Goal: Task Accomplishment & Management: Manage account settings

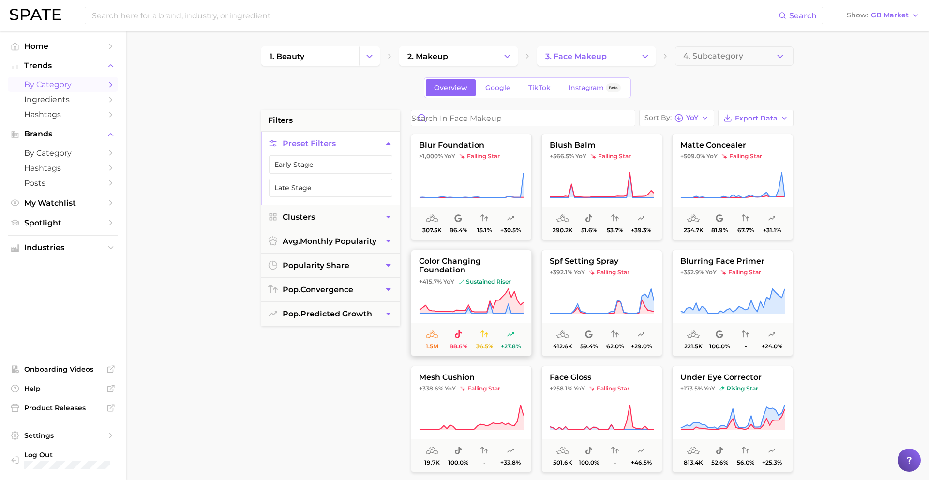
click at [488, 279] on span "sustained riser" at bounding box center [484, 282] width 53 height 8
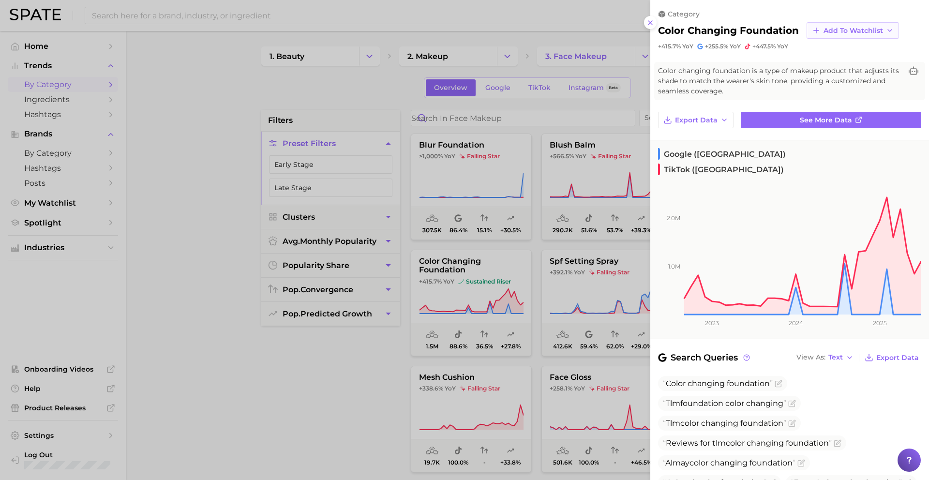
click at [842, 31] on span "Add to Watchlist" at bounding box center [852, 31] width 59 height 8
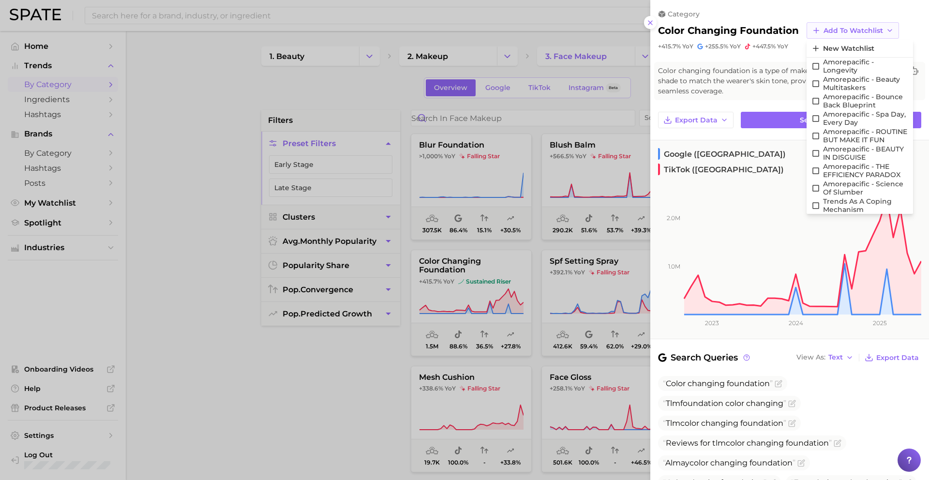
click at [842, 31] on span "Add to Watchlist" at bounding box center [852, 31] width 59 height 8
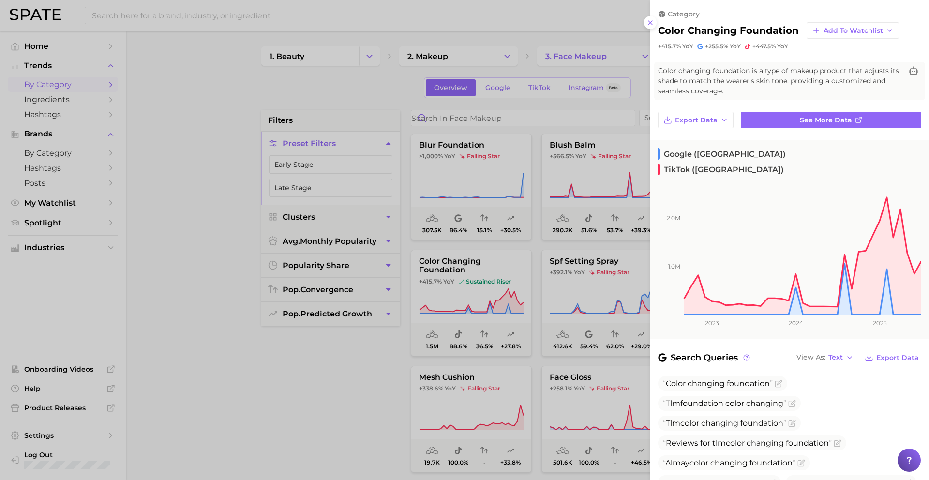
click at [560, 257] on div at bounding box center [464, 240] width 929 height 480
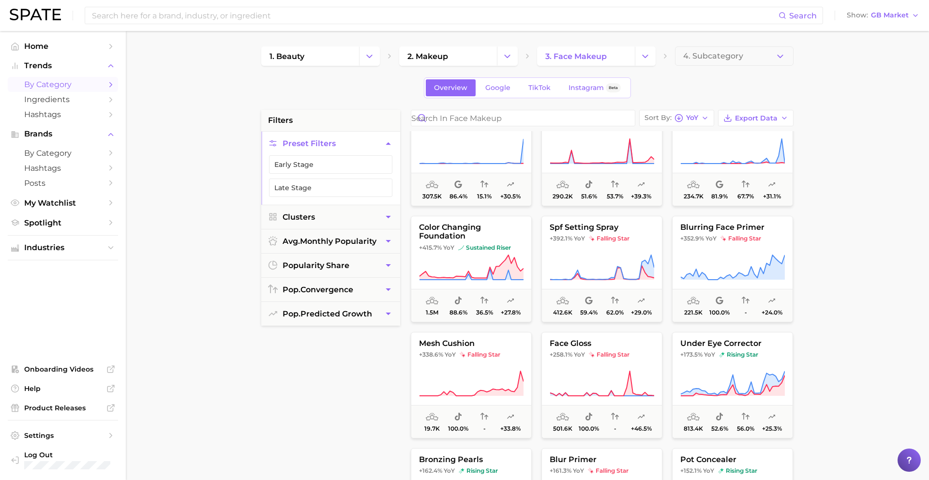
scroll to position [36, 0]
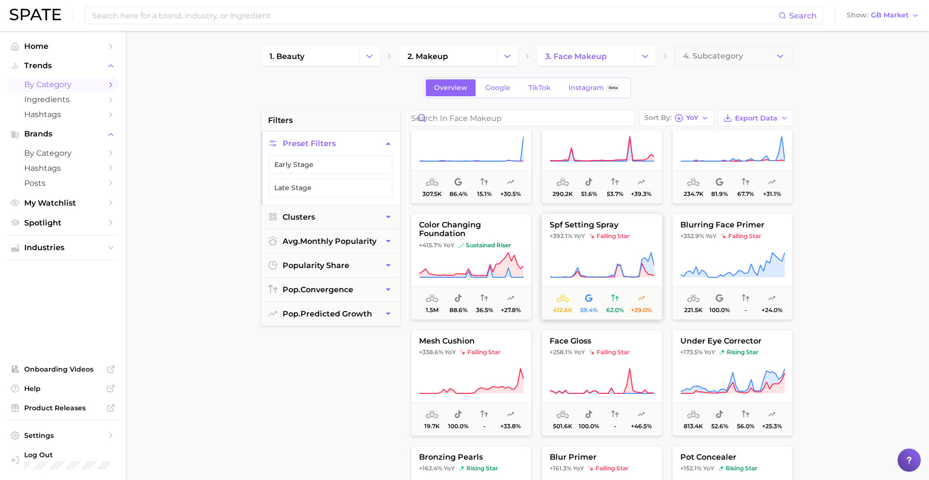
click at [599, 217] on button "spf setting spray +392.1% YoY falling star 412.6k 59.4% 62.0% +29.0%" at bounding box center [601, 266] width 121 height 106
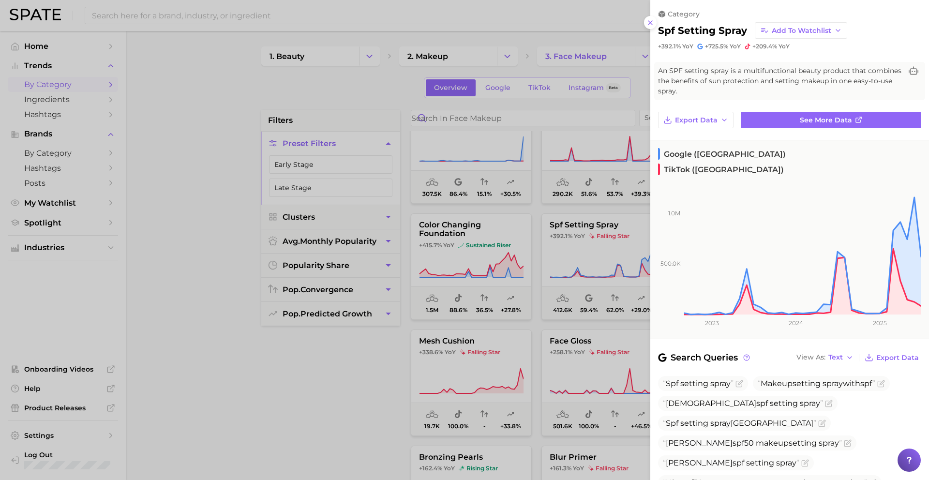
click at [581, 239] on div at bounding box center [464, 240] width 929 height 480
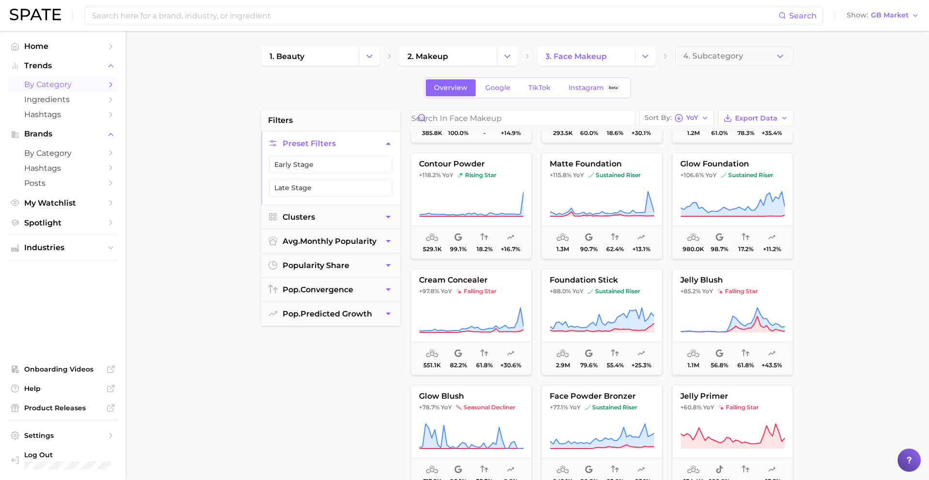
scroll to position [562, 0]
click at [582, 299] on button "foundation stick +88.0% YoY sustained riser 2.9m 79.6% 55.4% +25.3%" at bounding box center [601, 320] width 121 height 106
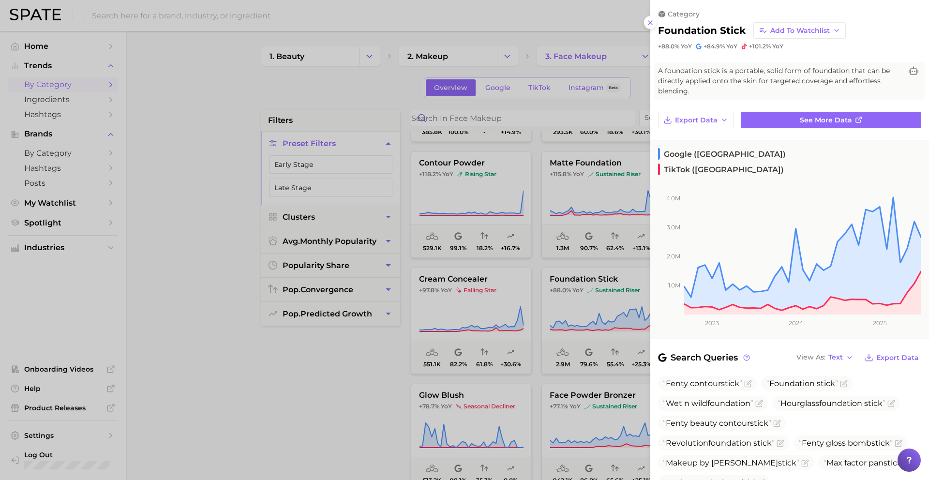
click at [562, 302] on div at bounding box center [464, 240] width 929 height 480
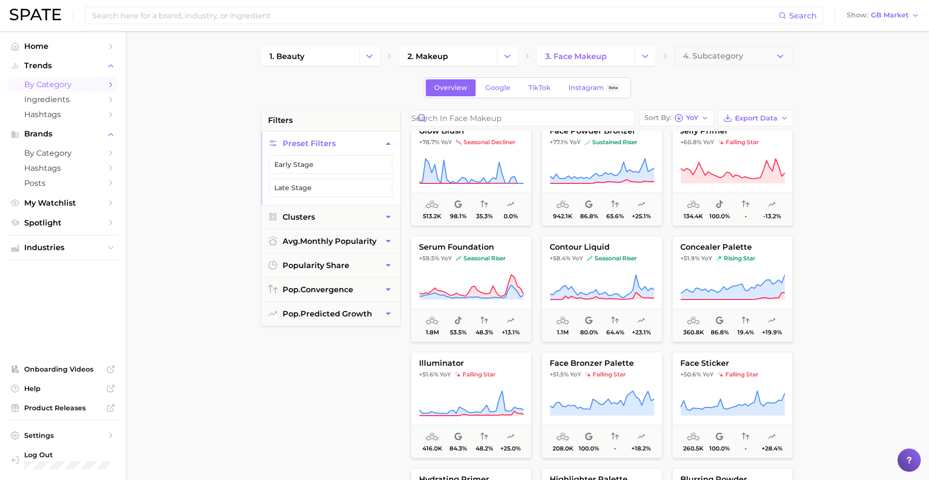
scroll to position [836, 0]
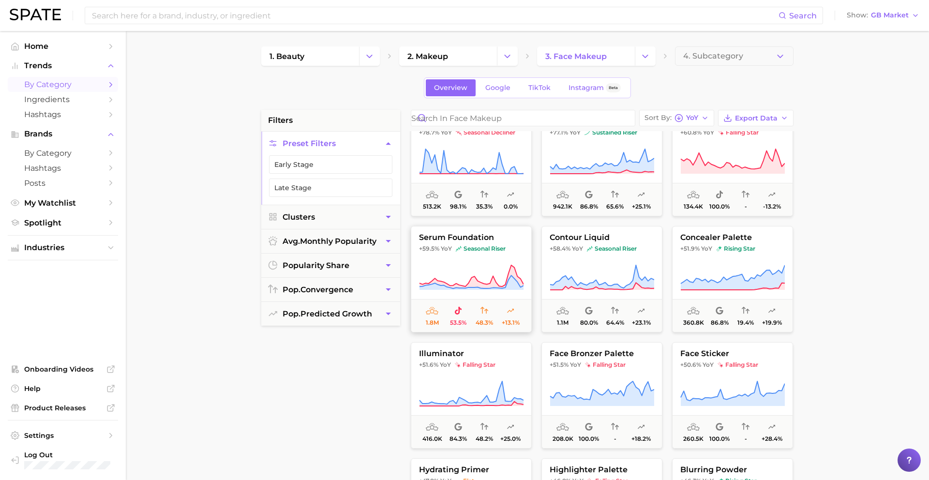
click at [472, 287] on icon at bounding box center [471, 281] width 104 height 13
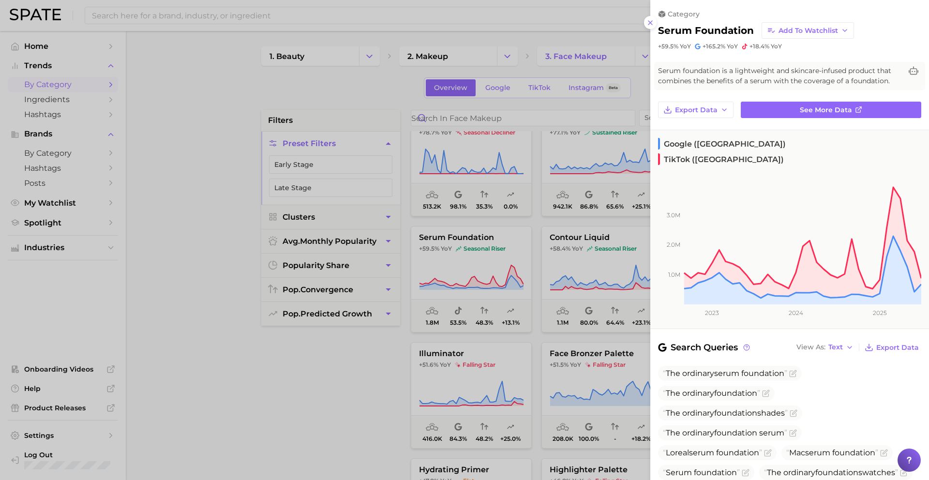
click at [468, 279] on div at bounding box center [464, 240] width 929 height 480
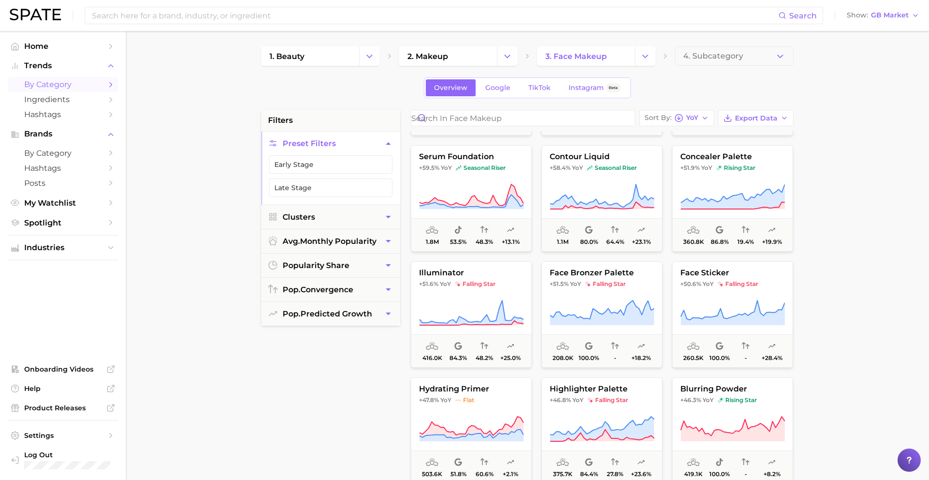
scroll to position [923, 0]
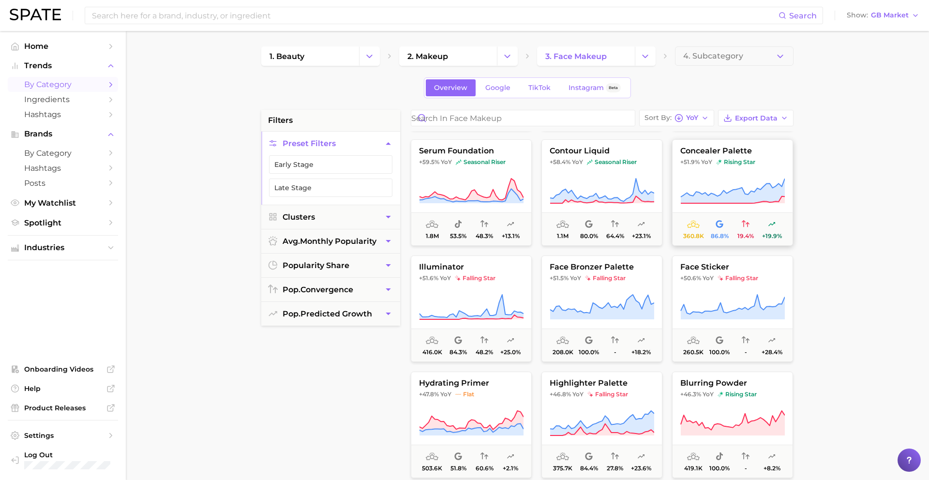
click at [730, 171] on button "concealer palette +51.9% YoY rising star 360.8k 86.8% 19.4% +19.9%" at bounding box center [732, 192] width 121 height 106
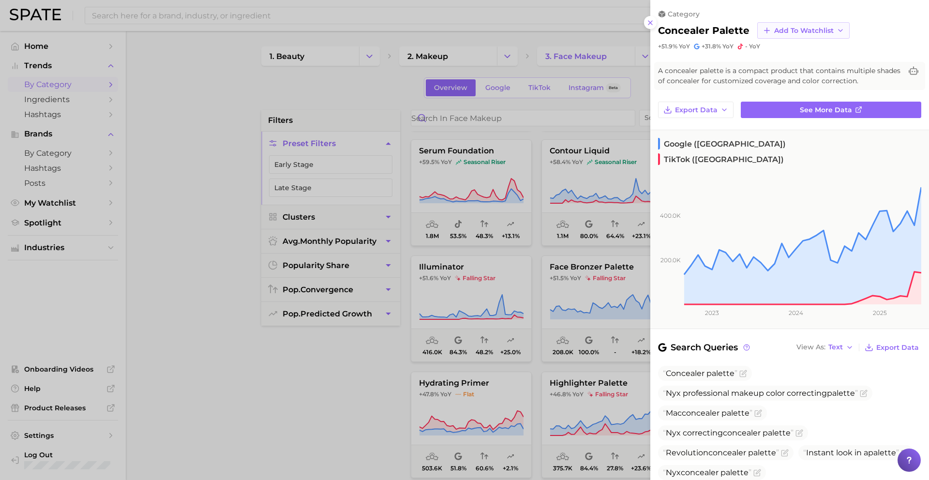
click at [784, 29] on span "Add to Watchlist" at bounding box center [803, 31] width 59 height 8
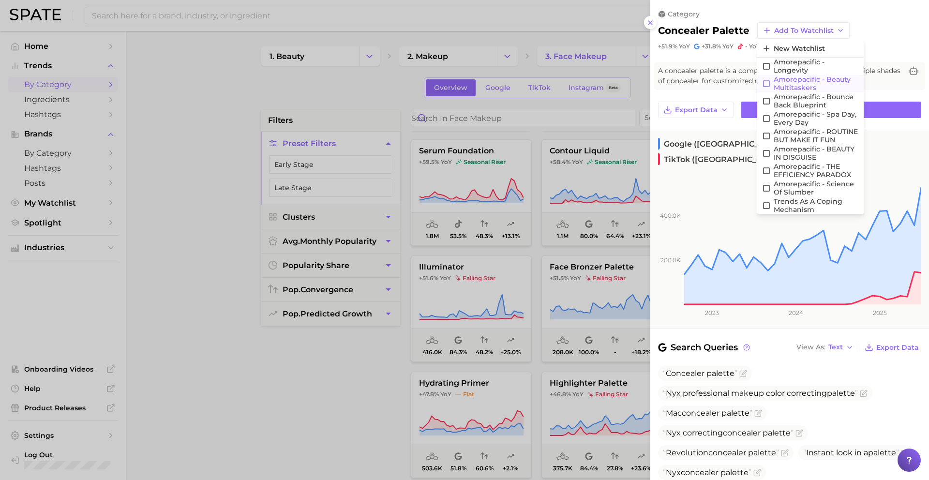
click at [791, 86] on span "Amorepacific - Beauty Multitaskers" at bounding box center [815, 83] width 85 height 16
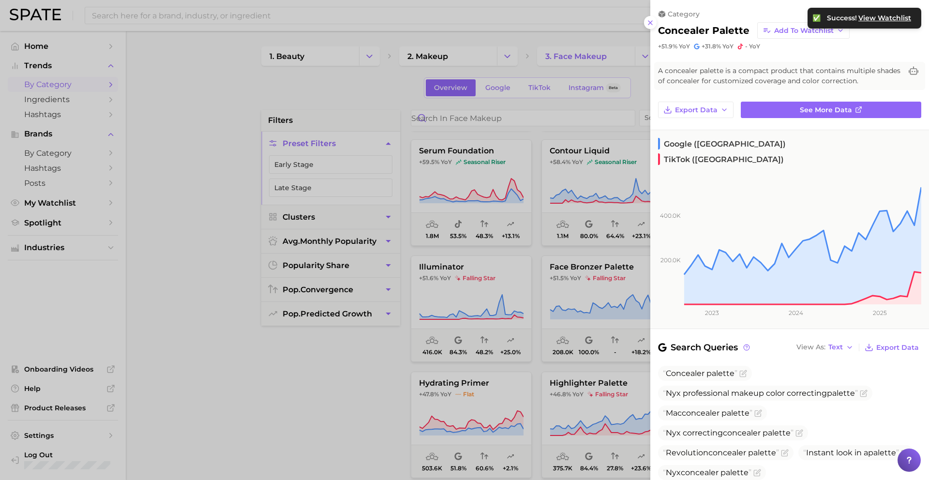
click at [532, 298] on div at bounding box center [464, 240] width 929 height 480
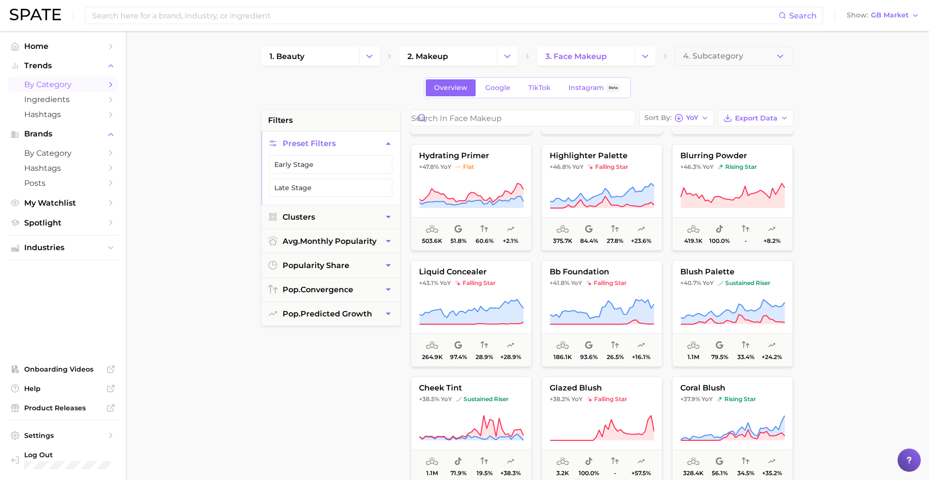
scroll to position [1155, 0]
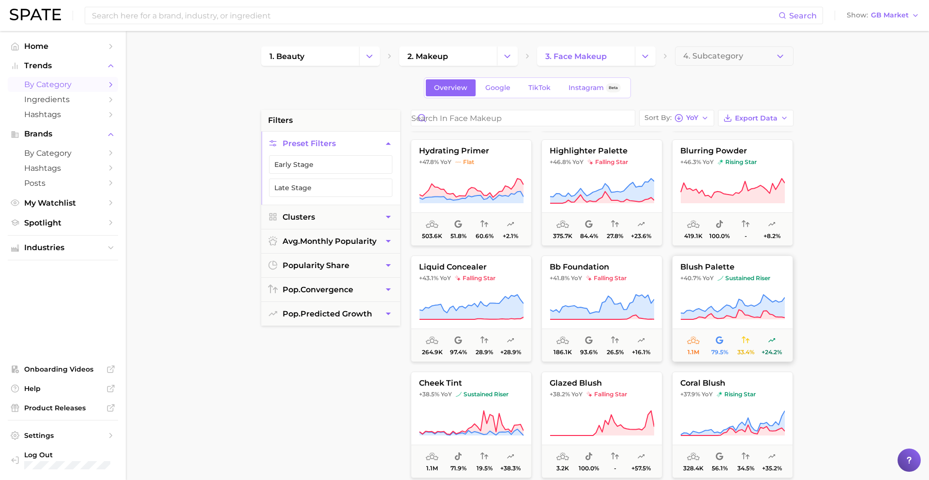
click at [717, 285] on button "blush palette +40.7% YoY sustained riser 1.1m 79.5% 33.4% +24.2%" at bounding box center [732, 308] width 121 height 106
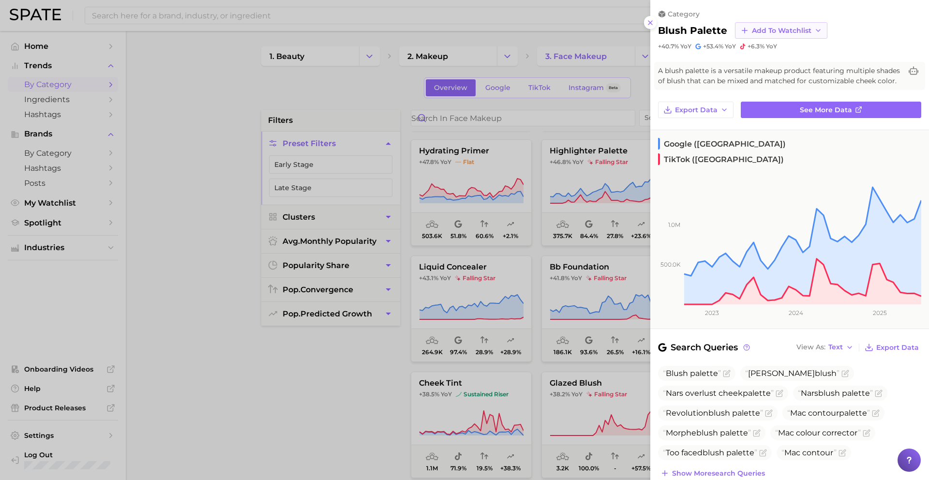
click at [781, 32] on span "Add to Watchlist" at bounding box center [781, 31] width 59 height 8
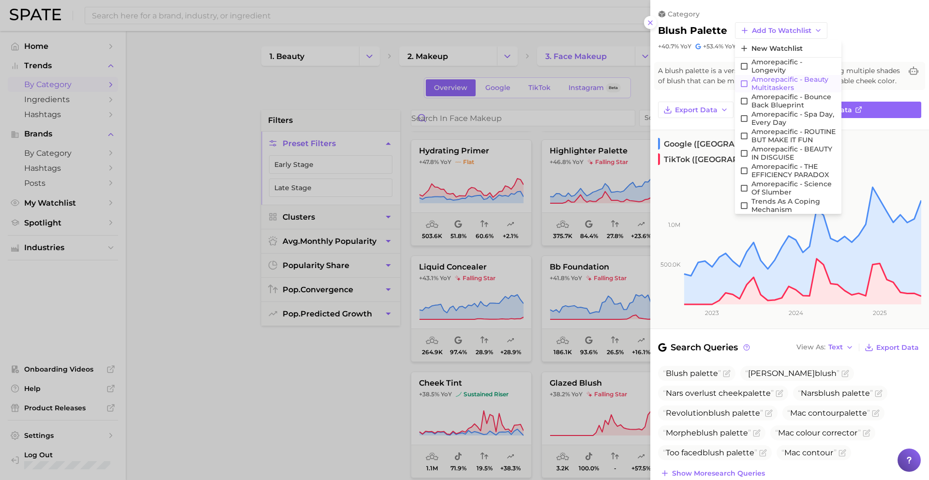
click at [777, 87] on span "Amorepacific - Beauty Multitaskers" at bounding box center [793, 83] width 85 height 16
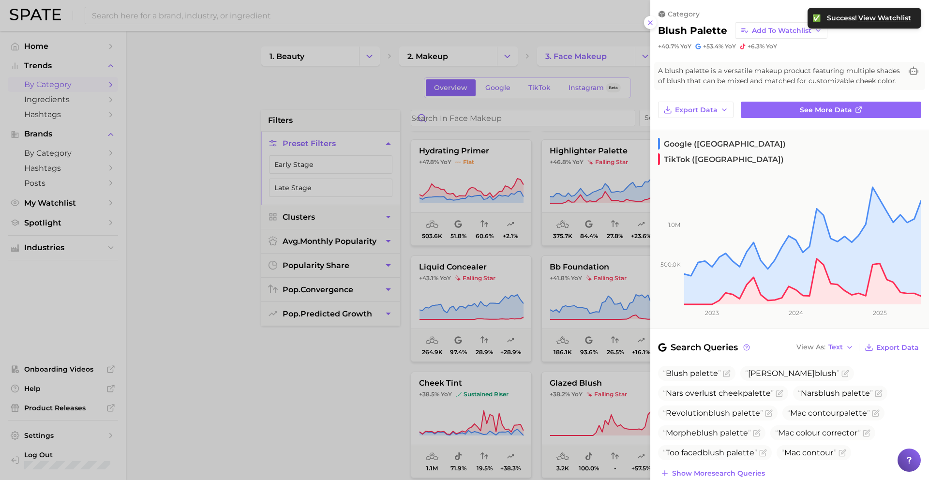
click at [526, 300] on div at bounding box center [464, 240] width 929 height 480
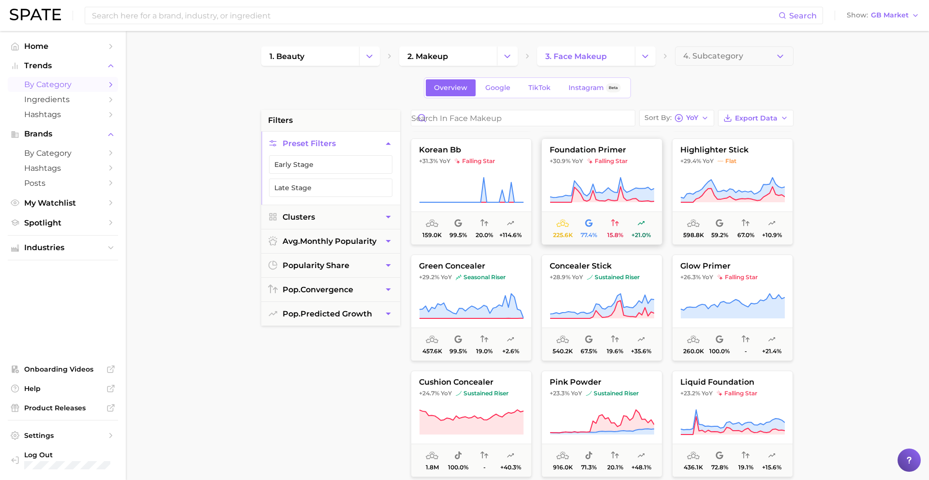
scroll to position [1738, 0]
click at [698, 172] on button "highlighter stick +29.4% YoY flat 598.8k 59.2% 67.0% +10.9%" at bounding box center [732, 190] width 121 height 106
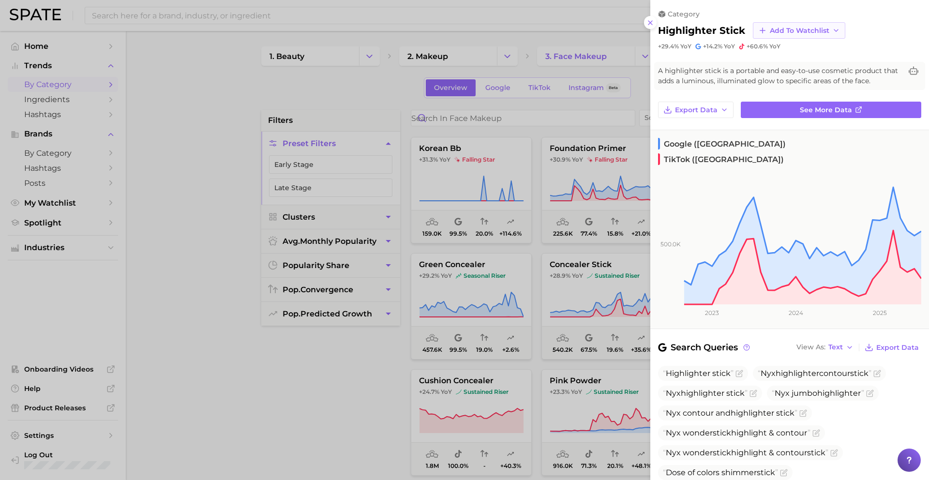
click at [770, 30] on span "Add to Watchlist" at bounding box center [798, 31] width 59 height 8
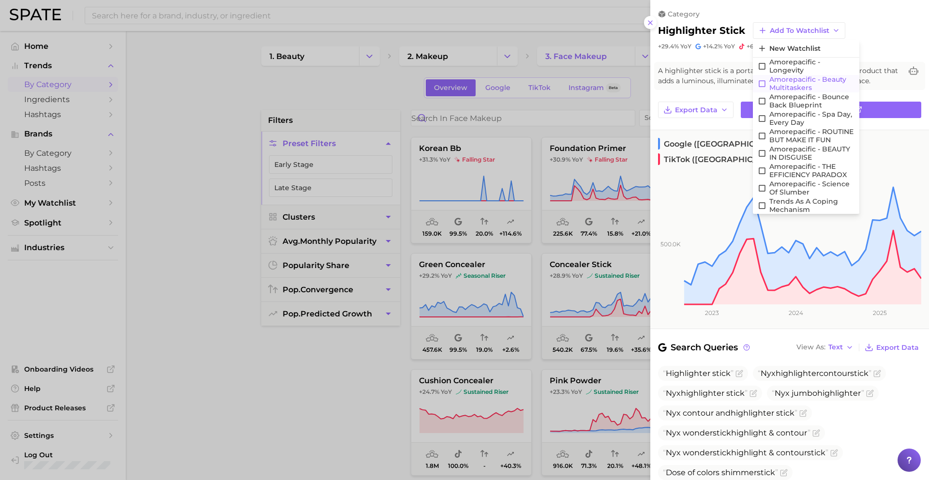
click at [787, 85] on span "Amorepacific - Beauty Multitaskers" at bounding box center [811, 83] width 85 height 16
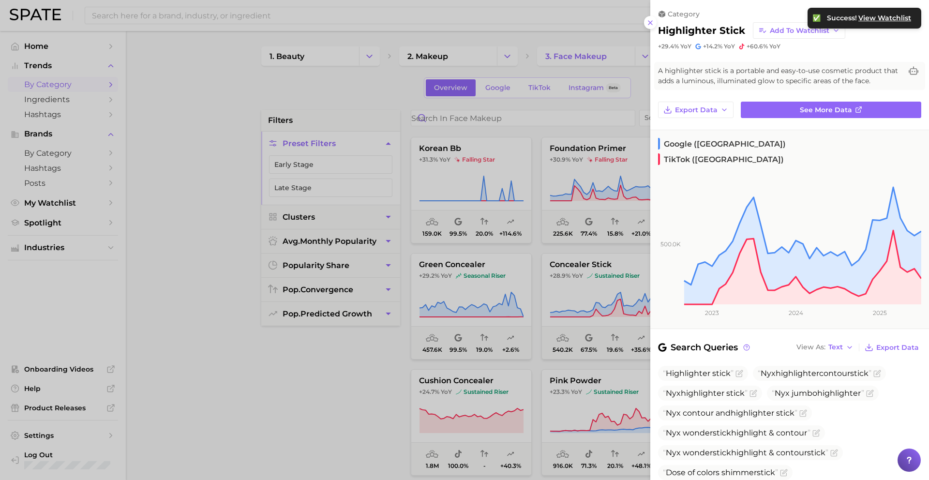
click at [520, 305] on div at bounding box center [464, 240] width 929 height 480
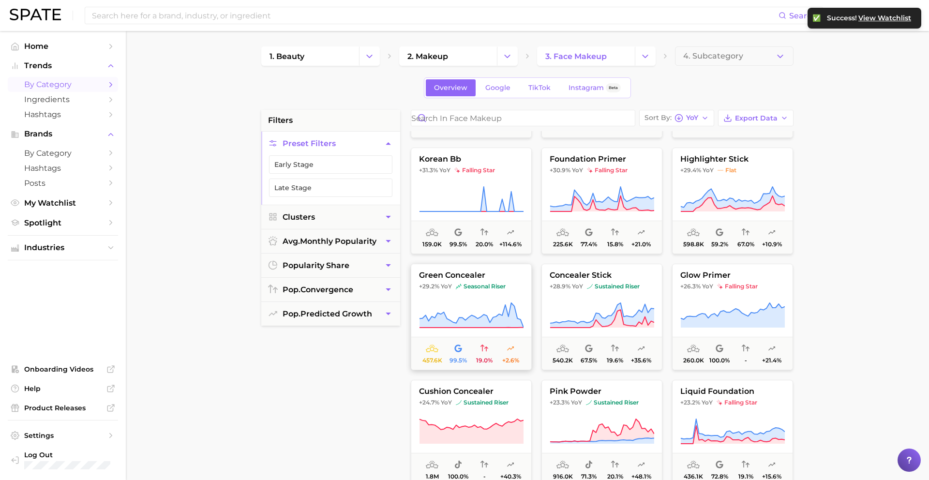
scroll to position [1730, 0]
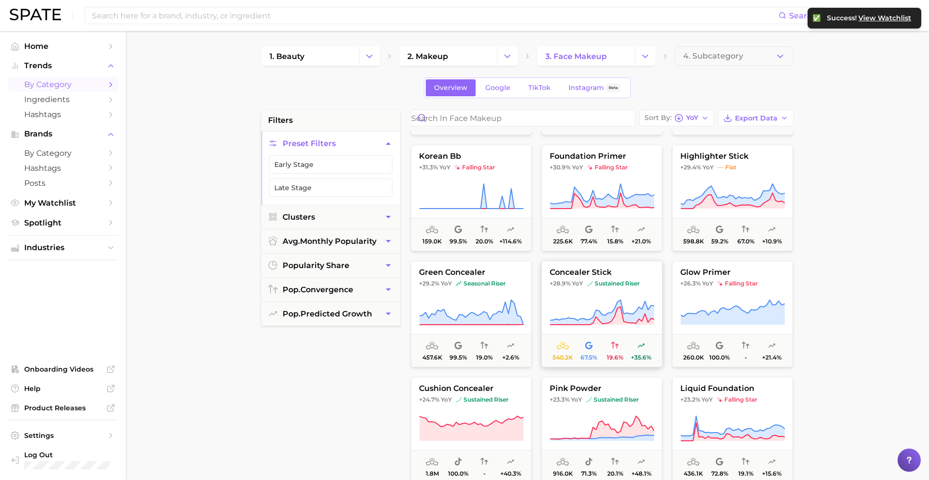
click at [597, 287] on span "sustained riser" at bounding box center [613, 284] width 53 height 8
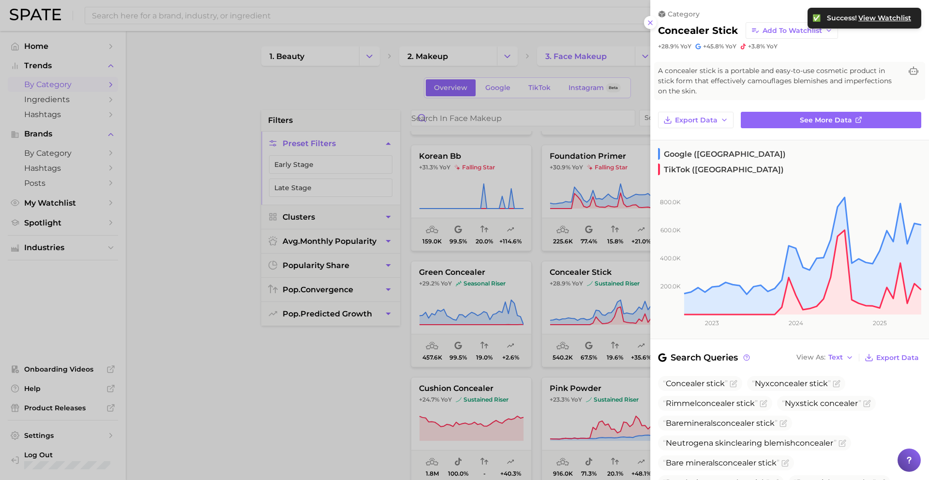
click at [601, 331] on div at bounding box center [464, 240] width 929 height 480
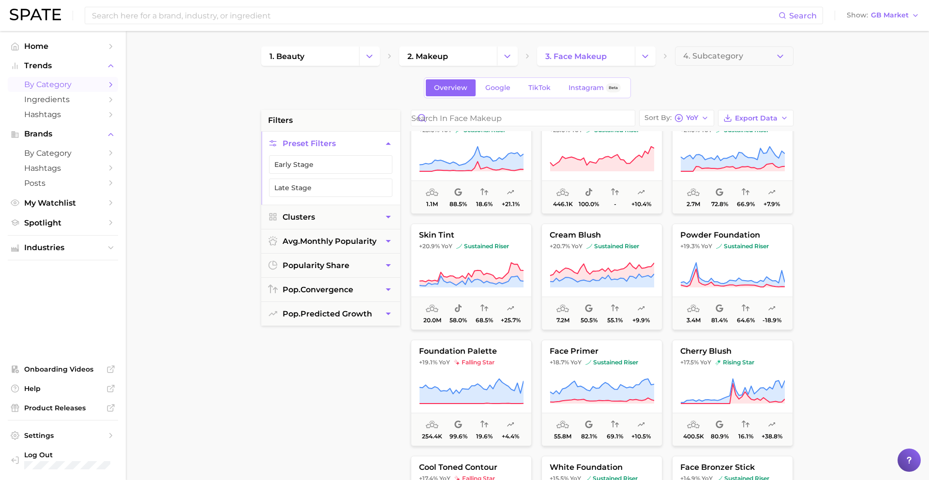
scroll to position [2126, 0]
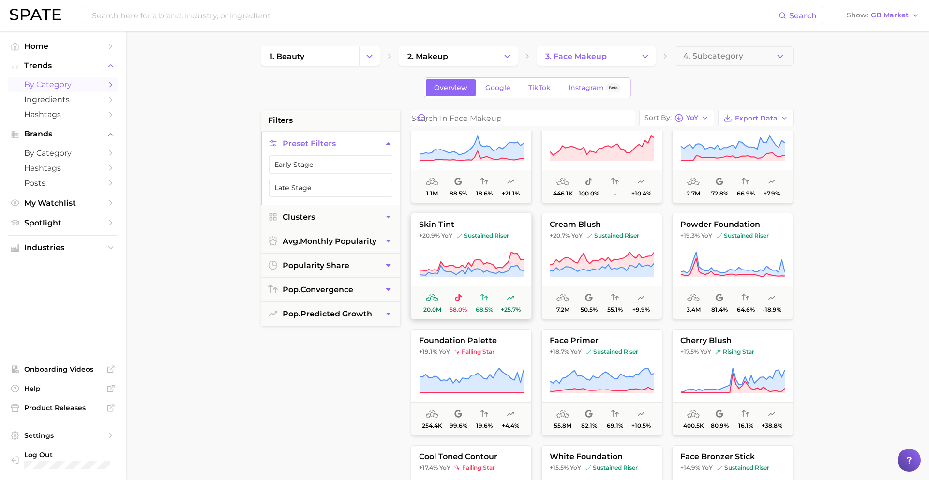
click at [468, 271] on icon at bounding box center [471, 271] width 104 height 12
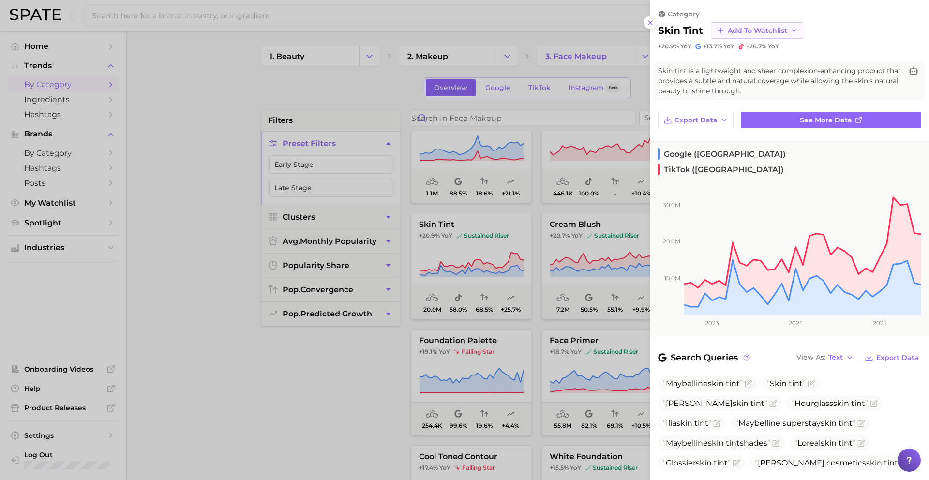
click at [769, 31] on span "Add to Watchlist" at bounding box center [756, 31] width 59 height 8
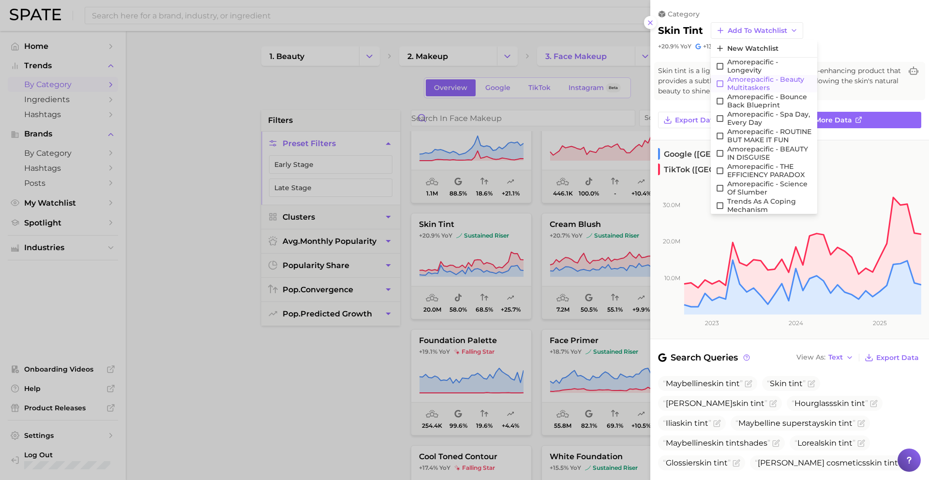
click at [773, 79] on span "Amorepacific - Beauty Multitaskers" at bounding box center [769, 83] width 85 height 16
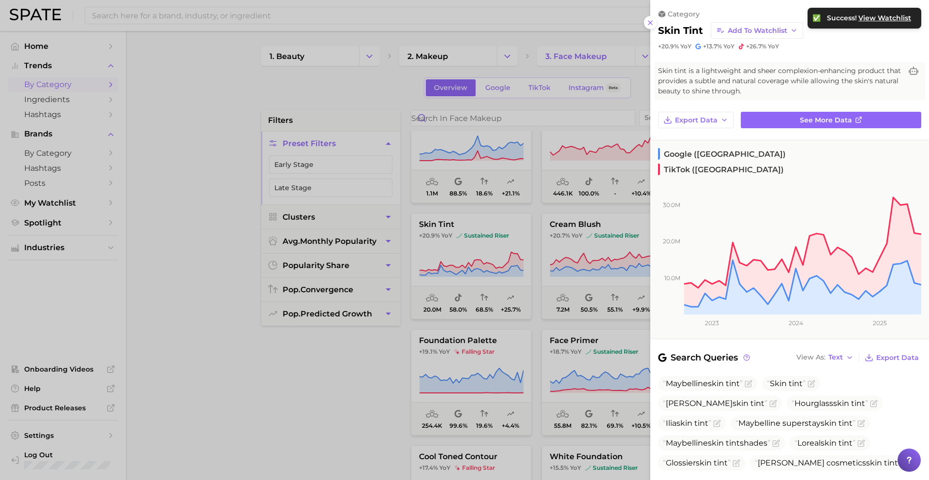
click at [538, 271] on div at bounding box center [464, 240] width 929 height 480
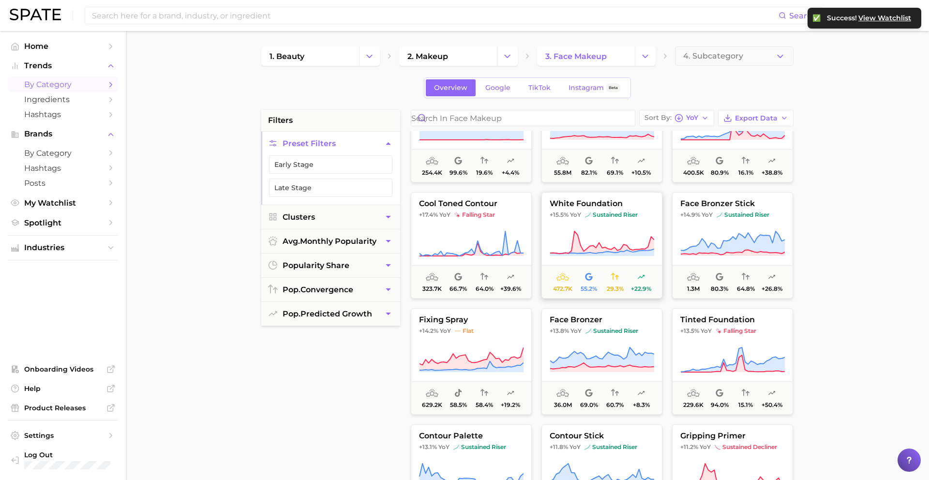
scroll to position [2397, 0]
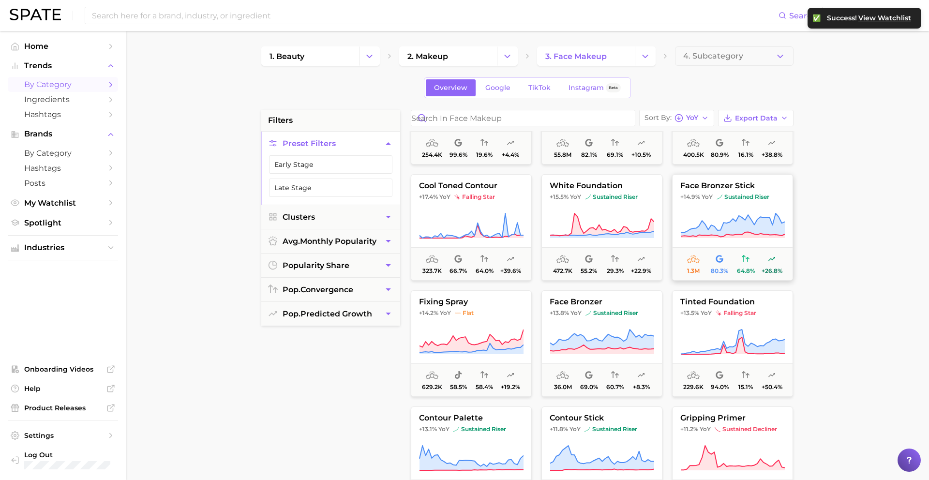
click at [674, 210] on button "face bronzer stick +14.9% YoY sustained riser 1.3m 80.3% 64.8% +26.8%" at bounding box center [732, 227] width 121 height 106
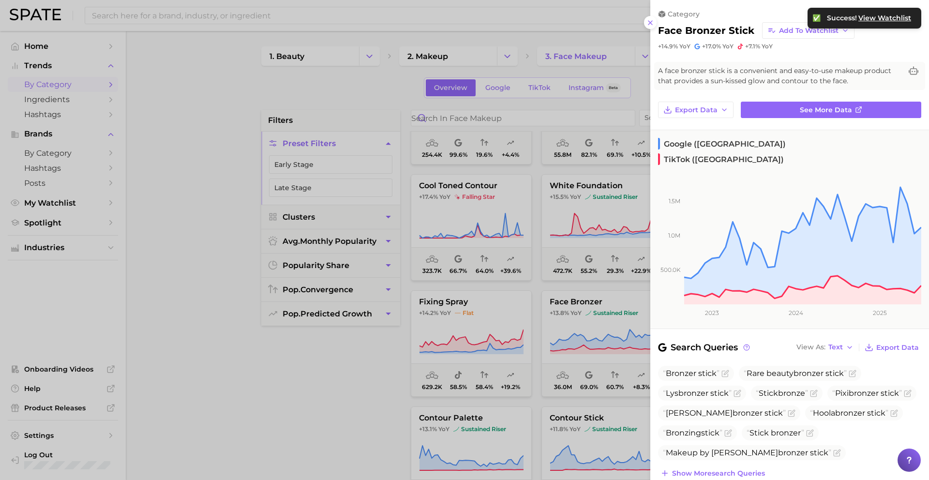
click at [588, 247] on div at bounding box center [464, 240] width 929 height 480
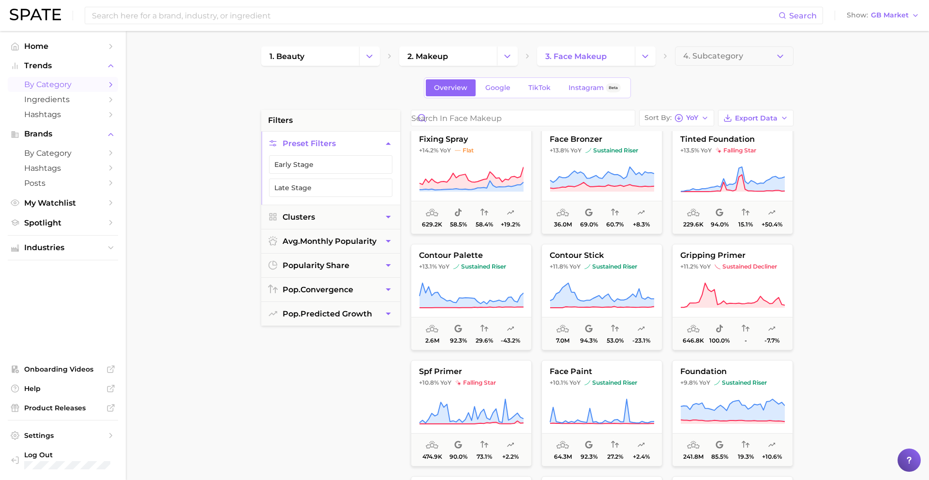
scroll to position [2547, 0]
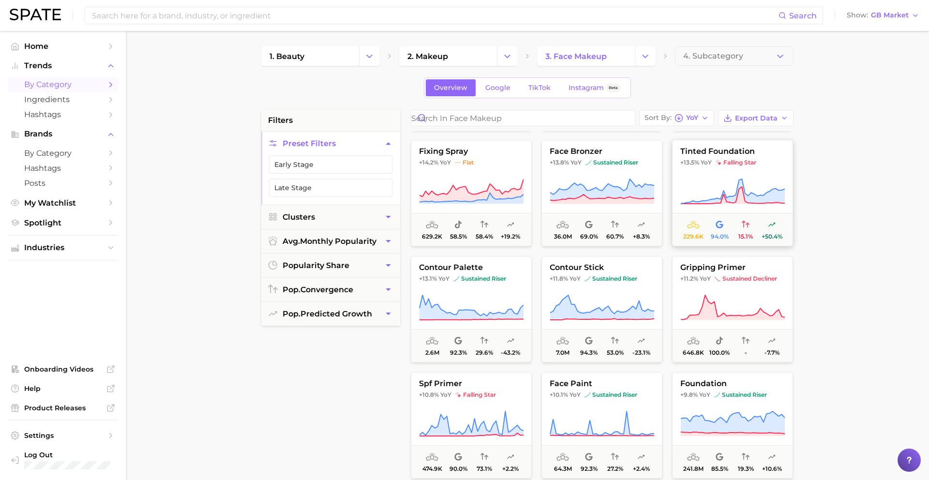
click at [714, 176] on button "tinted foundation +13.5% YoY falling star 229.6k 94.0% 15.1% +50.4%" at bounding box center [732, 193] width 121 height 106
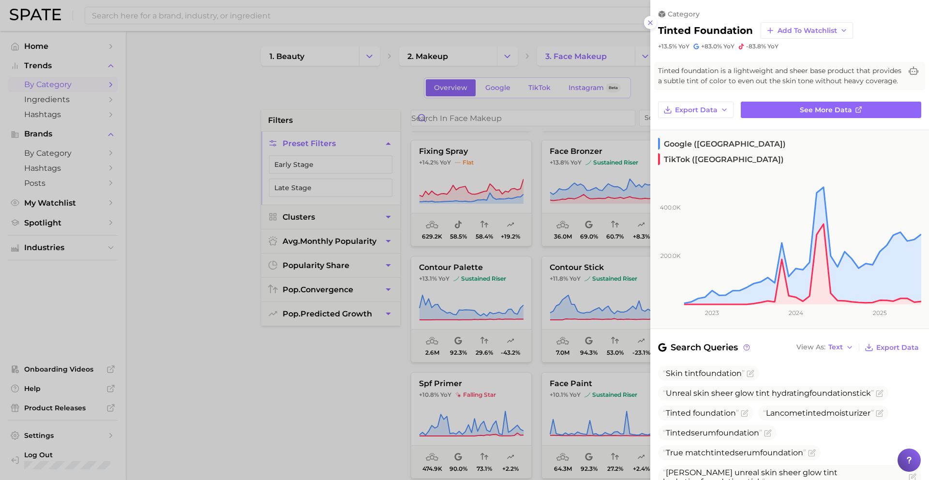
click at [586, 225] on div at bounding box center [464, 240] width 929 height 480
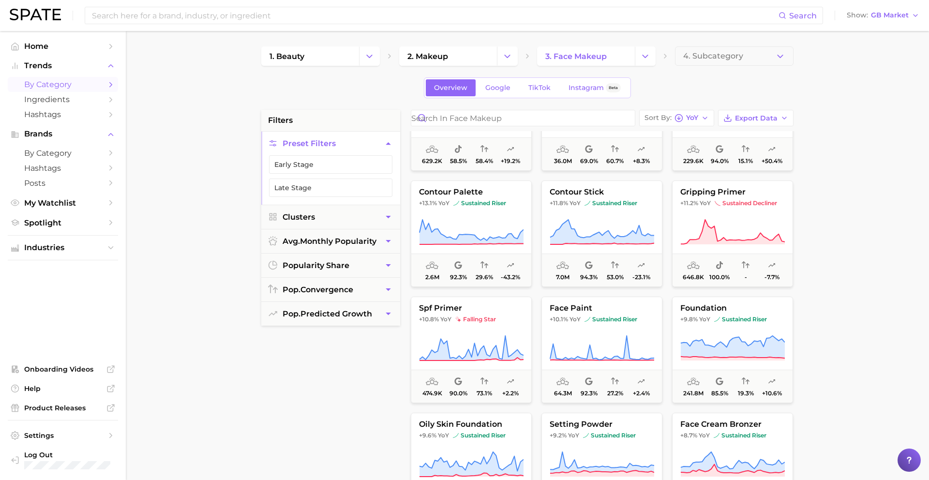
scroll to position [2633, 0]
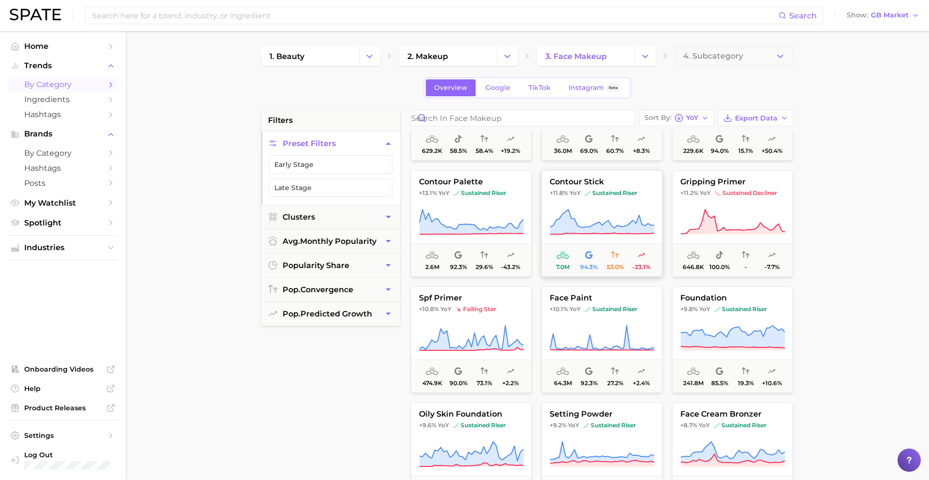
click at [590, 207] on button "contour stick +11.8% YoY sustained riser 7.0m 94.3% 53.0% -23.1%" at bounding box center [601, 223] width 121 height 106
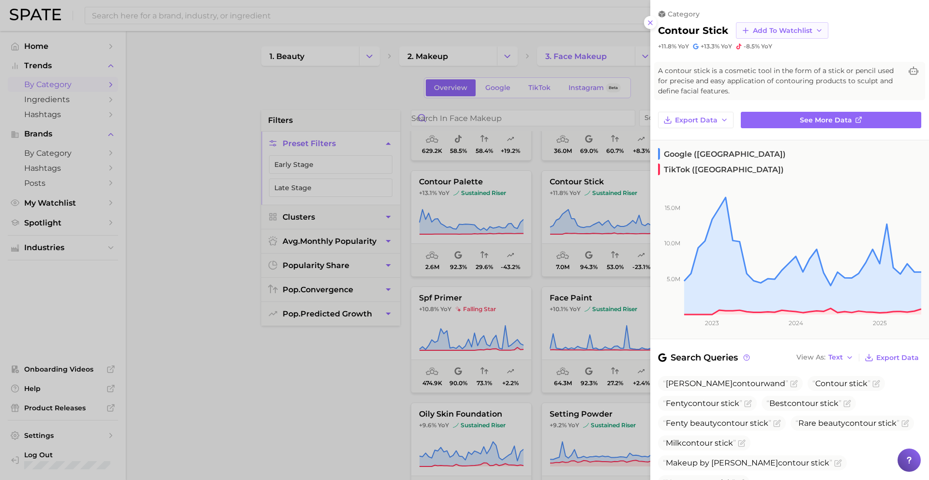
click at [749, 34] on button "Add to Watchlist" at bounding box center [782, 30] width 92 height 16
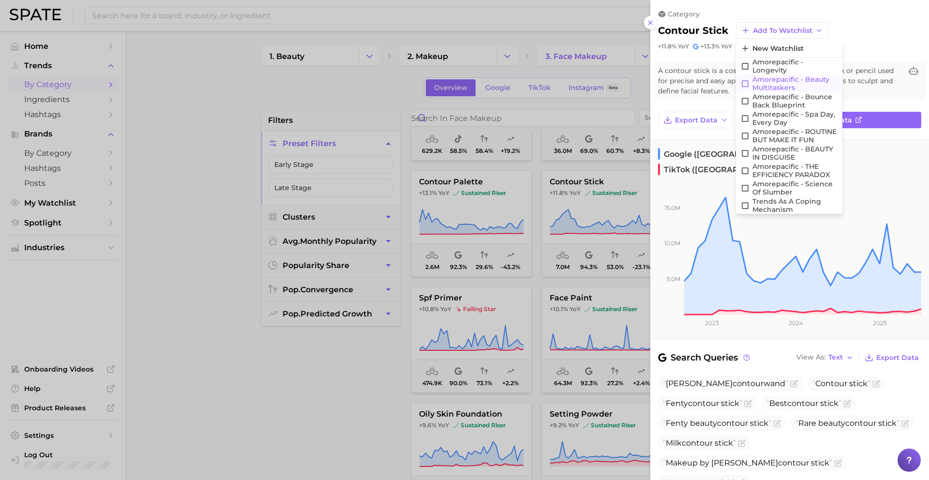
click at [774, 84] on span "Amorepacific - Beauty Multitaskers" at bounding box center [794, 83] width 85 height 16
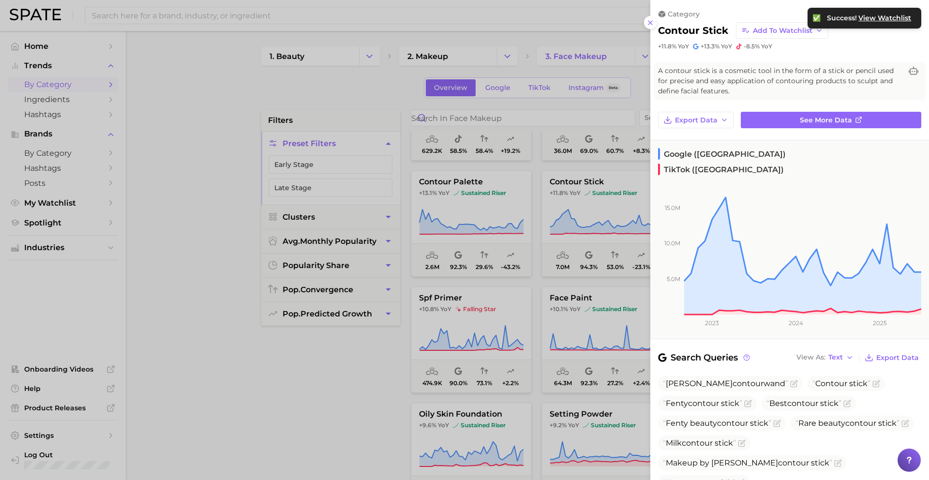
click at [543, 252] on div at bounding box center [464, 240] width 929 height 480
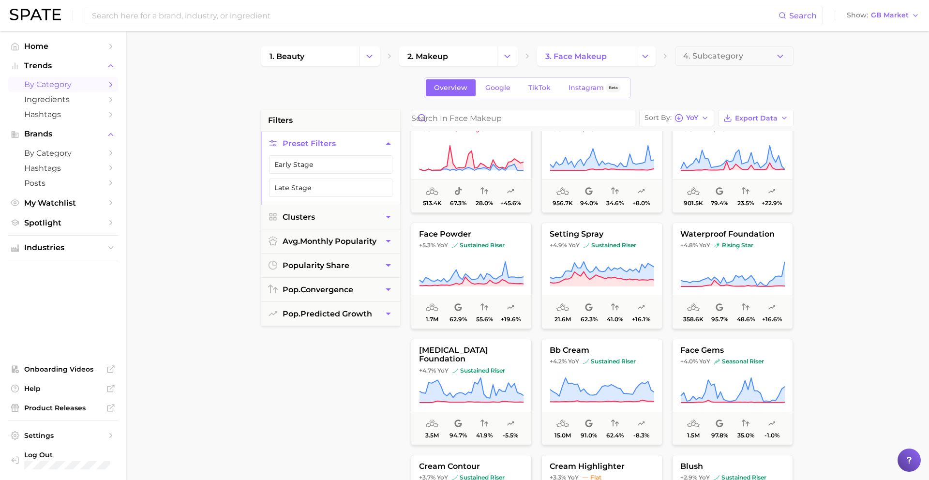
scroll to position [3168, 0]
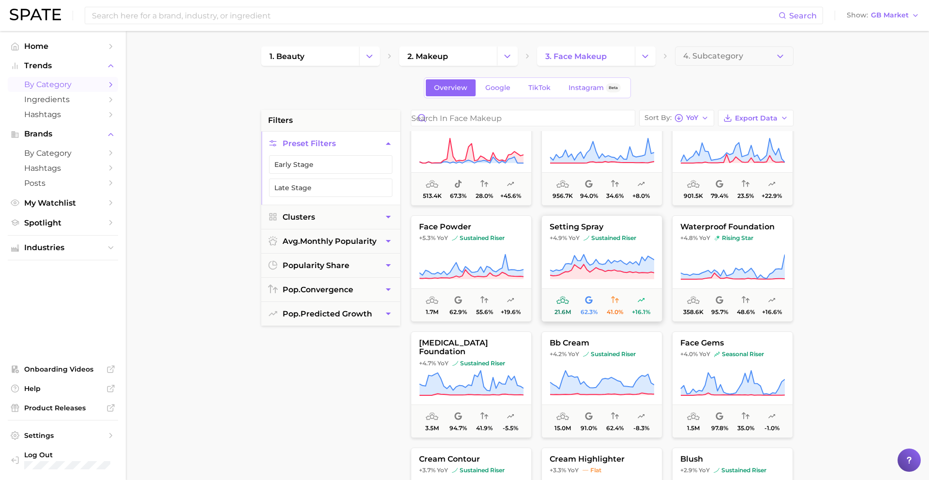
click at [611, 239] on span "sustained riser" at bounding box center [609, 238] width 53 height 8
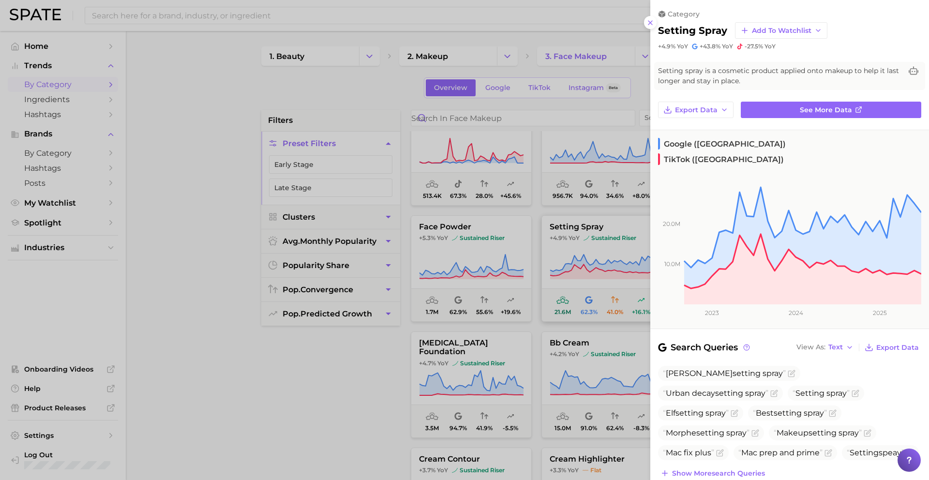
click at [611, 239] on div at bounding box center [464, 240] width 929 height 480
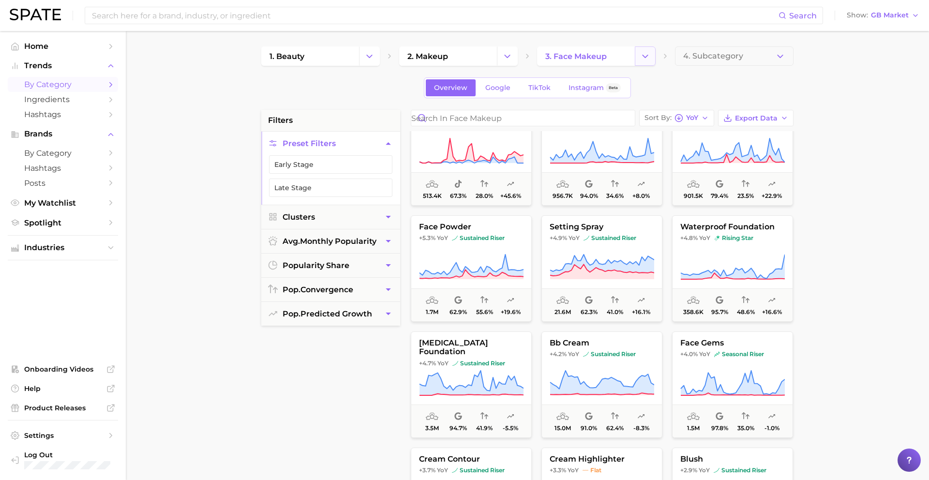
click at [649, 57] on icon "Change Category" at bounding box center [645, 56] width 10 height 10
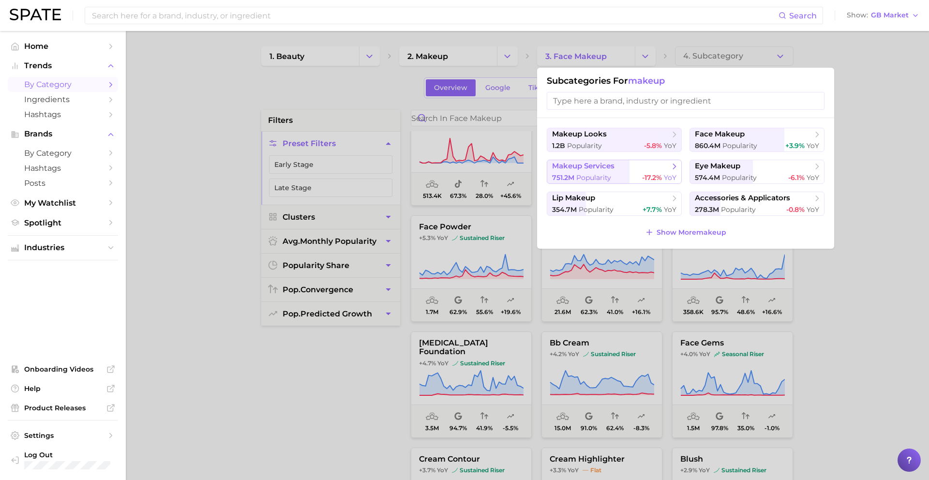
click at [625, 174] on div "751.2m Popularity -17.2% YoY" at bounding box center [614, 177] width 124 height 9
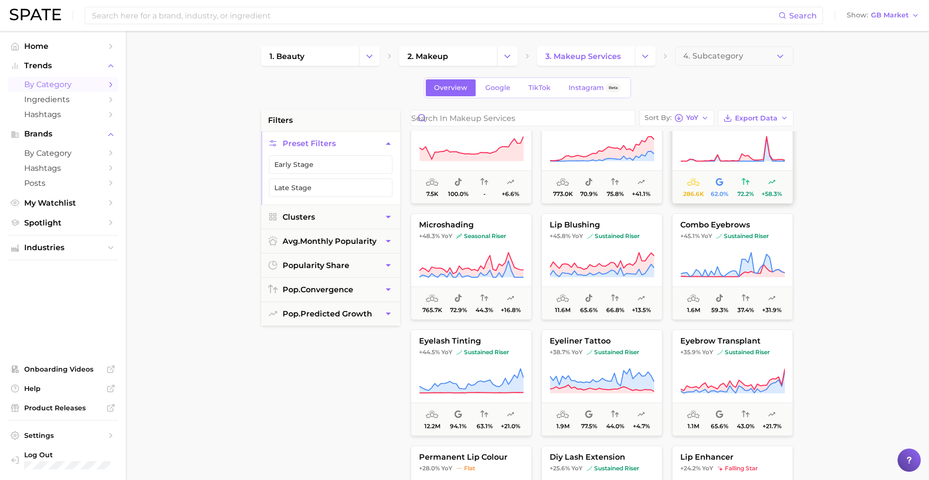
scroll to position [269, 0]
click at [650, 59] on icon "Change Category" at bounding box center [645, 56] width 10 height 10
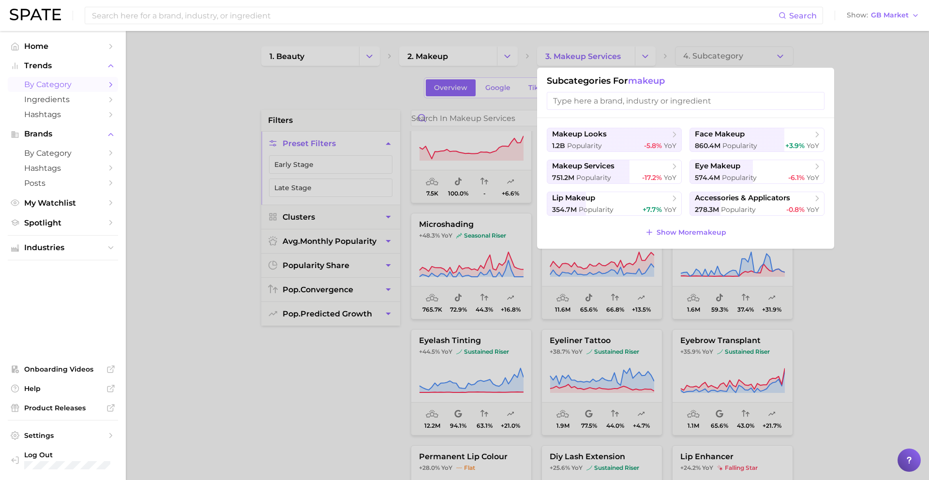
click at [644, 58] on div at bounding box center [464, 240] width 929 height 480
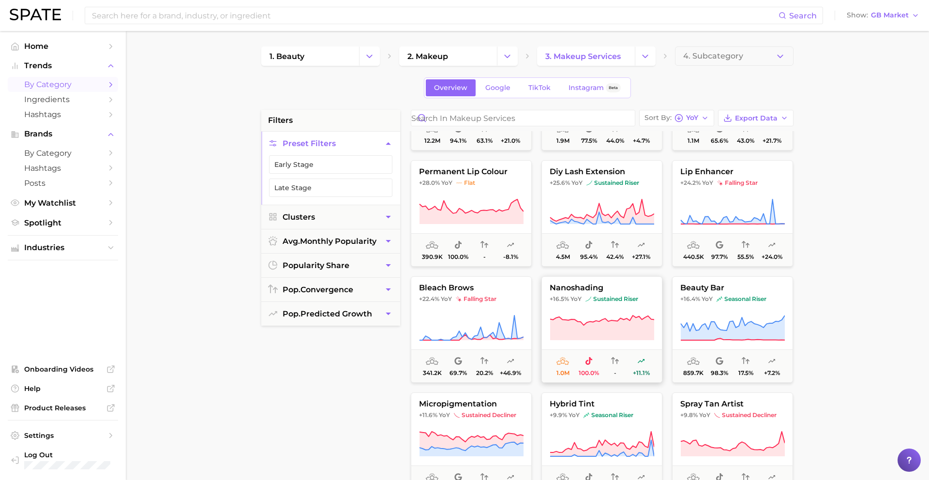
scroll to position [561, 0]
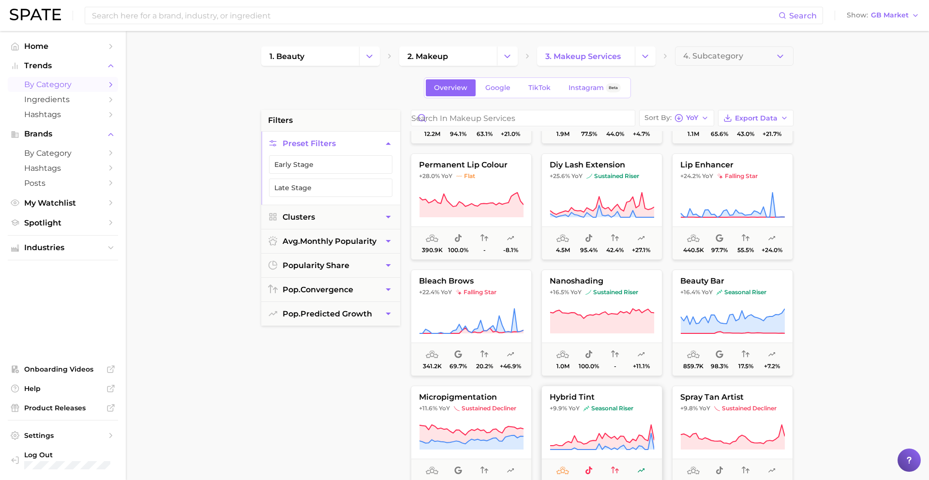
click at [619, 393] on span "hybrid tint" at bounding box center [602, 397] width 120 height 9
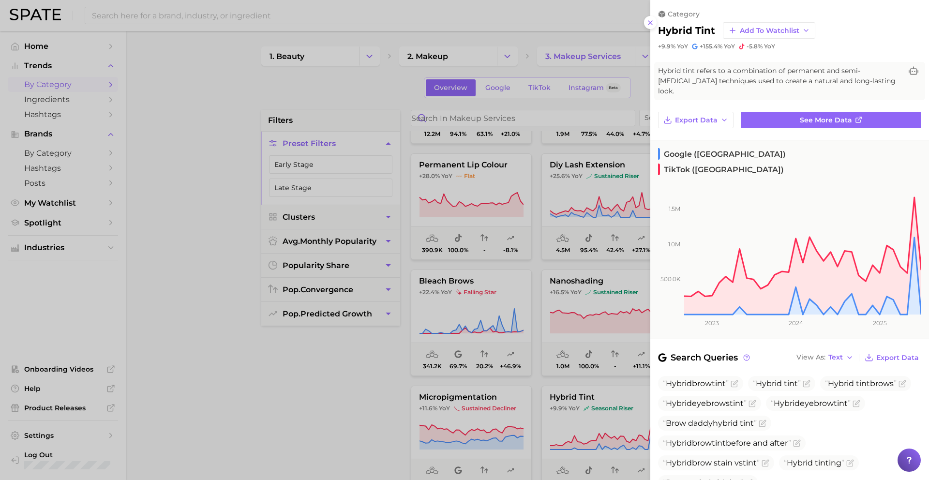
click at [581, 390] on div at bounding box center [464, 240] width 929 height 480
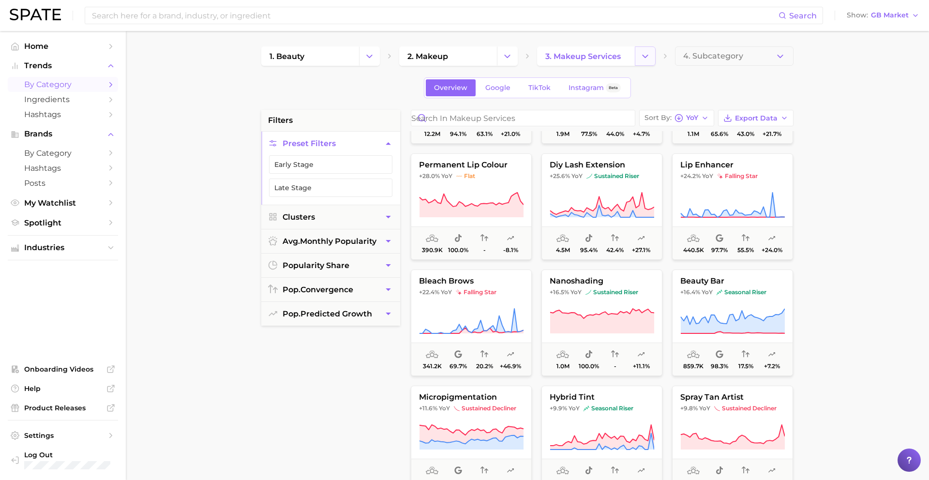
click at [648, 59] on icon "Change Category" at bounding box center [645, 56] width 10 height 10
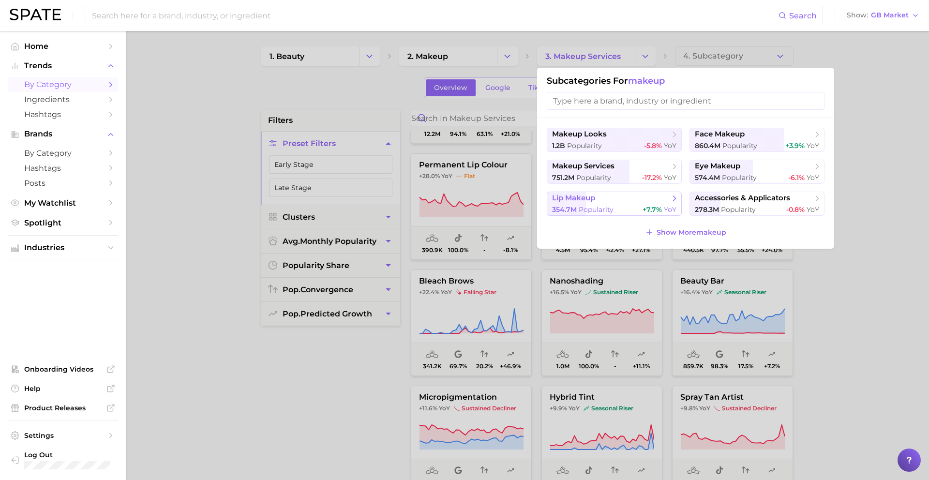
click at [618, 208] on div "354.7m Popularity +7.7% YoY" at bounding box center [614, 209] width 124 height 9
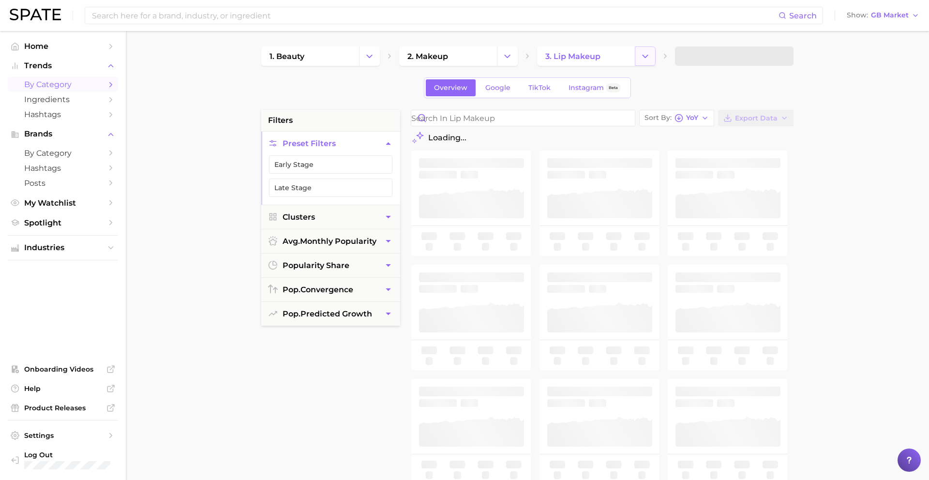
click at [649, 53] on icon "Change Category" at bounding box center [645, 56] width 10 height 10
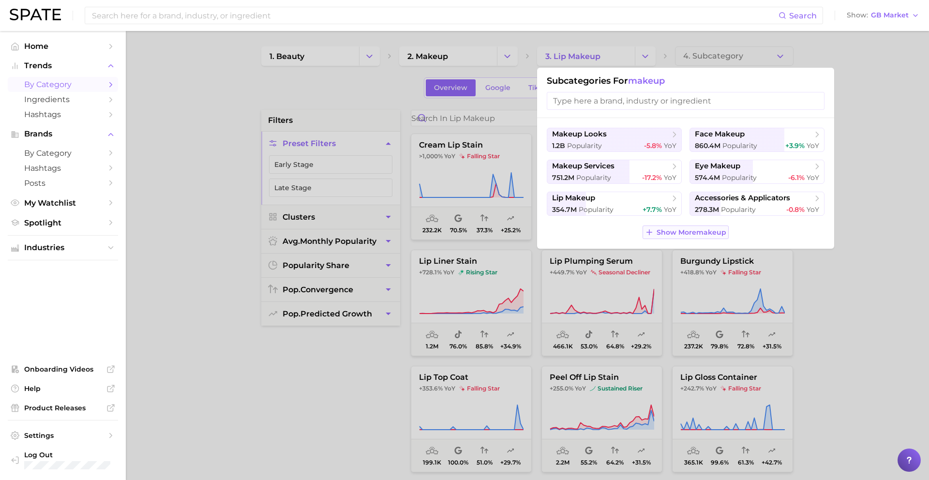
click at [704, 236] on span "Show More makeup" at bounding box center [691, 232] width 70 height 8
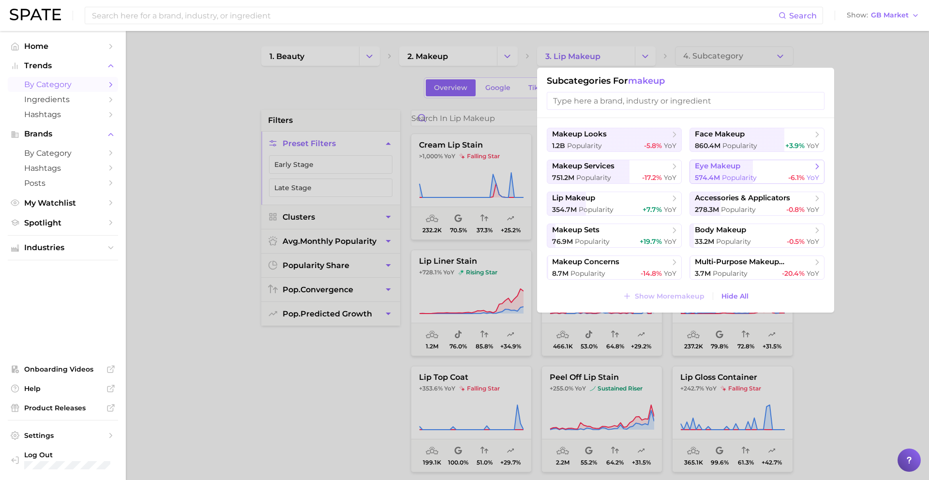
click at [735, 174] on span "Popularity" at bounding box center [739, 177] width 35 height 9
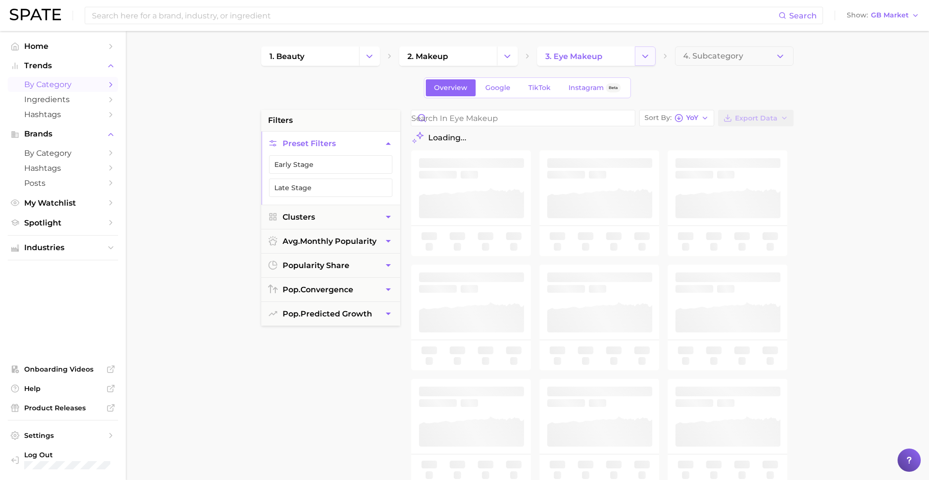
click at [648, 58] on icon "Change Category" at bounding box center [645, 56] width 10 height 10
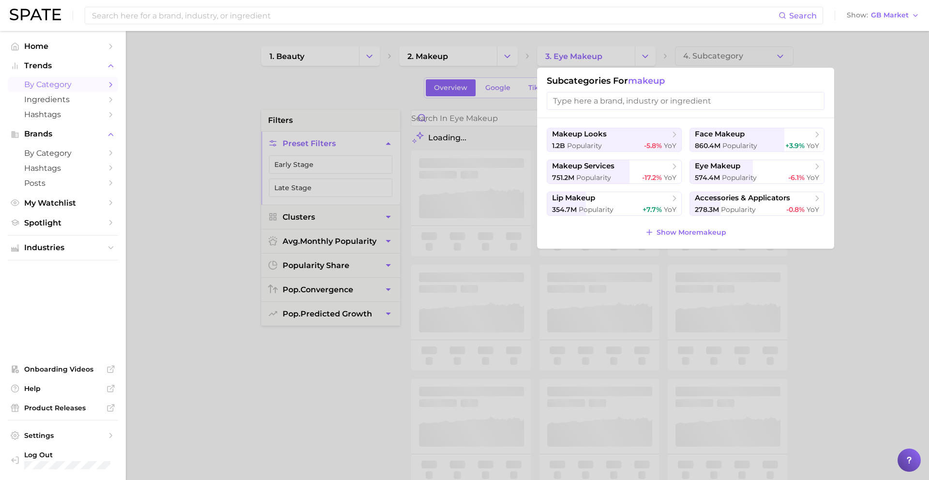
click at [648, 58] on div at bounding box center [464, 240] width 929 height 480
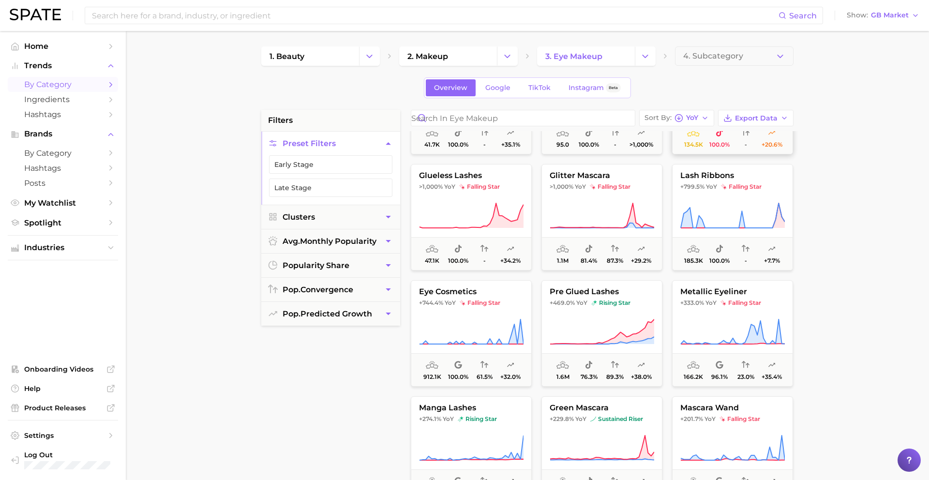
scroll to position [178, 0]
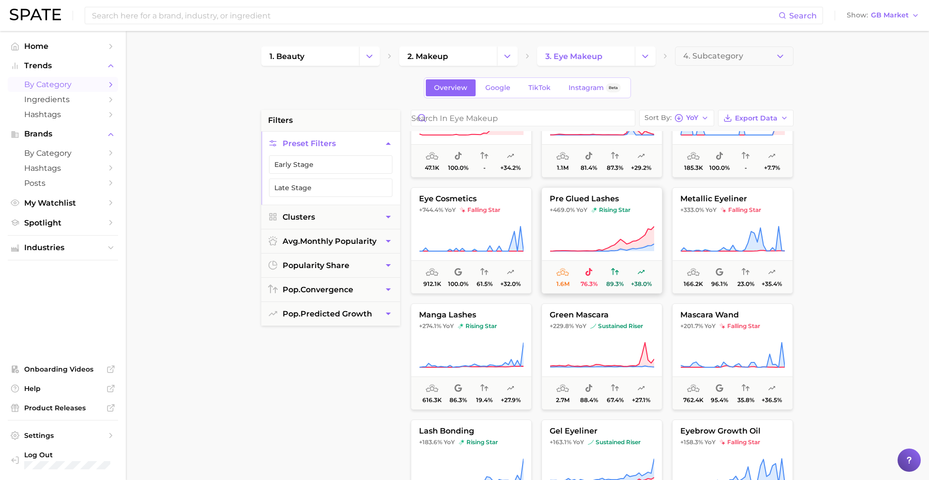
click at [623, 208] on span "rising star" at bounding box center [610, 210] width 39 height 8
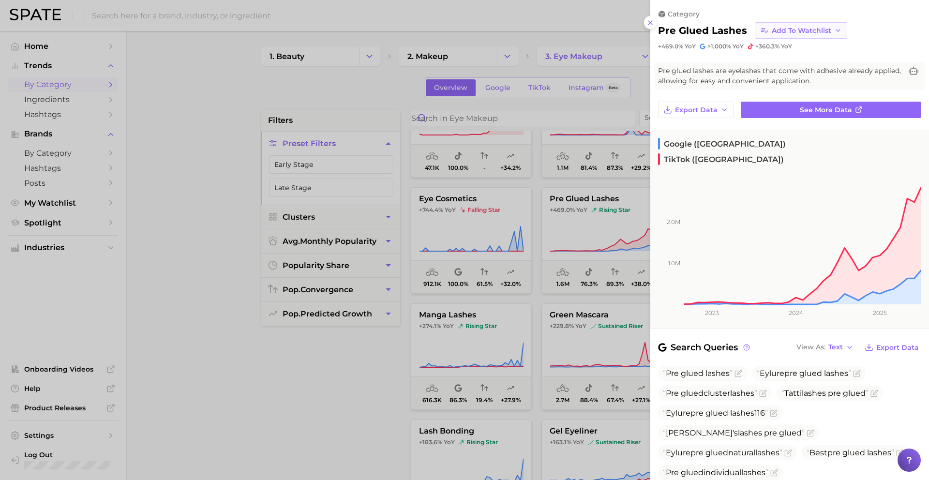
click at [769, 25] on button "Add to Watchlist" at bounding box center [800, 30] width 92 height 16
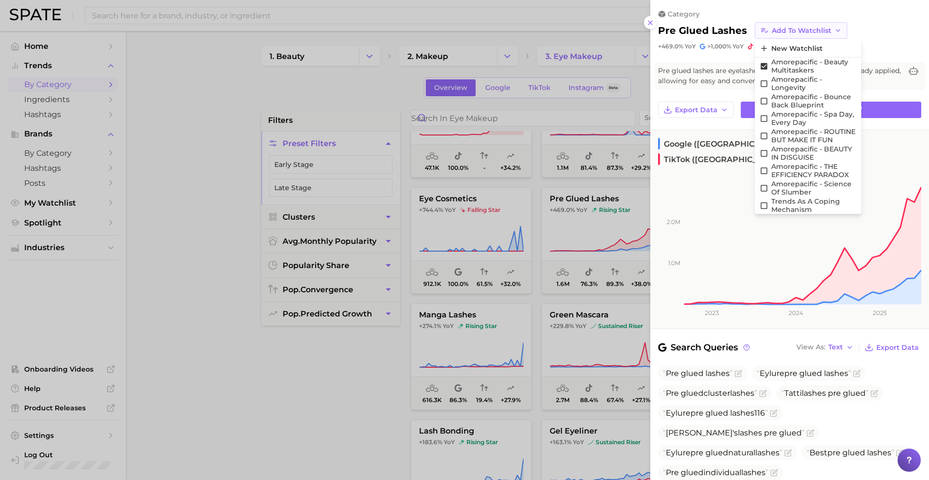
click at [793, 29] on span "Add to Watchlist" at bounding box center [800, 31] width 59 height 8
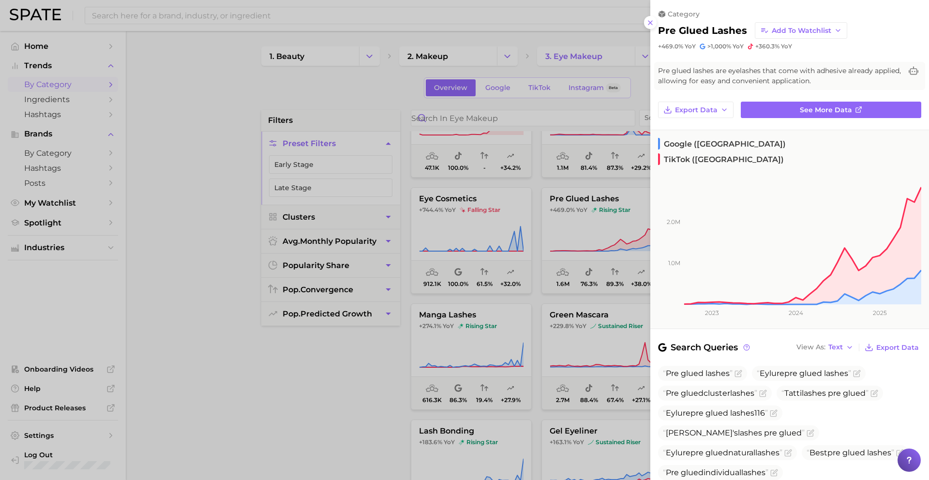
click at [592, 223] on div at bounding box center [464, 240] width 929 height 480
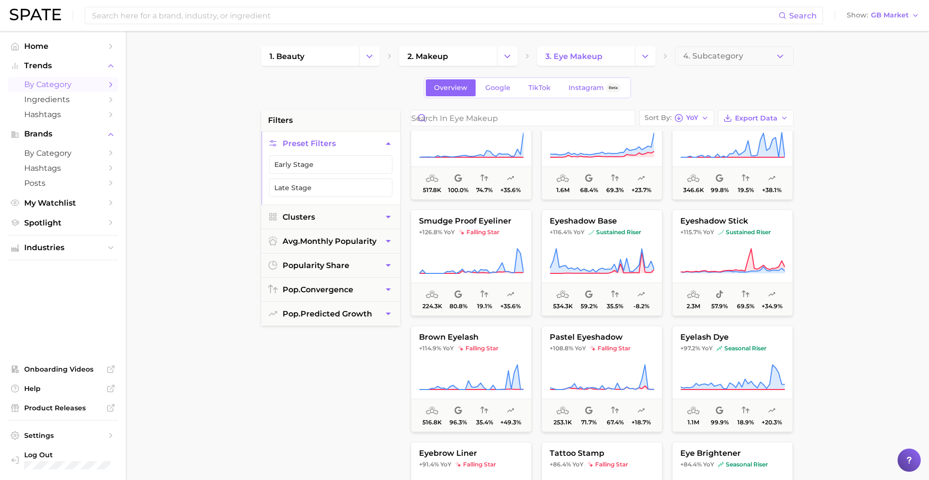
scroll to position [523, 0]
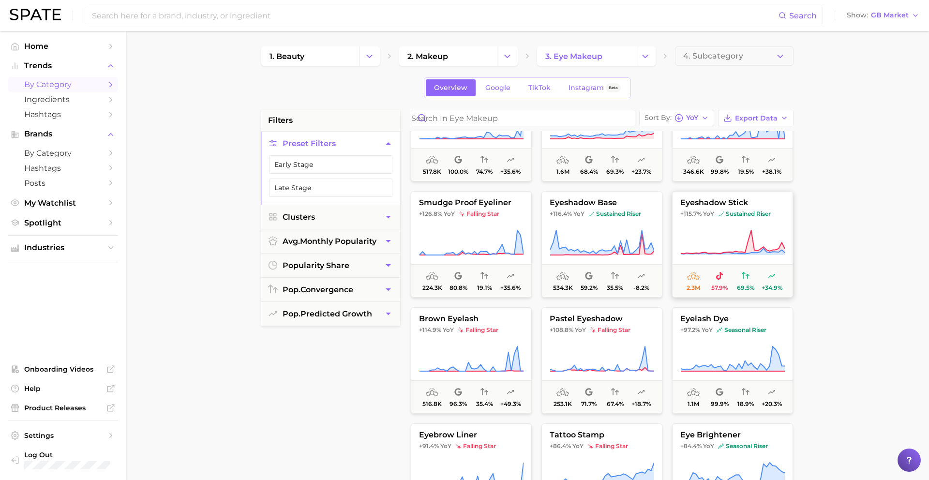
click at [721, 225] on button "eyeshadow stick +115.7% YoY sustained riser 2.3m 57.9% 69.5% +34.9%" at bounding box center [732, 244] width 121 height 106
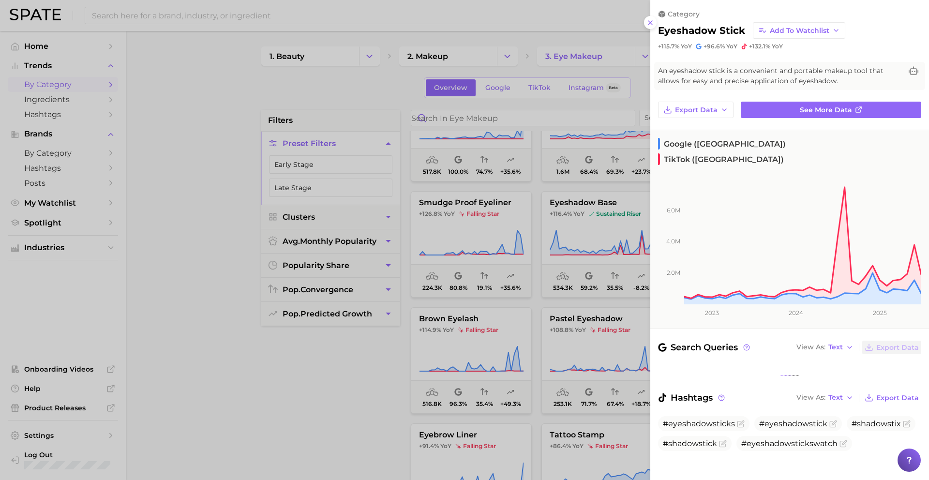
click at [527, 233] on div at bounding box center [464, 240] width 929 height 480
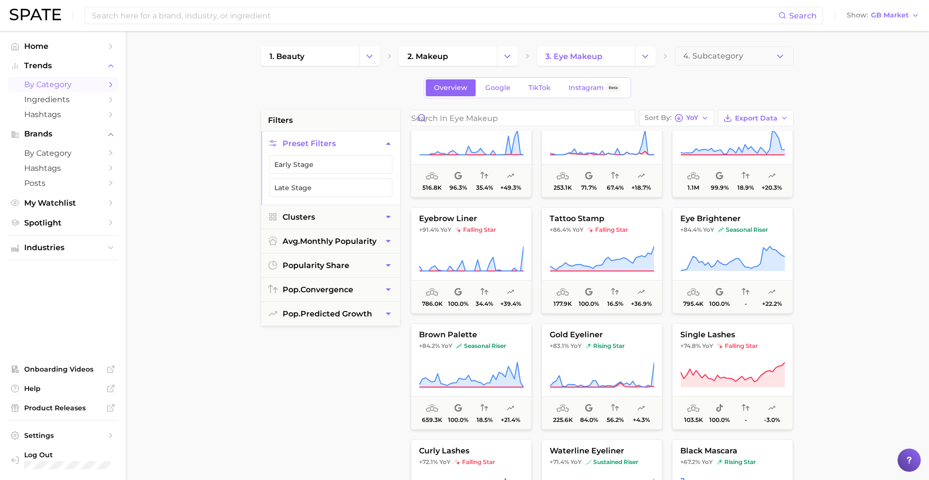
scroll to position [752, 0]
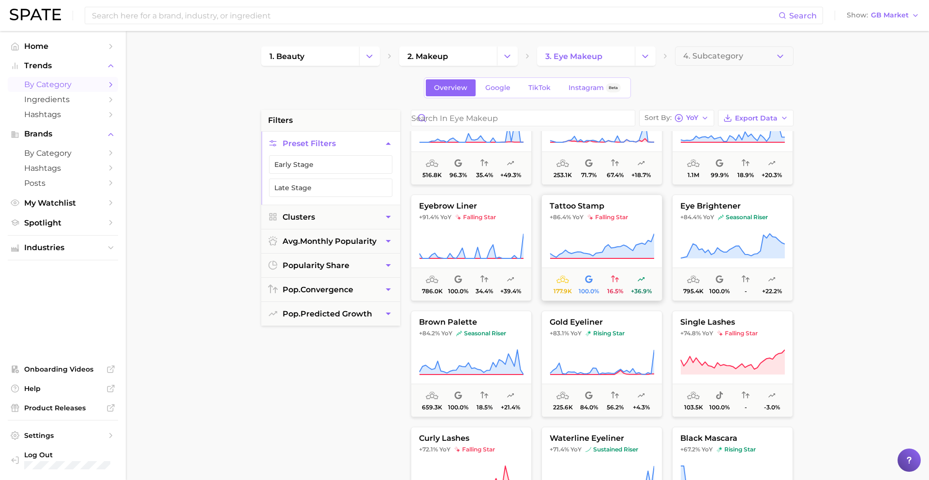
click at [581, 226] on button "tattoo stamp +86.4% YoY falling star 177.9k 100.0% 16.5% +36.9%" at bounding box center [601, 247] width 121 height 106
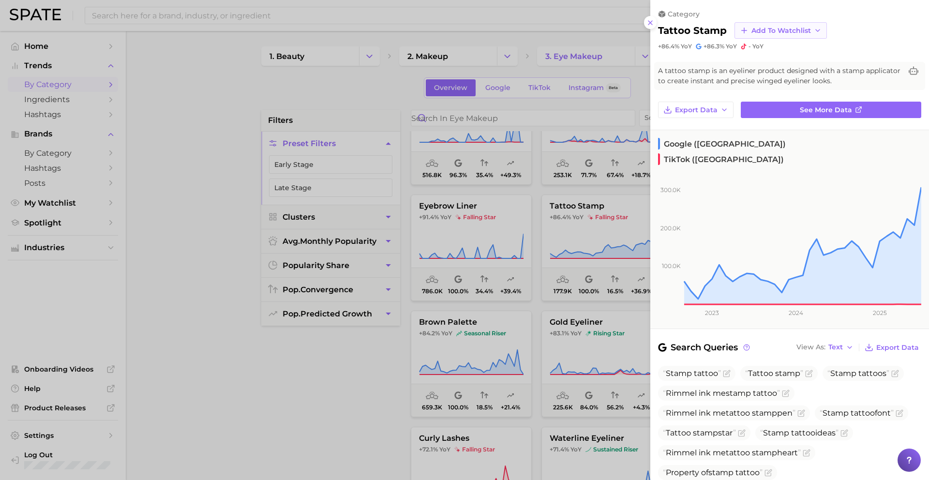
click at [763, 27] on span "Add to Watchlist" at bounding box center [780, 31] width 59 height 8
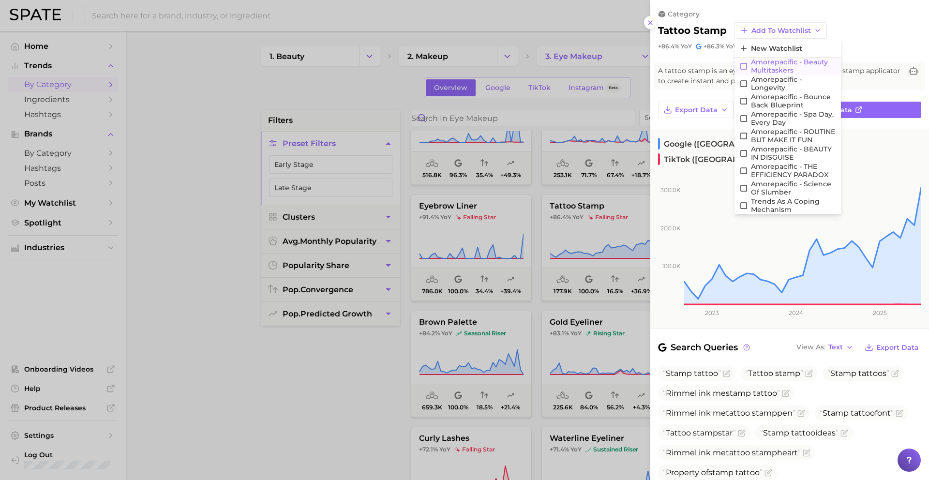
click at [769, 63] on span "Amorepacific - Beauty Multitaskers" at bounding box center [793, 66] width 85 height 16
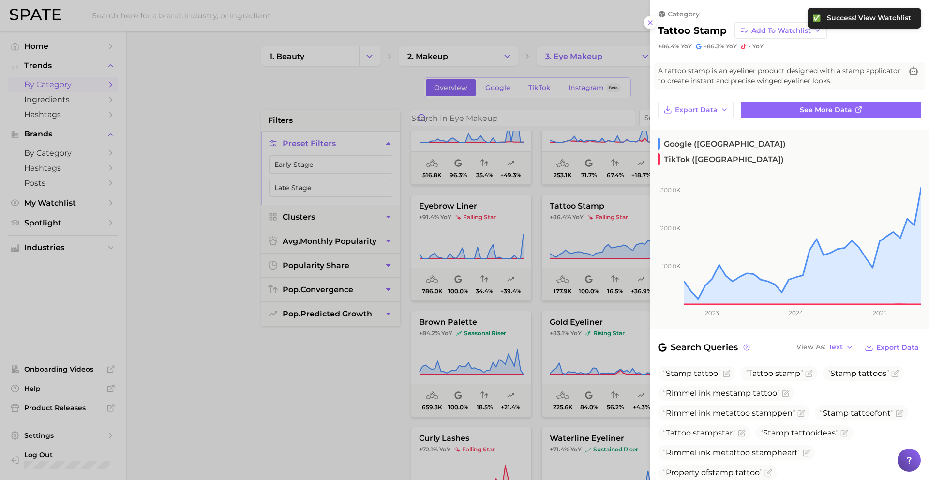
click at [529, 295] on div at bounding box center [464, 240] width 929 height 480
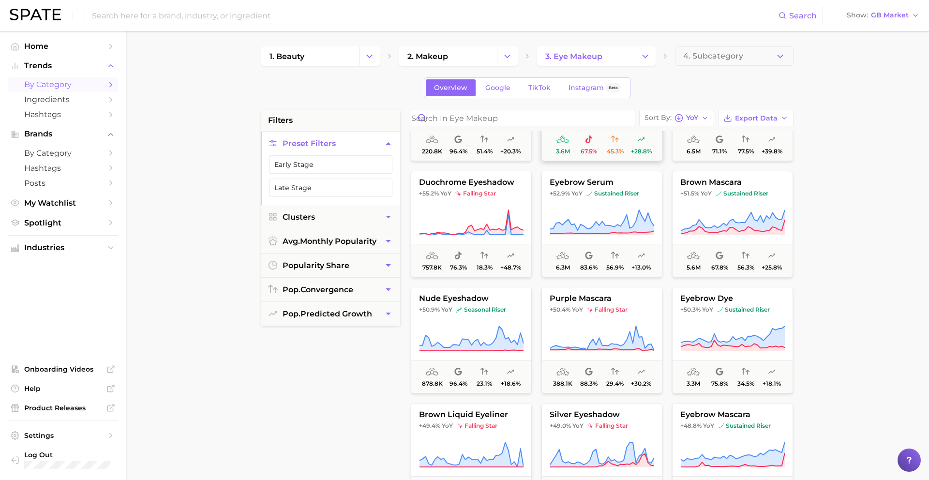
scroll to position [1359, 0]
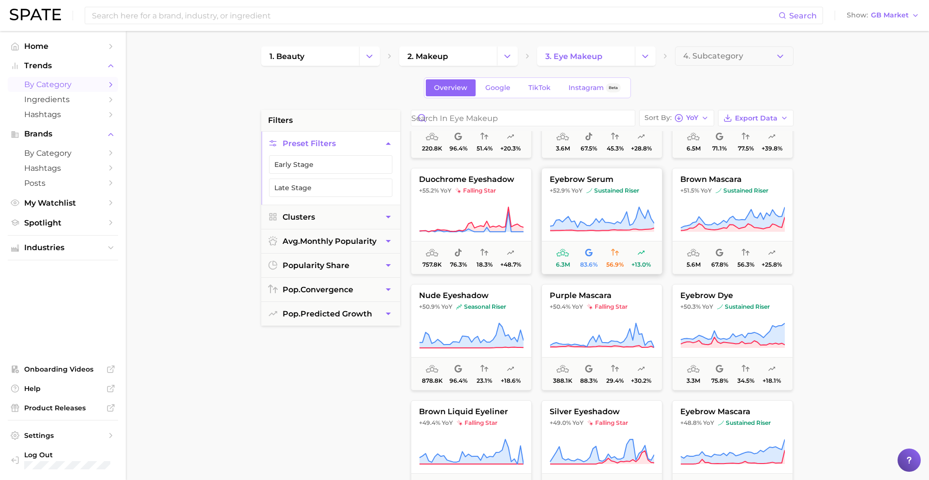
click at [577, 176] on span "eyebrow serum" at bounding box center [602, 179] width 120 height 9
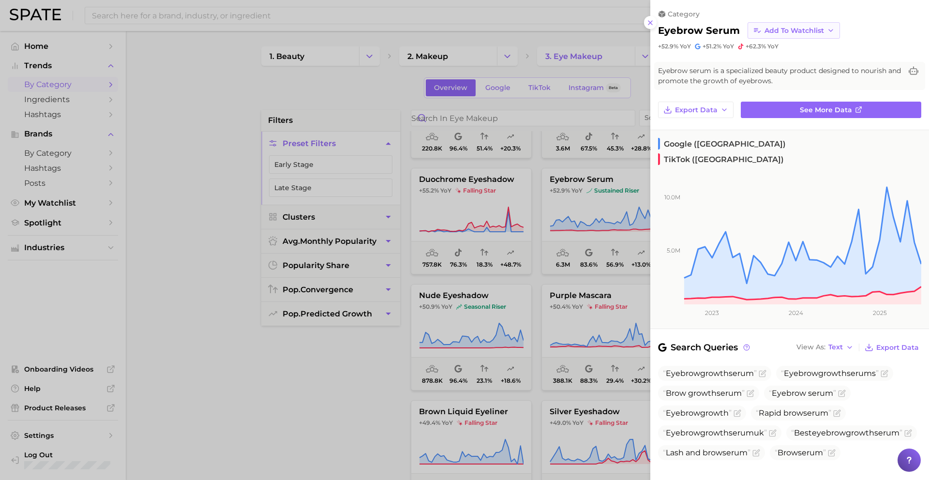
click at [782, 32] on span "Add to Watchlist" at bounding box center [793, 31] width 59 height 8
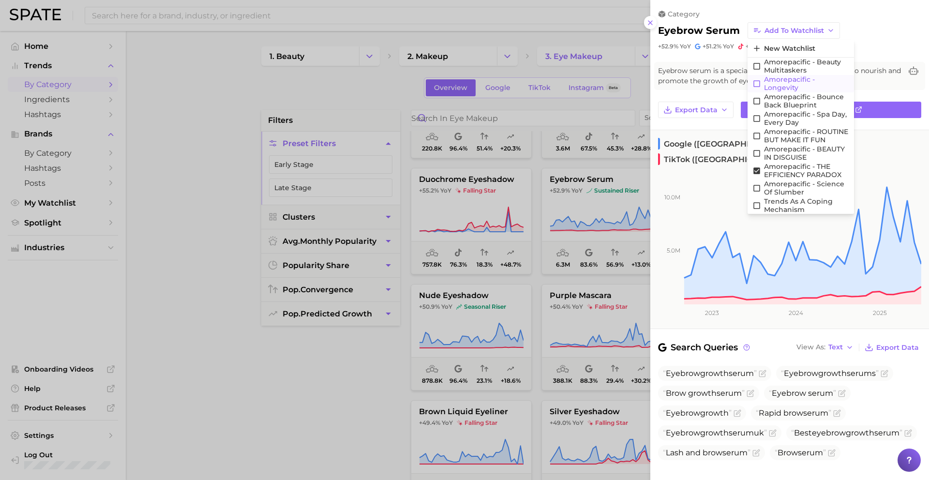
click at [783, 82] on span "Amorepacific - Longevity" at bounding box center [806, 83] width 85 height 16
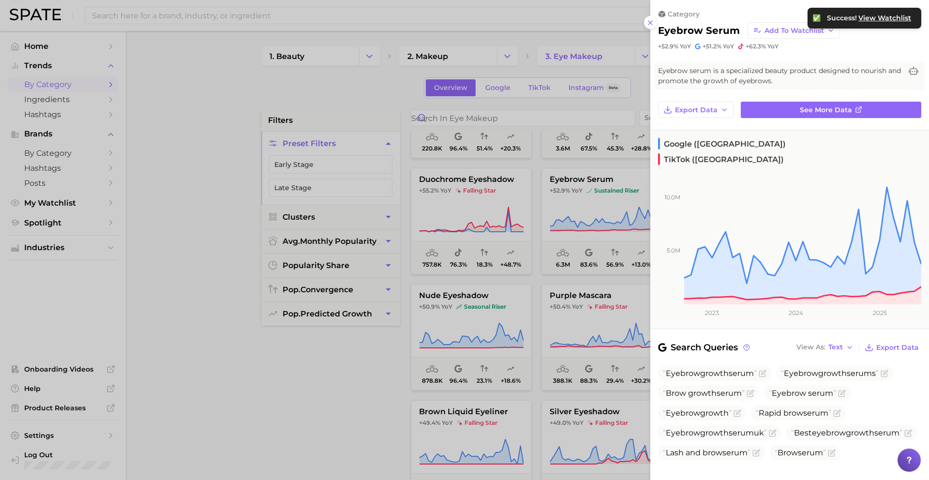
click at [524, 297] on div at bounding box center [464, 240] width 929 height 480
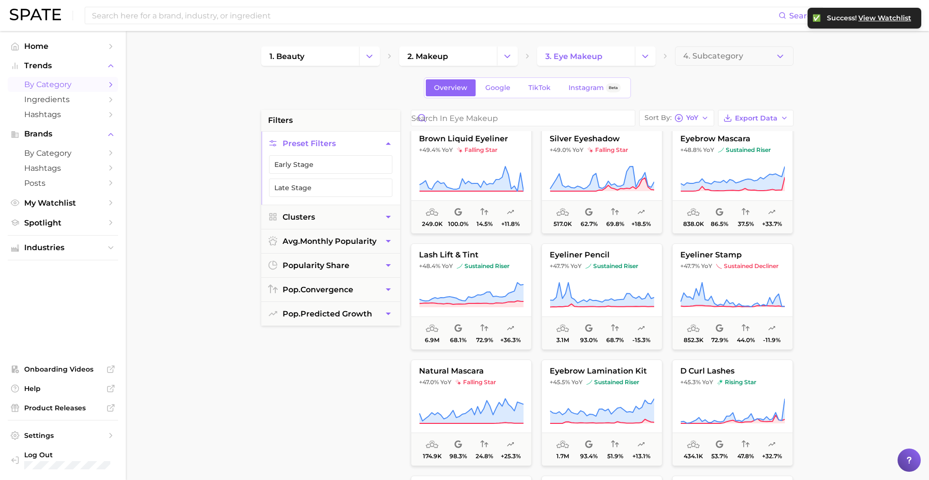
scroll to position [1631, 0]
click at [736, 174] on icon at bounding box center [732, 178] width 104 height 27
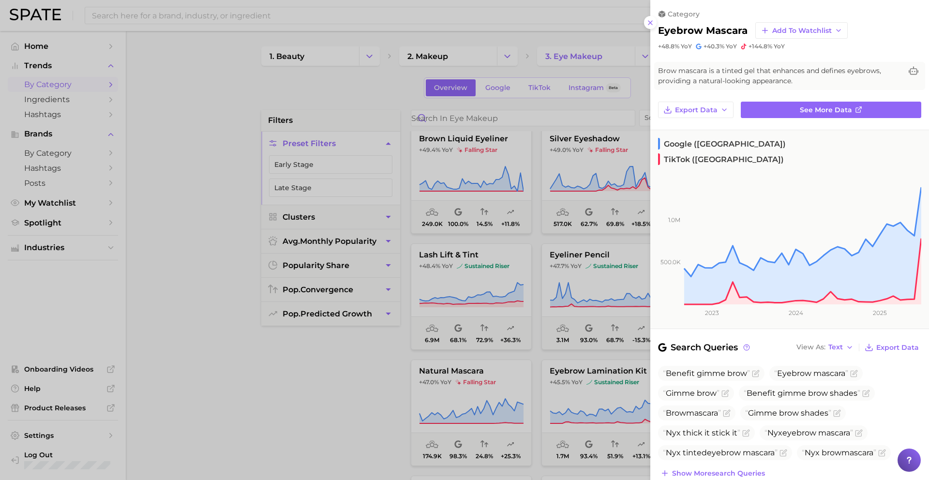
click at [562, 275] on div at bounding box center [464, 240] width 929 height 480
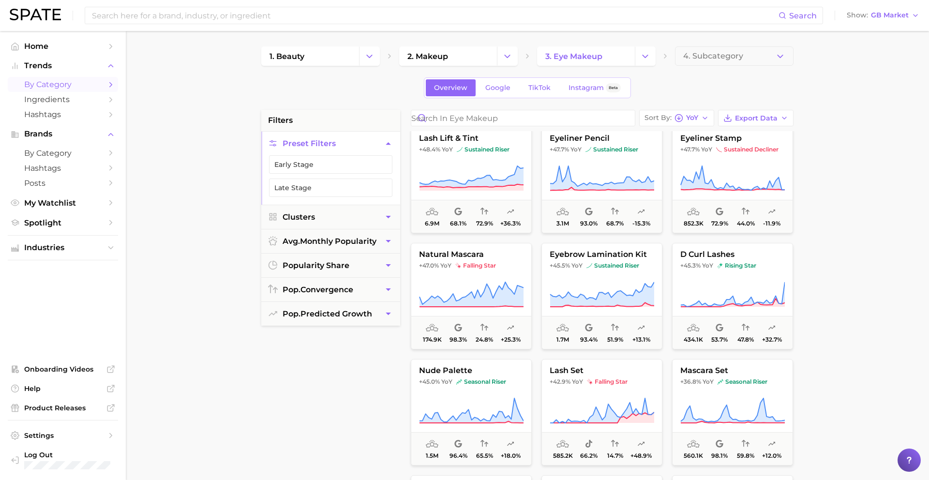
scroll to position [1737, 0]
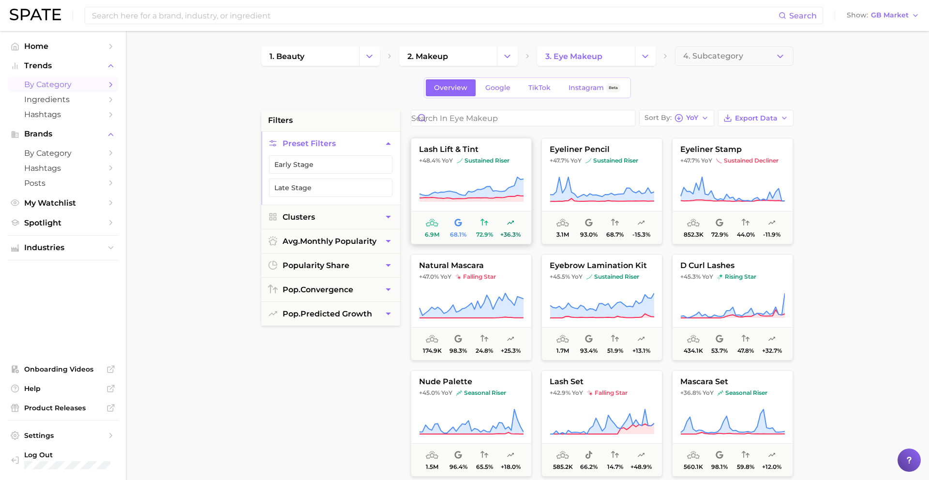
click at [466, 174] on button "lash lift & tint +48.4% YoY sustained riser 6.9m 68.1% 72.9% +36.3%" at bounding box center [471, 191] width 121 height 106
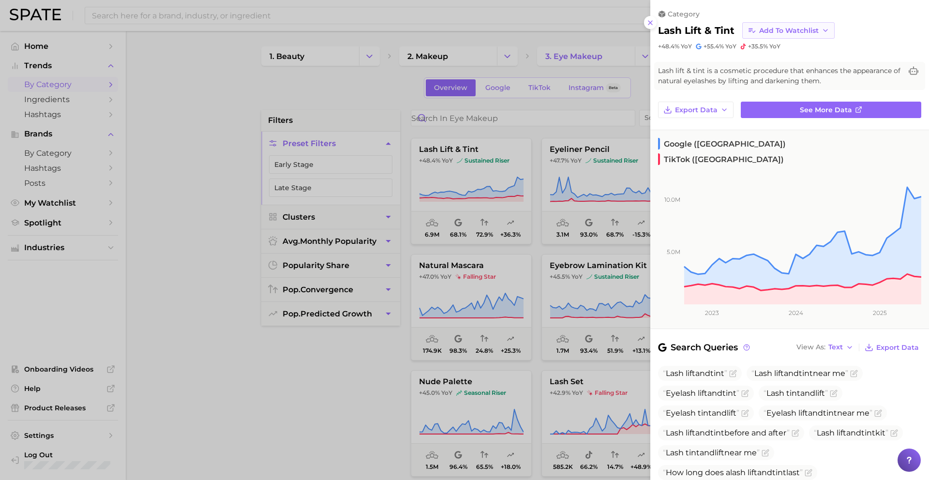
click at [753, 32] on icon "button" at bounding box center [751, 30] width 9 height 9
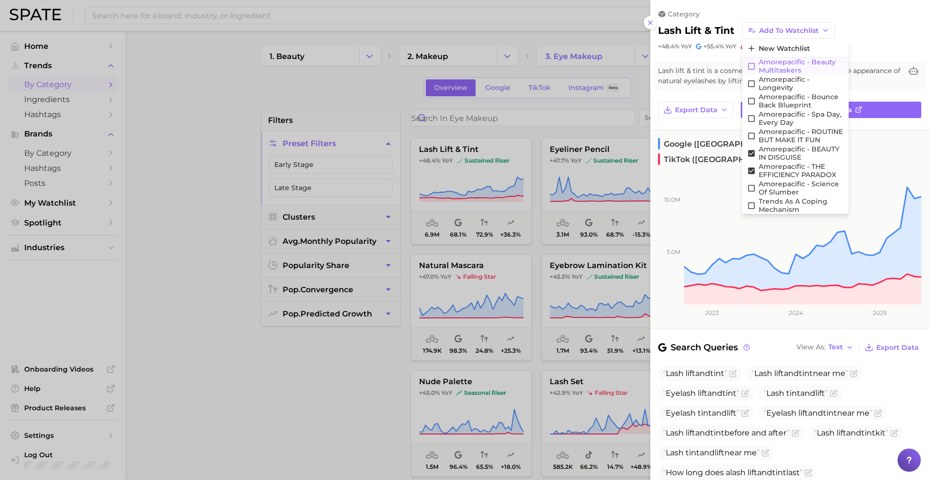
click at [774, 65] on span "Amorepacific - Beauty Multitaskers" at bounding box center [800, 66] width 85 height 16
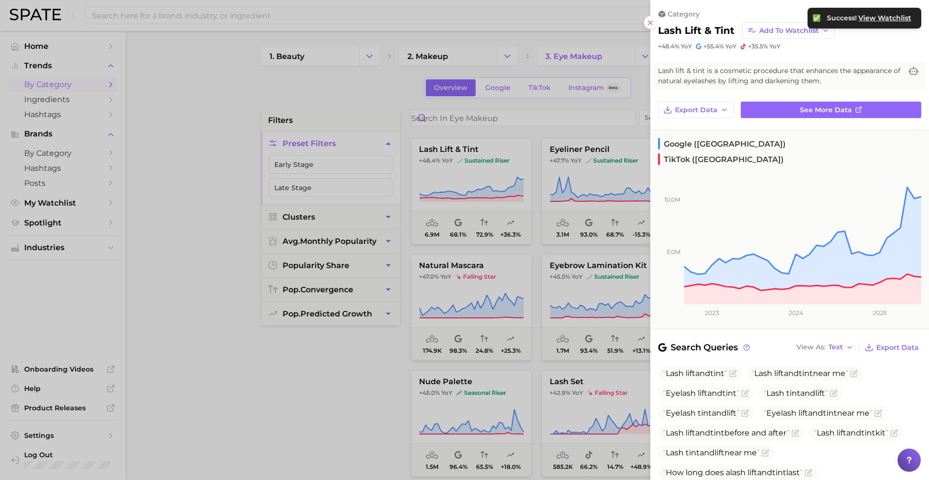
click at [565, 222] on div at bounding box center [464, 240] width 929 height 480
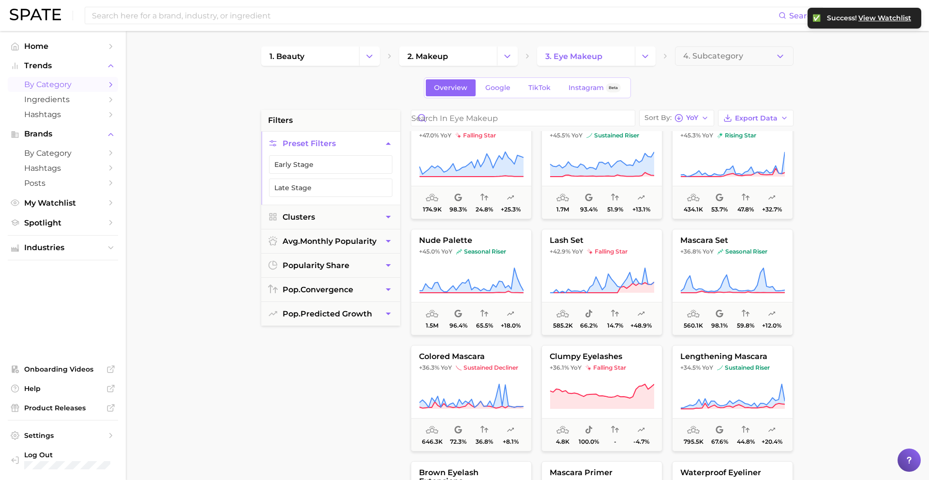
scroll to position [1865, 0]
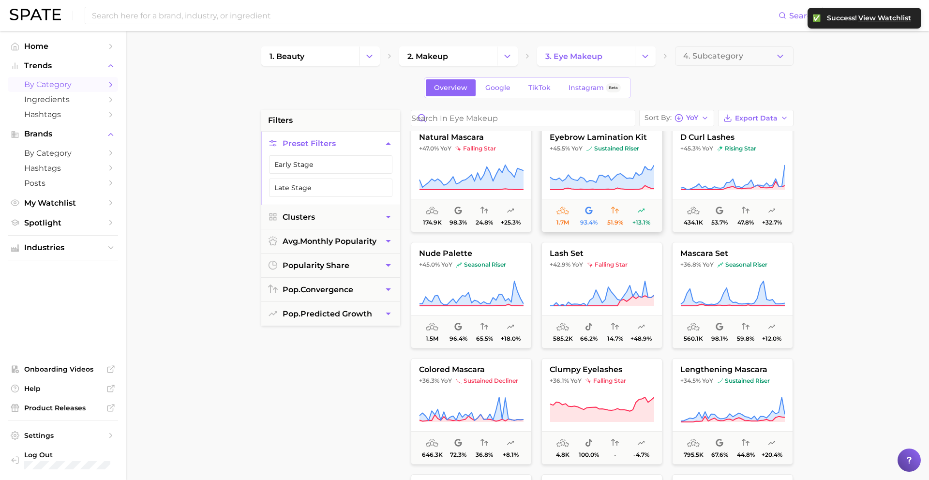
click at [598, 160] on button "eyebrow lamination kit +45.5% YoY sustained riser 1.7m 93.4% 51.9% +13.1%" at bounding box center [601, 179] width 121 height 106
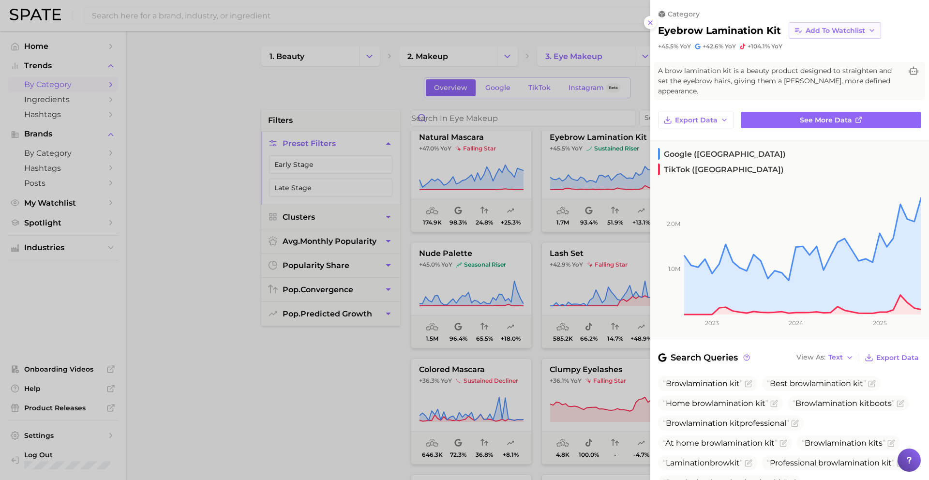
click at [806, 30] on span "Add to Watchlist" at bounding box center [834, 31] width 59 height 8
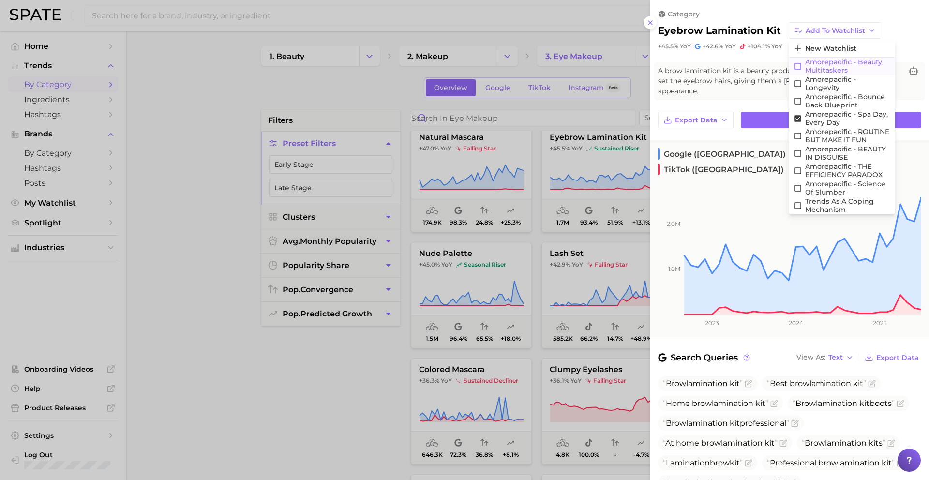
click at [813, 68] on span "Amorepacific - Beauty Multitaskers" at bounding box center [847, 66] width 85 height 16
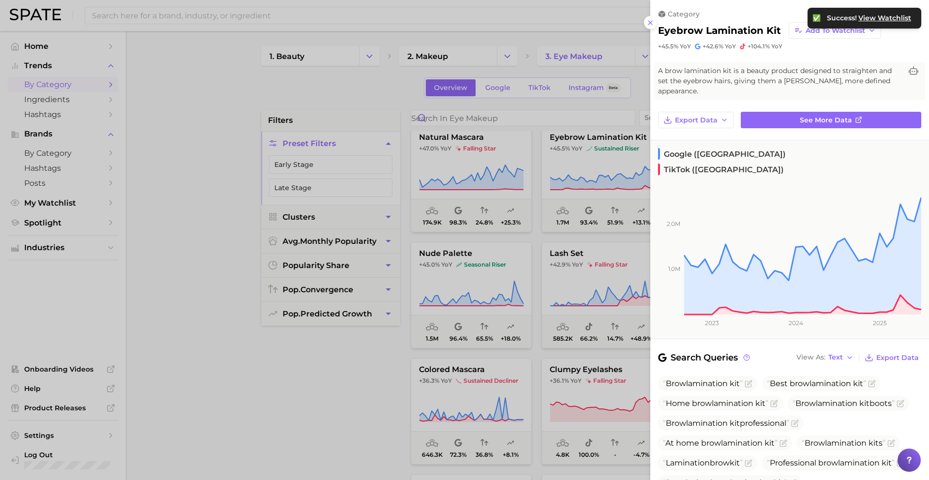
click at [506, 251] on div at bounding box center [464, 240] width 929 height 480
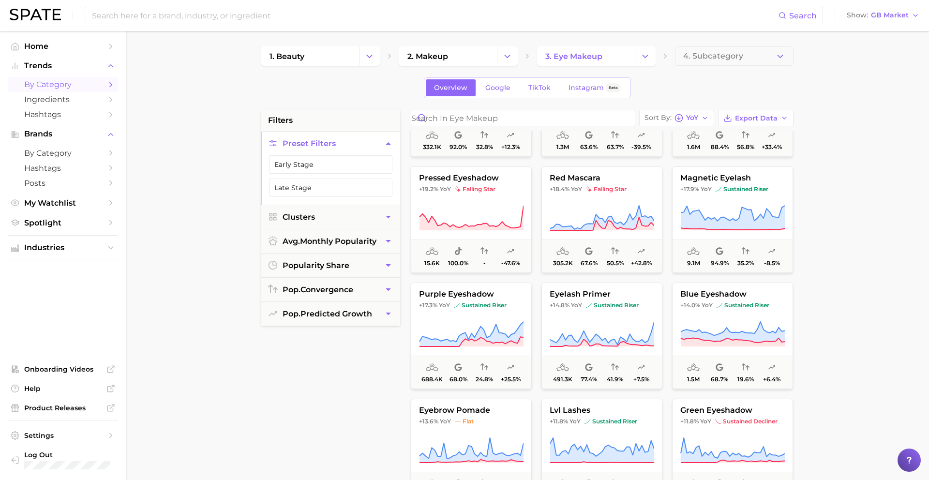
scroll to position [2988, 0]
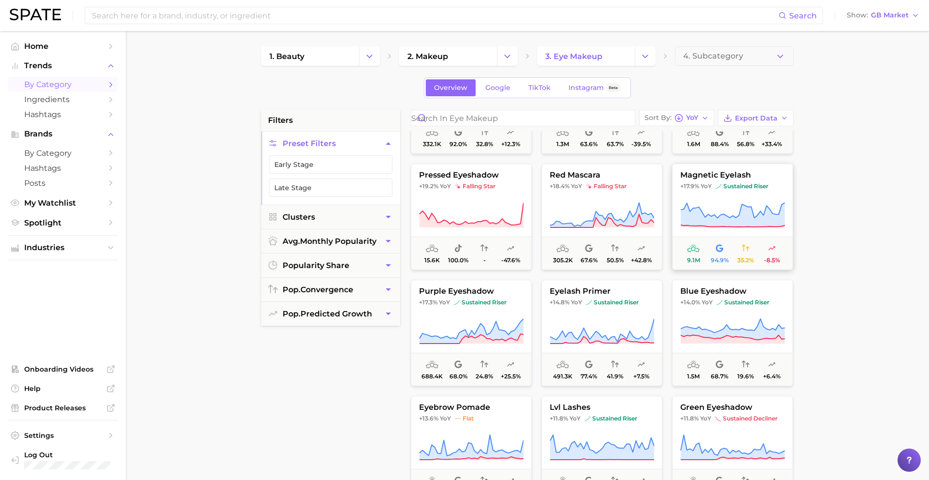
click at [731, 200] on button "magnetic eyelash +17.9% YoY sustained riser 9.1m 94.9% 35.2% -8.5%" at bounding box center [732, 216] width 121 height 106
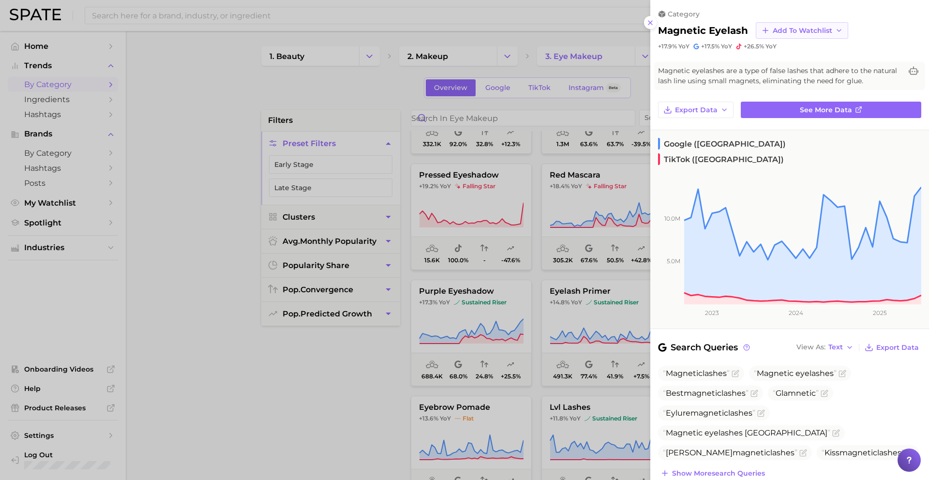
click at [804, 31] on span "Add to Watchlist" at bounding box center [801, 31] width 59 height 8
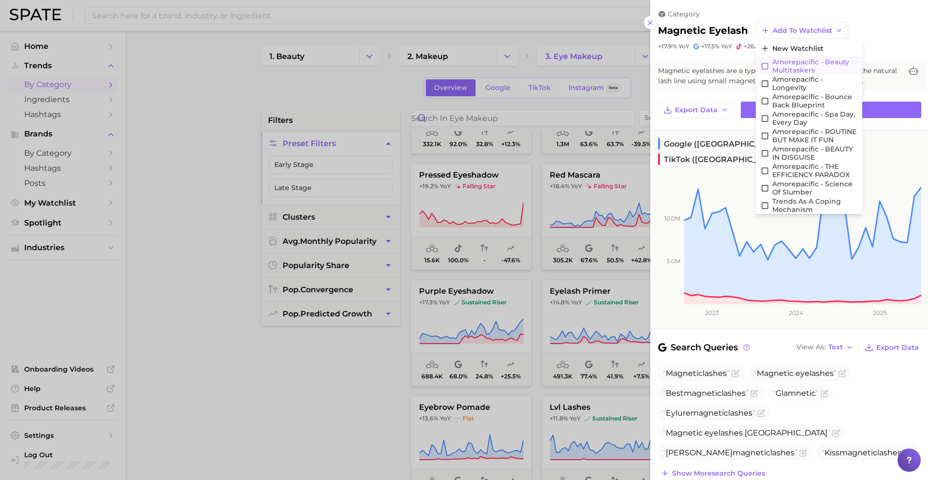
click at [797, 68] on span "Amorepacific - Beauty Multitaskers" at bounding box center [814, 66] width 85 height 16
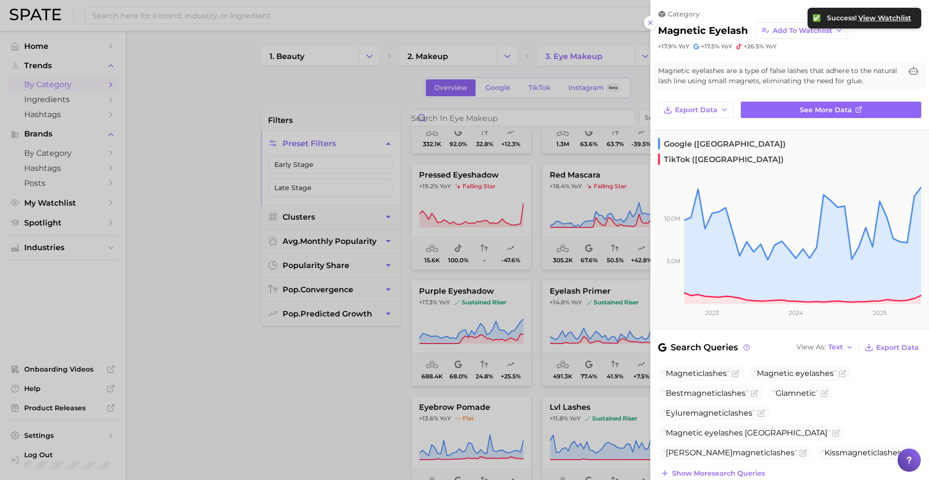
click at [500, 302] on div at bounding box center [464, 240] width 929 height 480
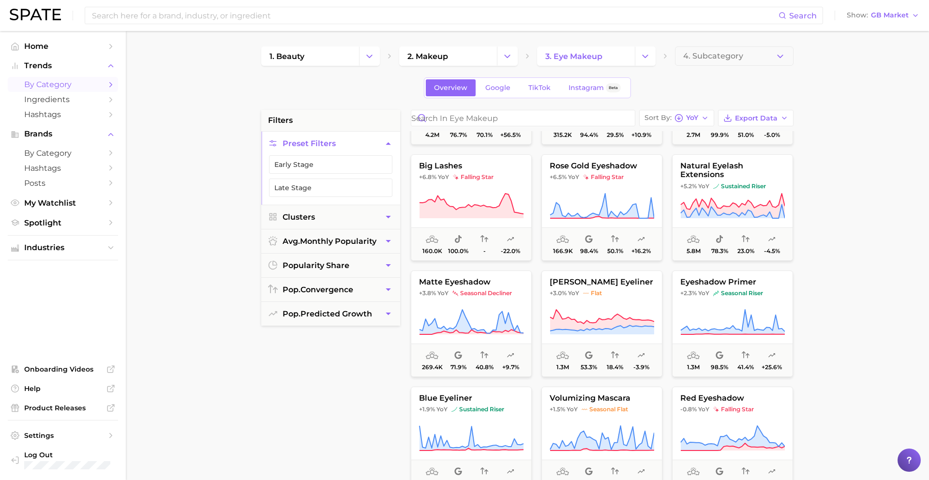
scroll to position [3579, 0]
click at [641, 57] on icon "Change Category" at bounding box center [645, 56] width 10 height 10
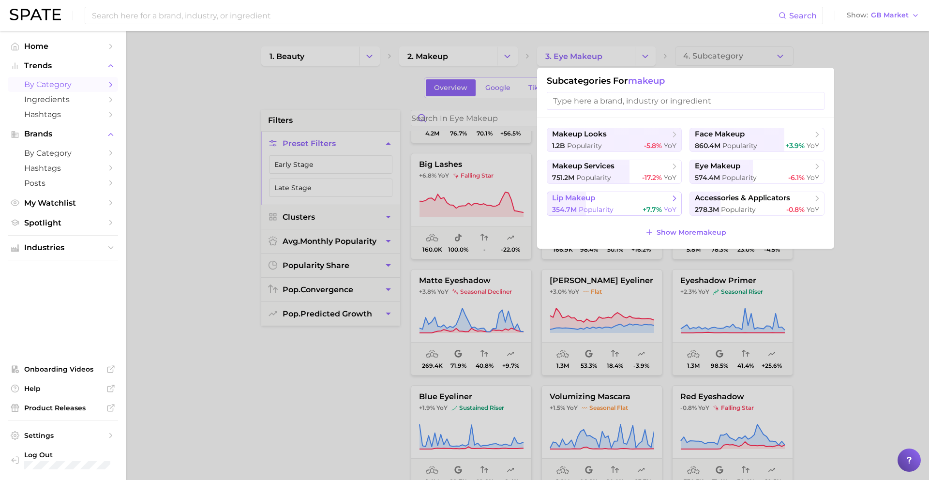
click at [636, 199] on span "lip makeup" at bounding box center [611, 198] width 118 height 10
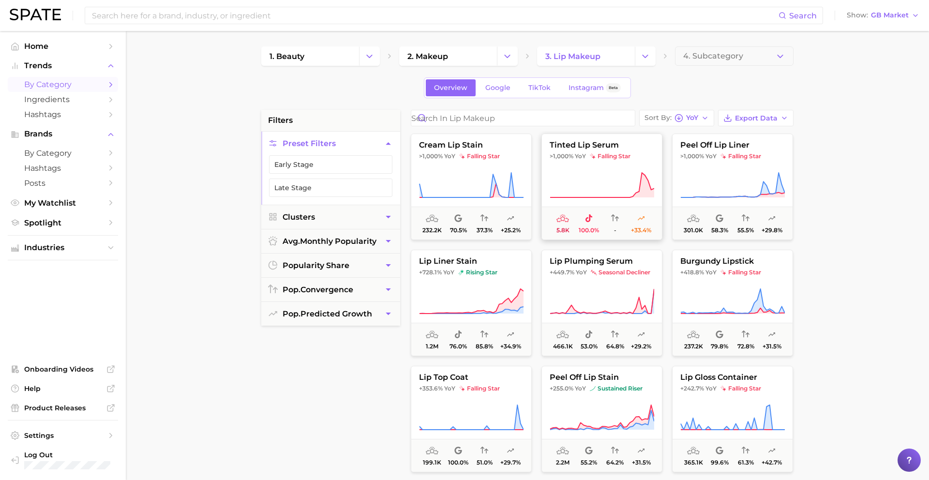
scroll to position [7, 0]
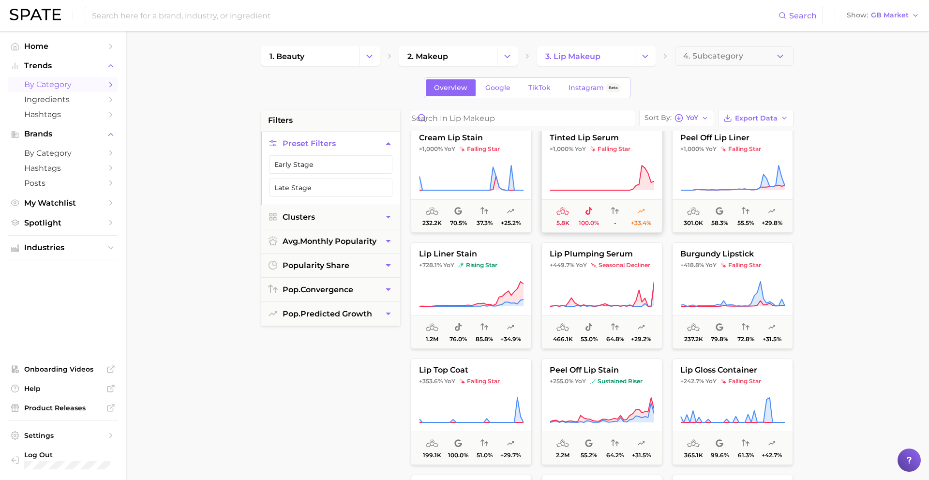
click at [597, 158] on button "tinted lip serum >1,000% YoY falling star 5.8k 100.0% - +33.4%" at bounding box center [601, 179] width 121 height 106
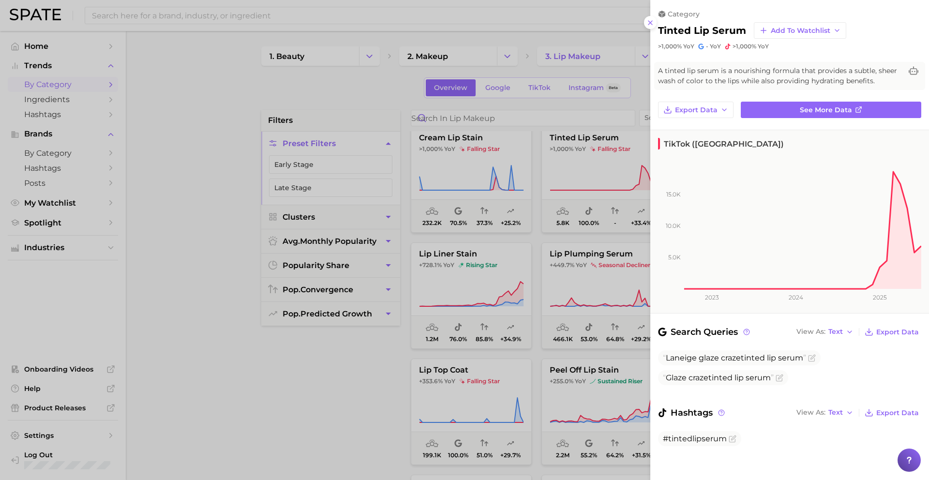
click at [576, 164] on div at bounding box center [464, 240] width 929 height 480
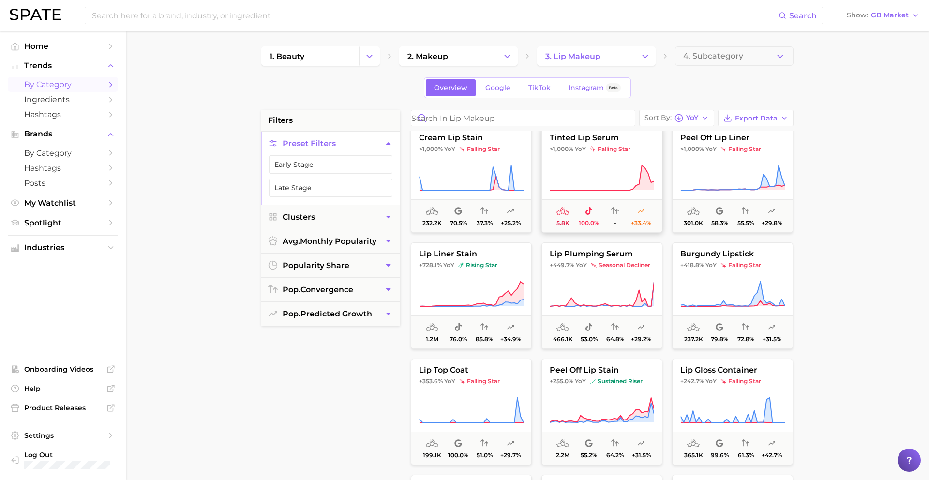
click at [592, 169] on icon at bounding box center [601, 177] width 104 height 27
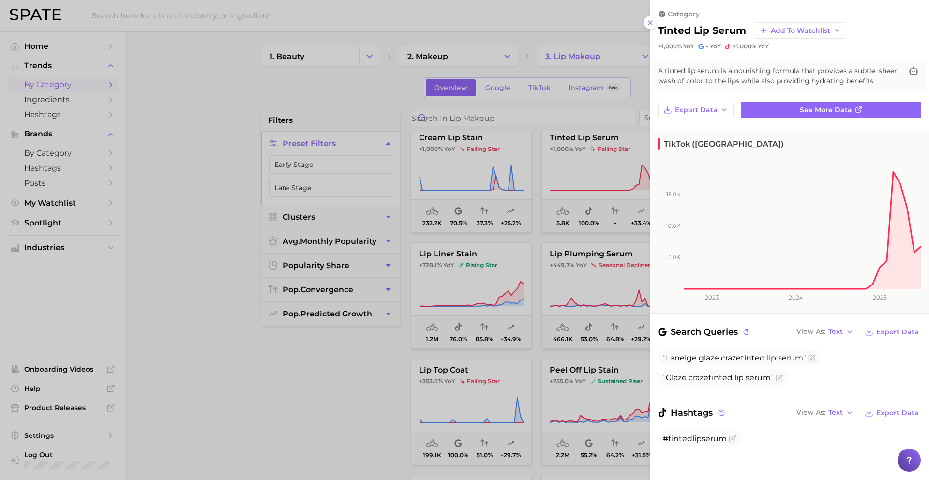
click at [588, 169] on div at bounding box center [464, 240] width 929 height 480
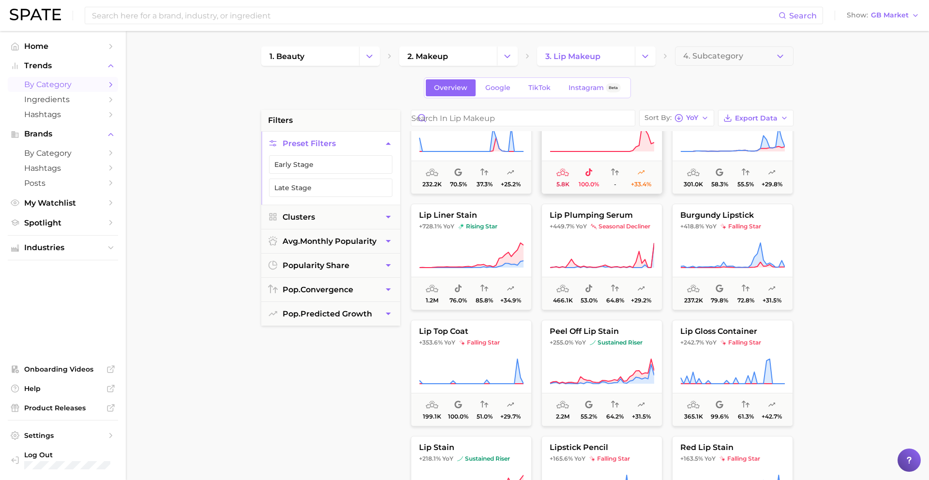
scroll to position [46, 0]
click at [486, 245] on icon at bounding box center [471, 254] width 104 height 27
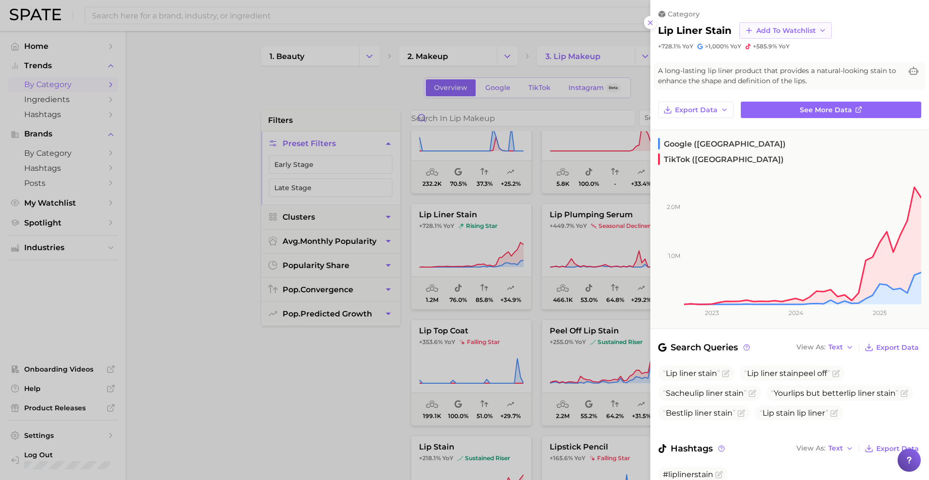
click at [780, 28] on span "Add to Watchlist" at bounding box center [785, 31] width 59 height 8
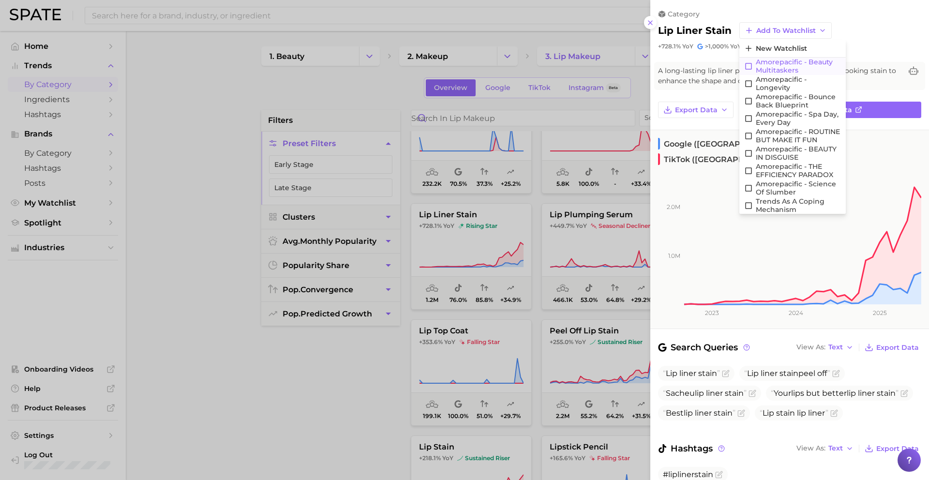
click at [788, 62] on span "Amorepacific - Beauty Multitaskers" at bounding box center [797, 66] width 85 height 16
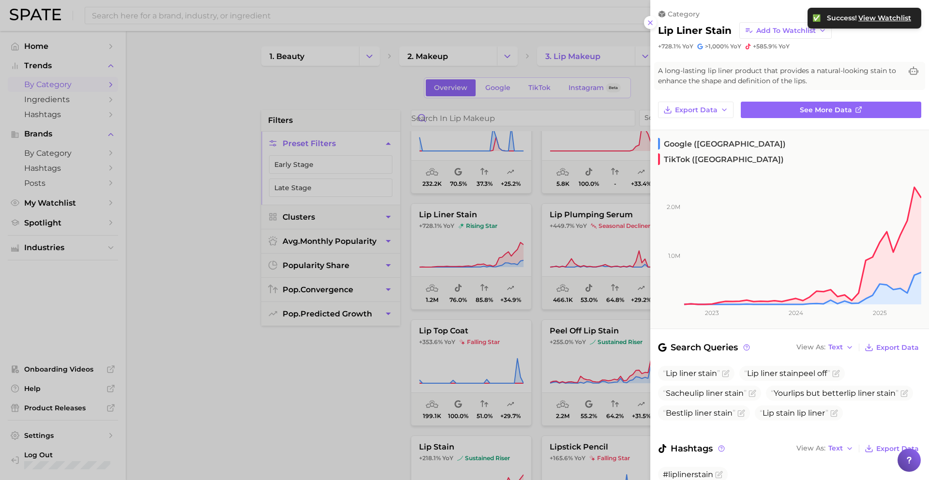
click at [576, 225] on div at bounding box center [464, 240] width 929 height 480
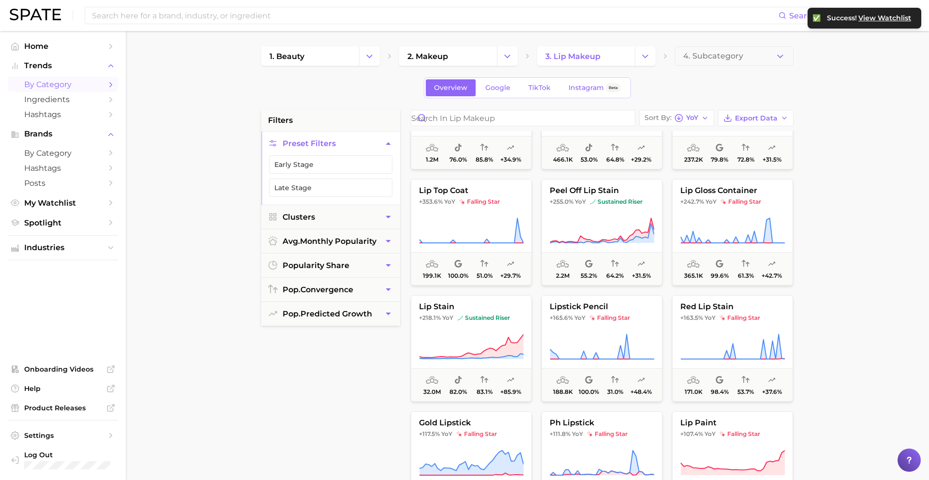
scroll to position [194, 0]
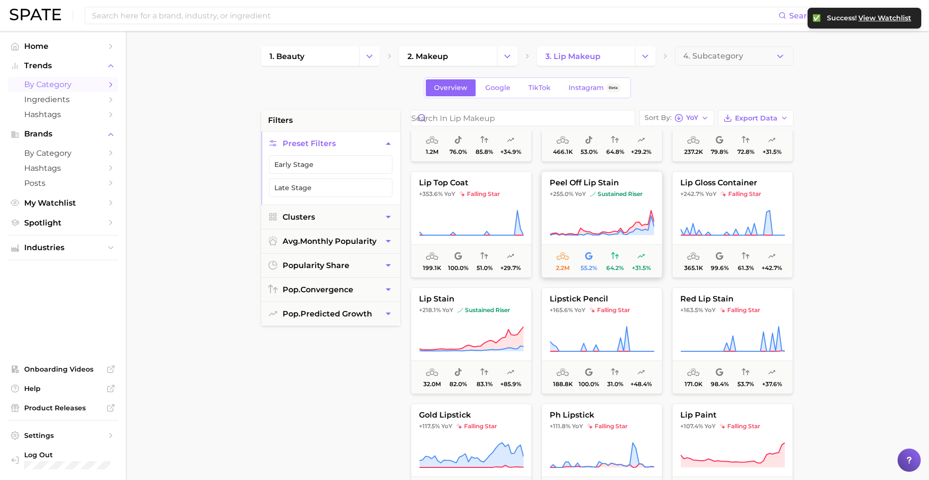
click at [594, 199] on button "peel off lip stain +255.0% YoY sustained riser 2.2m 55.2% 64.2% +31.5%" at bounding box center [601, 224] width 121 height 106
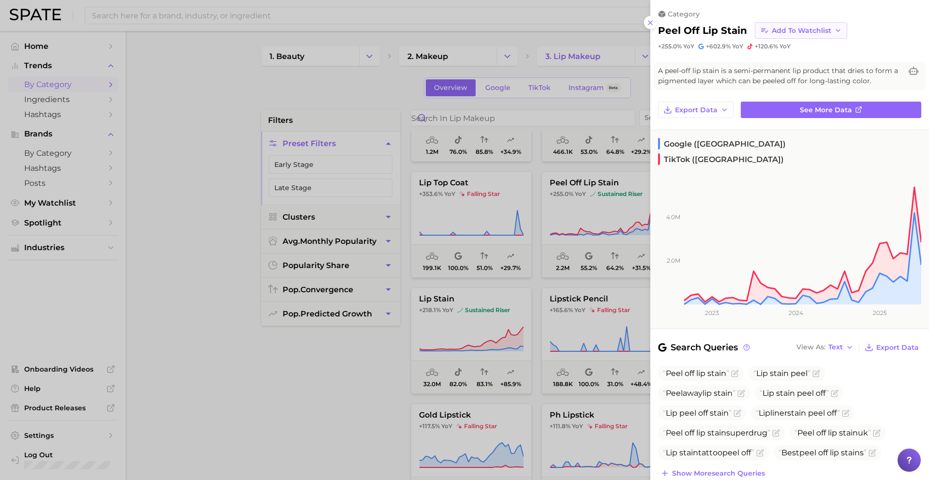
click at [785, 29] on span "Add to Watchlist" at bounding box center [800, 31] width 59 height 8
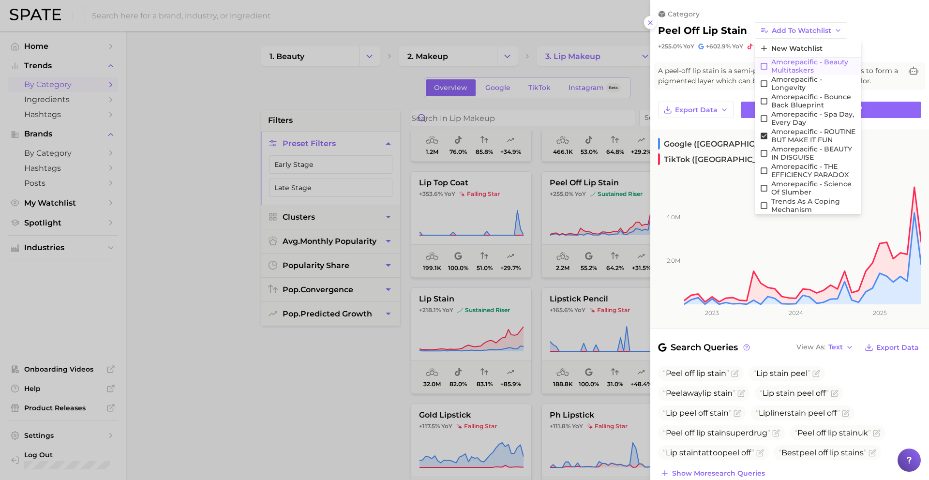
click at [786, 66] on span "Amorepacific - Beauty Multitaskers" at bounding box center [813, 66] width 85 height 16
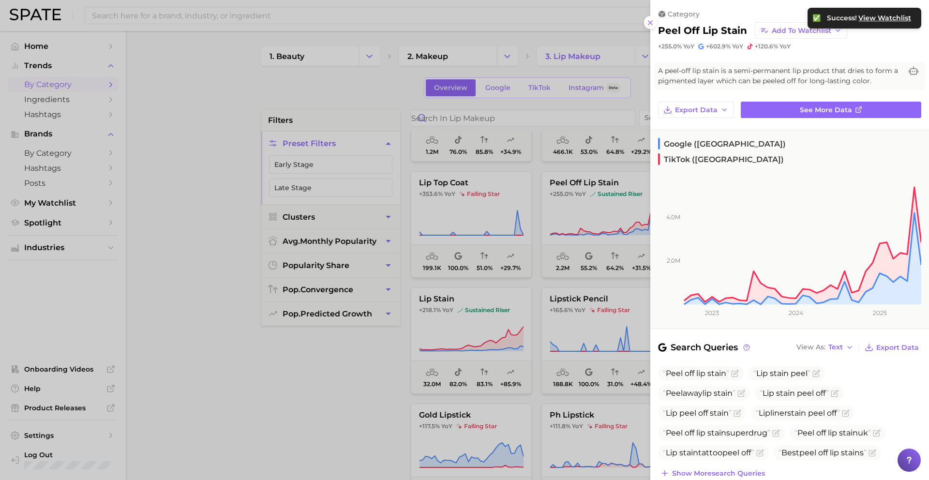
click at [620, 207] on div at bounding box center [464, 240] width 929 height 480
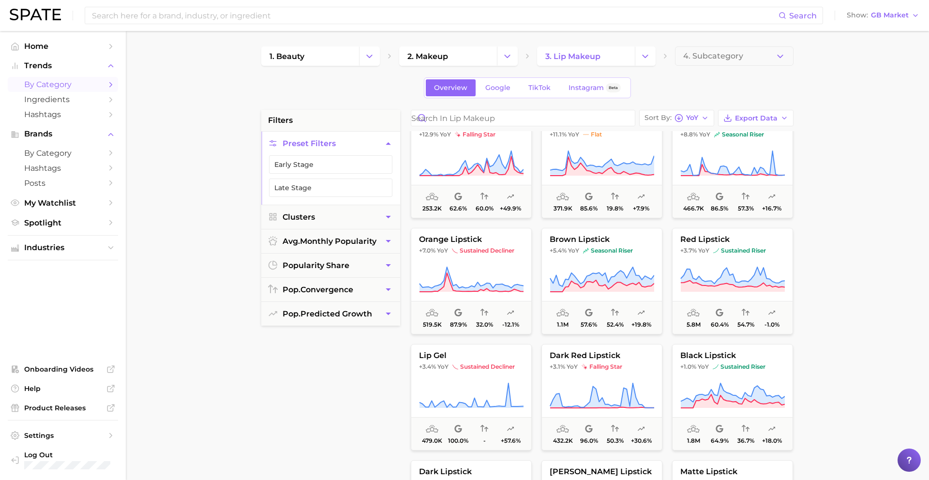
scroll to position [1998, 0]
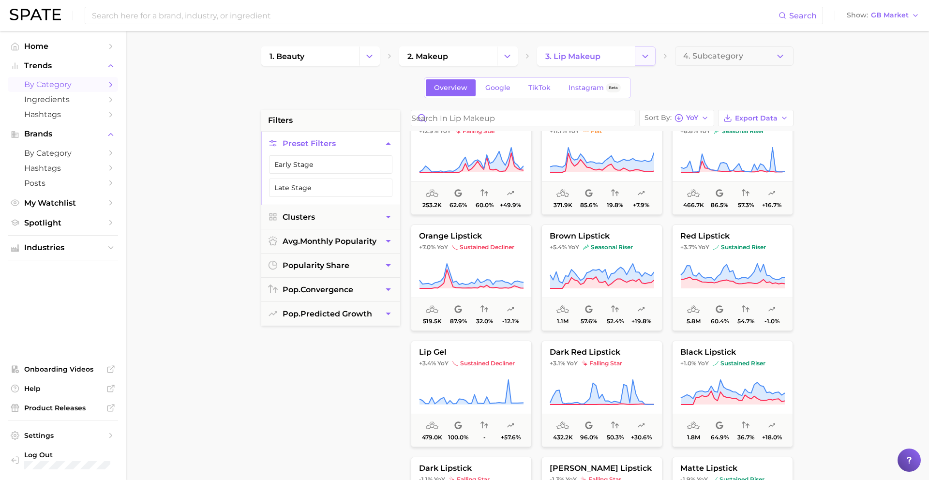
click at [645, 60] on icon "Change Category" at bounding box center [645, 56] width 10 height 10
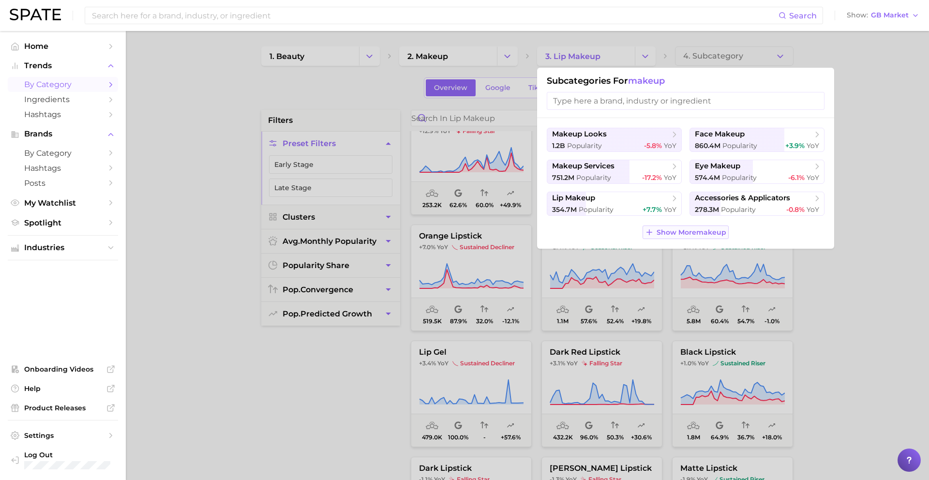
click at [691, 234] on span "Show More makeup" at bounding box center [691, 232] width 70 height 8
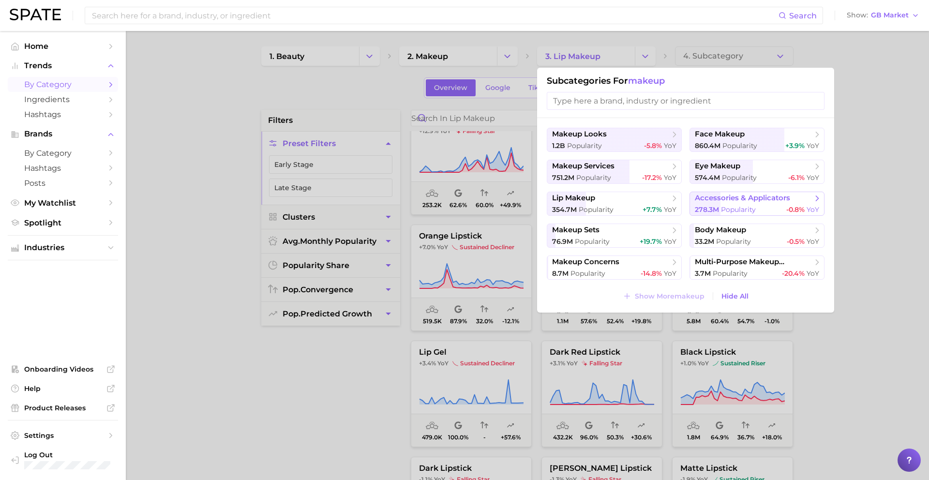
click at [714, 200] on span "accessories & applicators" at bounding box center [742, 197] width 95 height 9
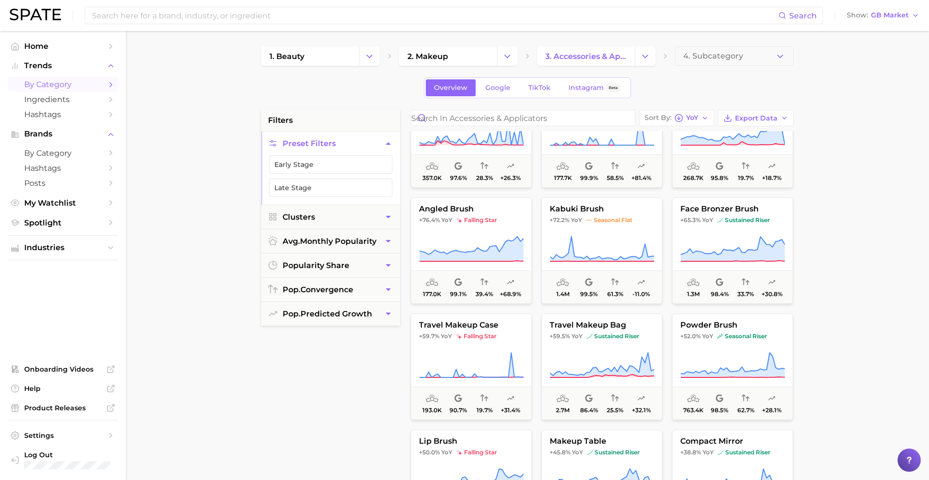
scroll to position [55, 0]
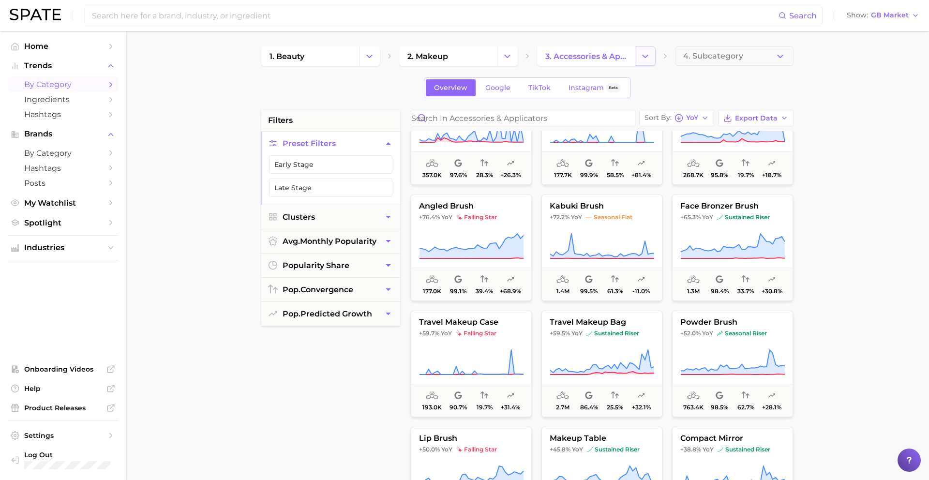
click at [638, 60] on button "Change Category" at bounding box center [645, 55] width 21 height 19
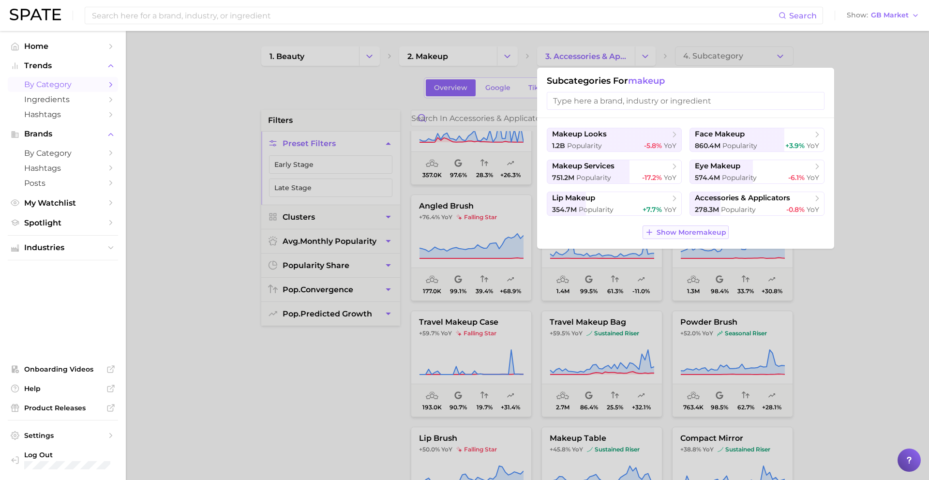
click at [672, 235] on span "Show More makeup" at bounding box center [691, 232] width 70 height 8
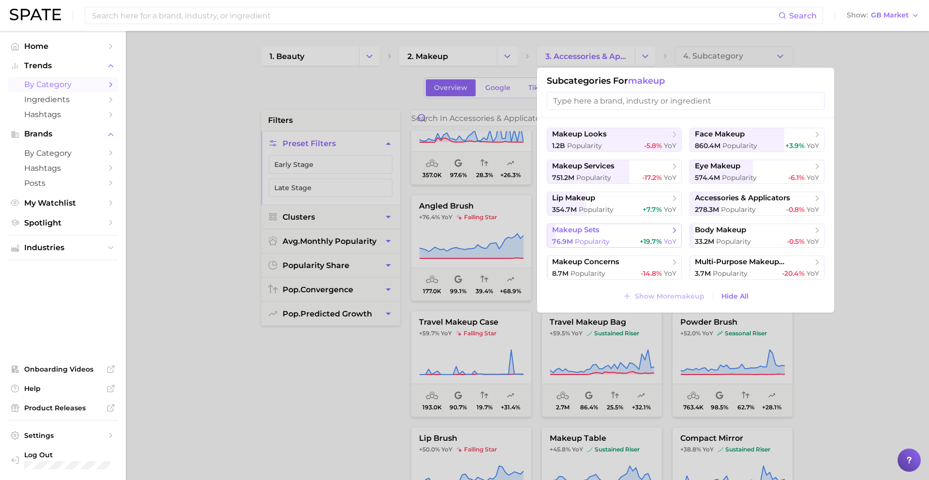
click at [618, 240] on div "76.9m Popularity +19.7% YoY" at bounding box center [614, 241] width 124 height 9
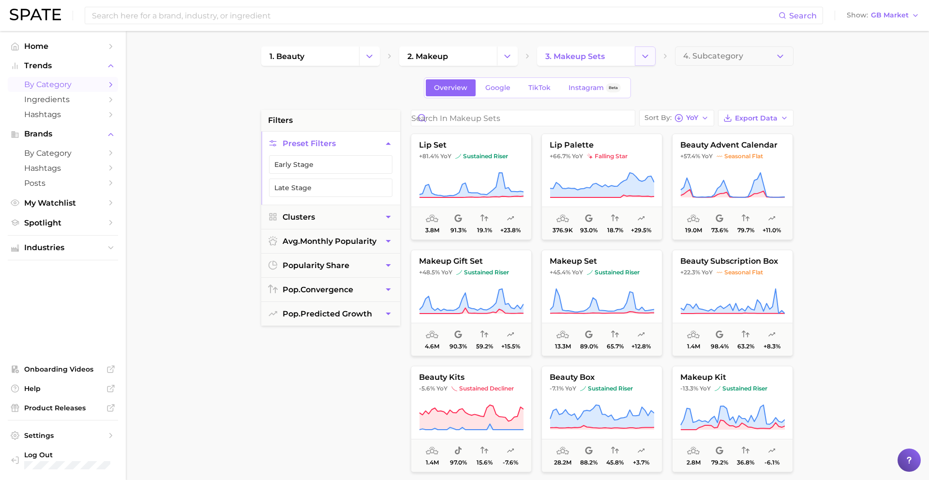
click at [647, 55] on polyline "Change Category" at bounding box center [644, 56] width 5 height 2
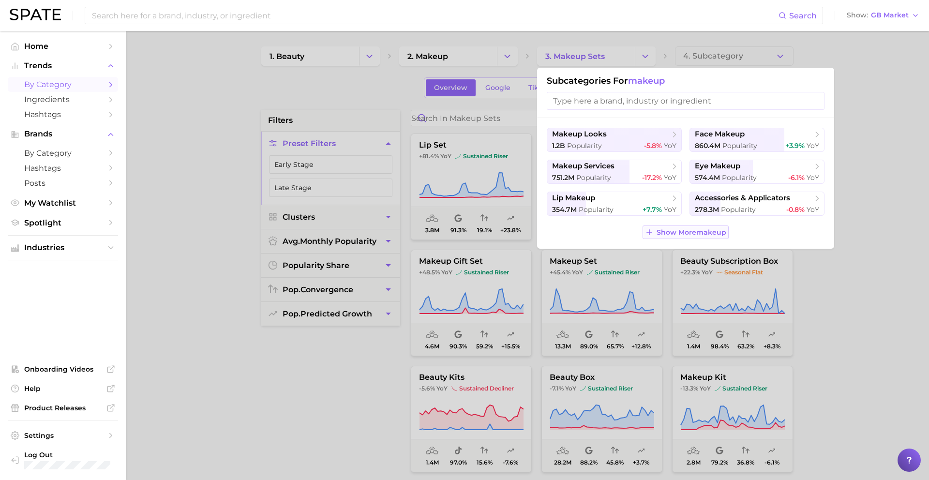
click at [697, 232] on span "Show More makeup" at bounding box center [691, 232] width 70 height 8
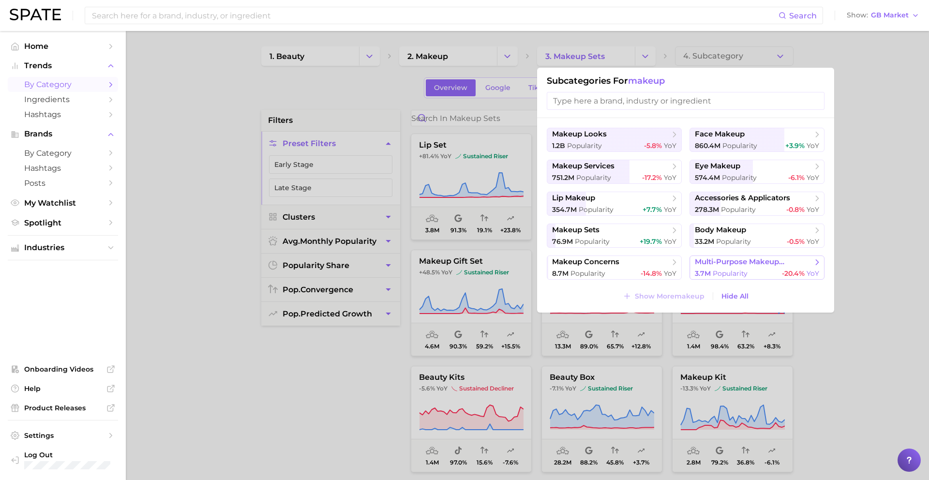
click at [713, 274] on span "Popularity" at bounding box center [729, 273] width 35 height 9
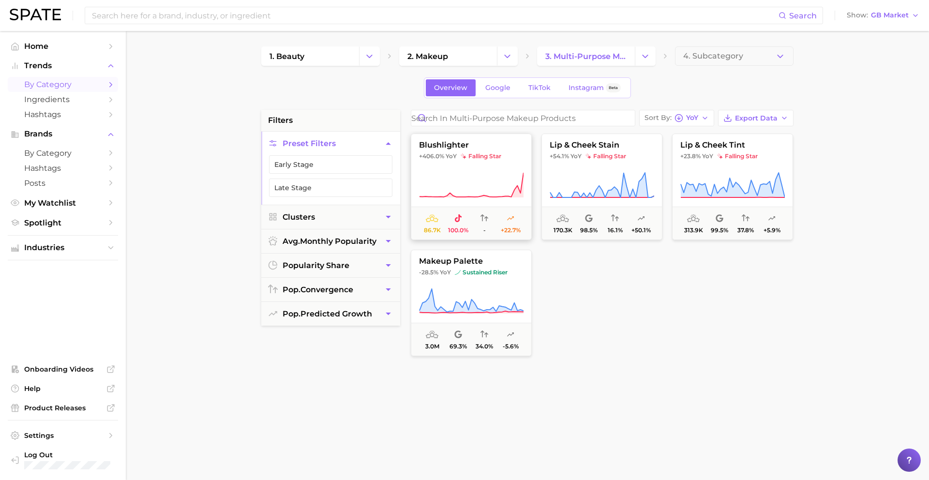
click at [492, 167] on button "blushlighter +406.0% YoY falling star 86.7k 100.0% - +22.7%" at bounding box center [471, 186] width 121 height 106
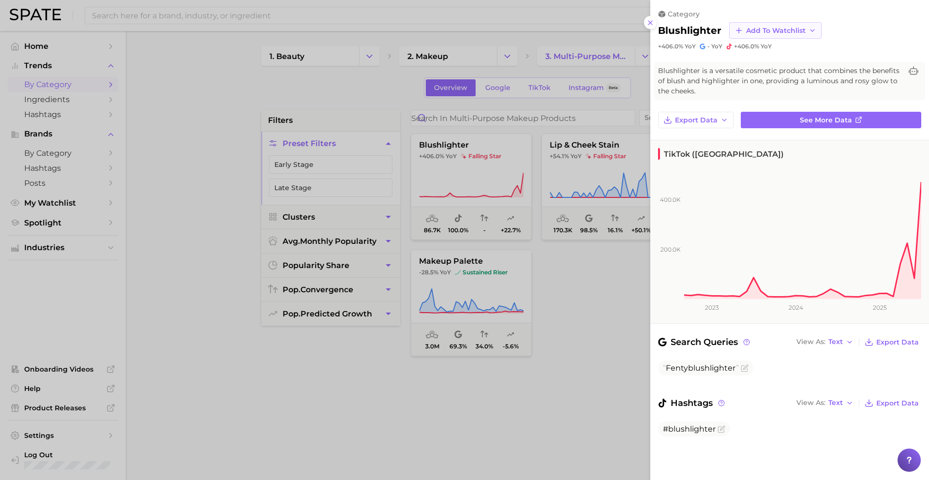
click at [748, 35] on button "Add to Watchlist" at bounding box center [775, 30] width 92 height 16
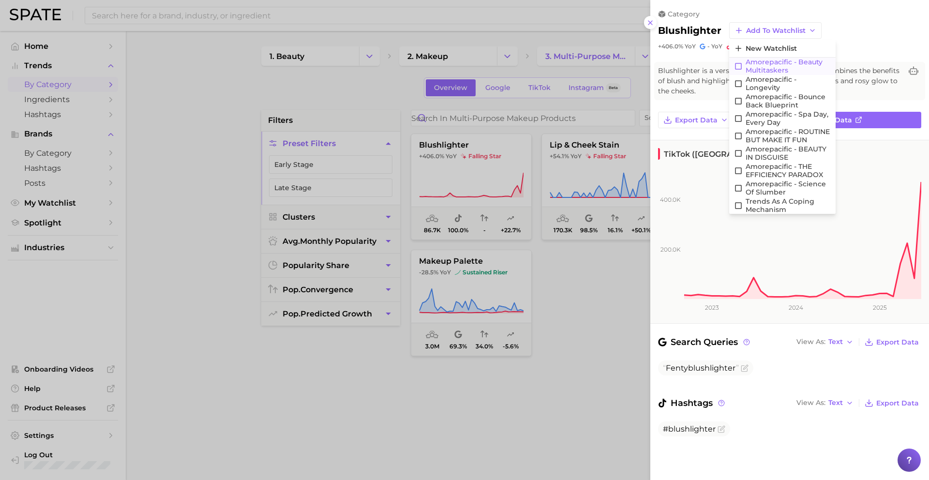
click at [762, 66] on span "Amorepacific - Beauty Multitaskers" at bounding box center [787, 66] width 85 height 16
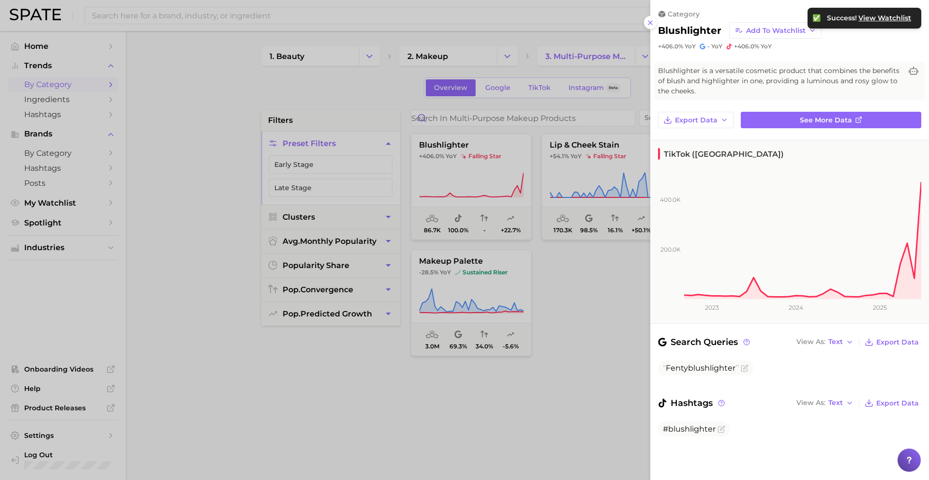
click at [587, 141] on div at bounding box center [464, 240] width 929 height 480
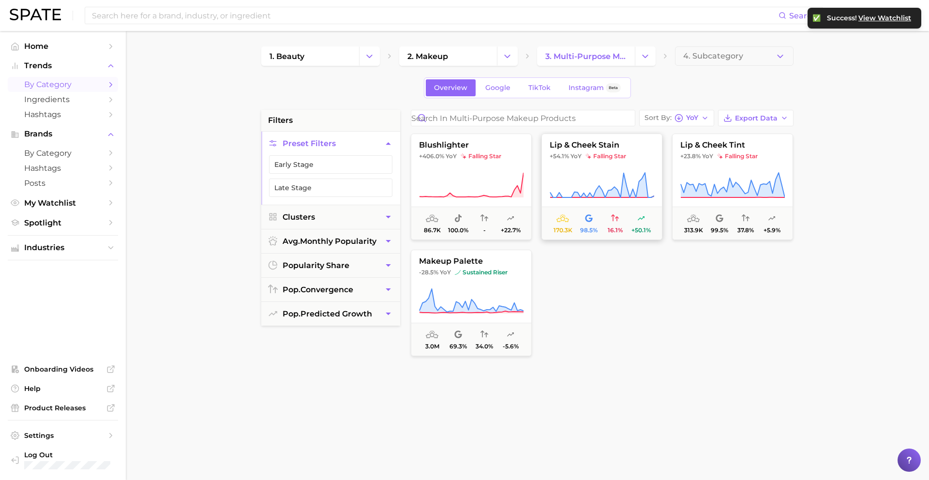
click at [591, 159] on span "falling star" at bounding box center [605, 156] width 41 height 8
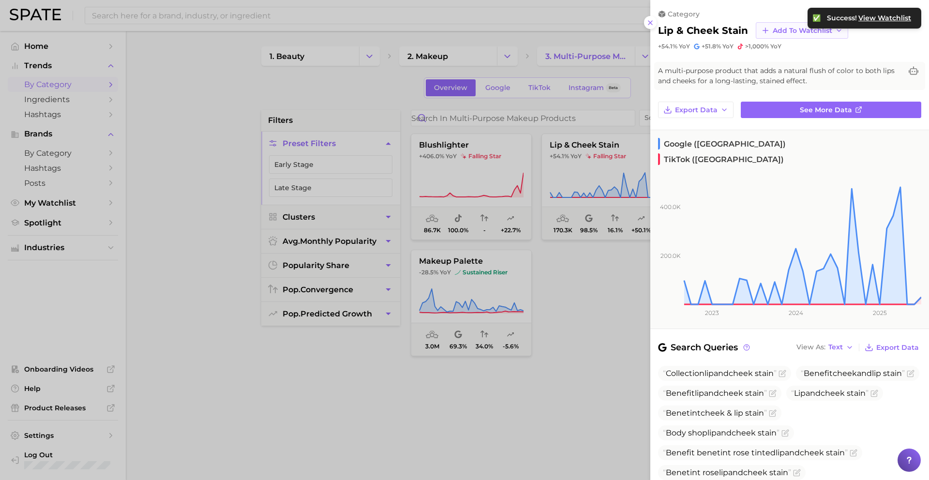
click at [776, 28] on span "Add to Watchlist" at bounding box center [801, 31] width 59 height 8
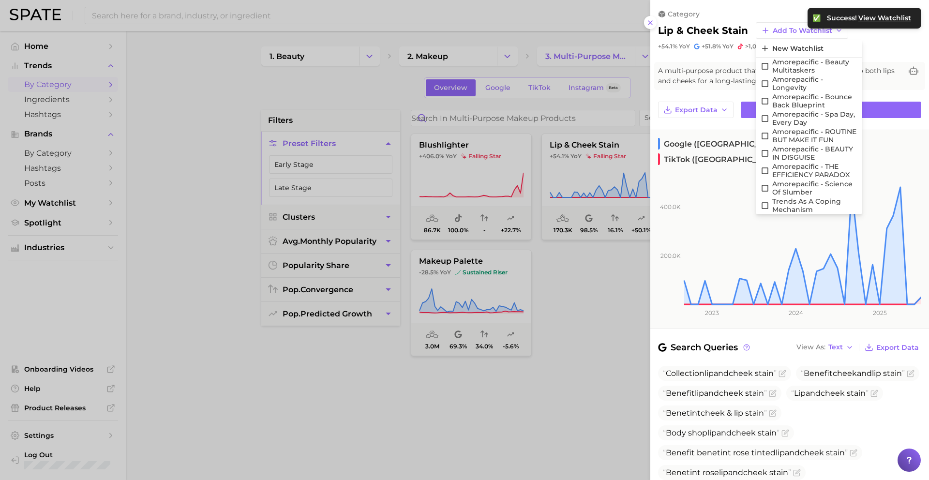
click at [619, 131] on div at bounding box center [464, 240] width 929 height 480
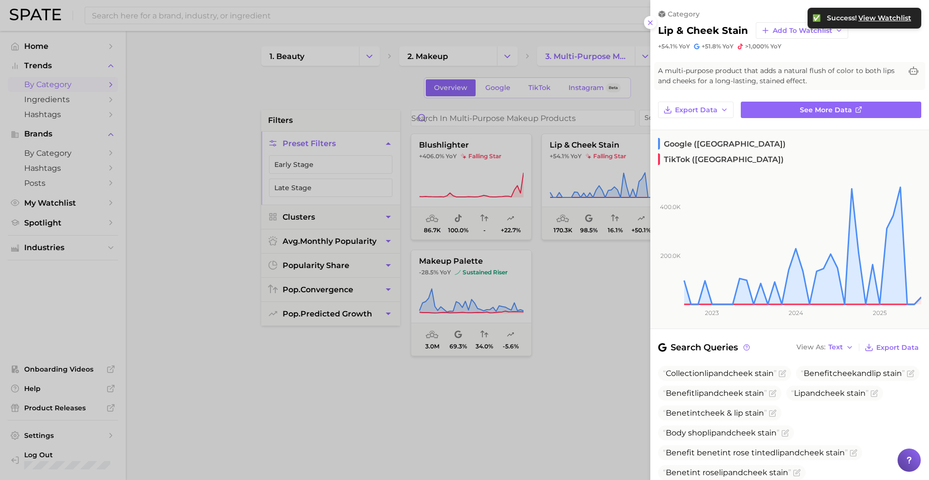
click at [619, 167] on div at bounding box center [464, 240] width 929 height 480
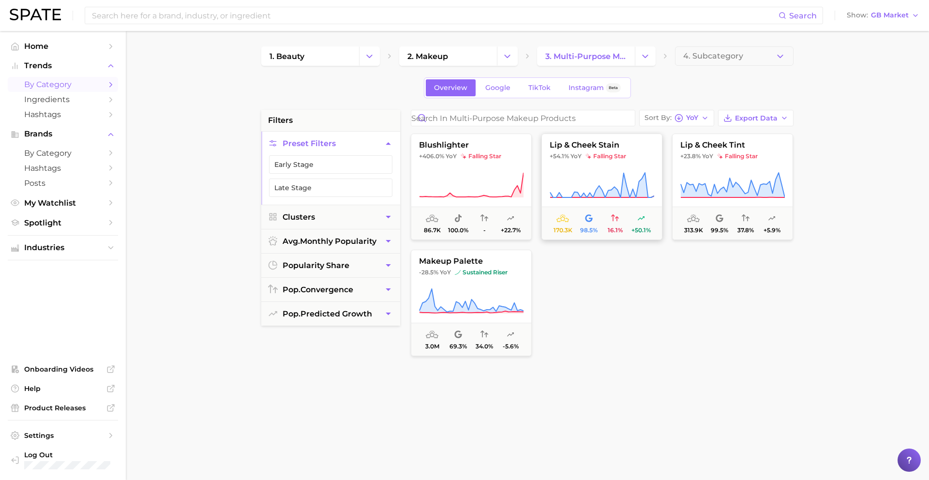
click at [625, 163] on button "lip & [PERSON_NAME] stain +54.1% YoY falling star 170.3k 98.5% 16.1% +50.1%" at bounding box center [601, 186] width 121 height 106
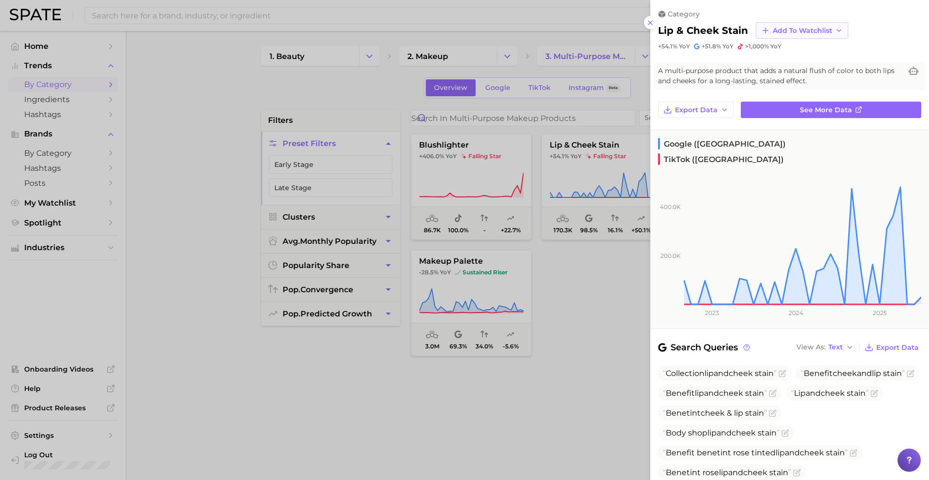
click at [786, 31] on span "Add to Watchlist" at bounding box center [801, 31] width 59 height 8
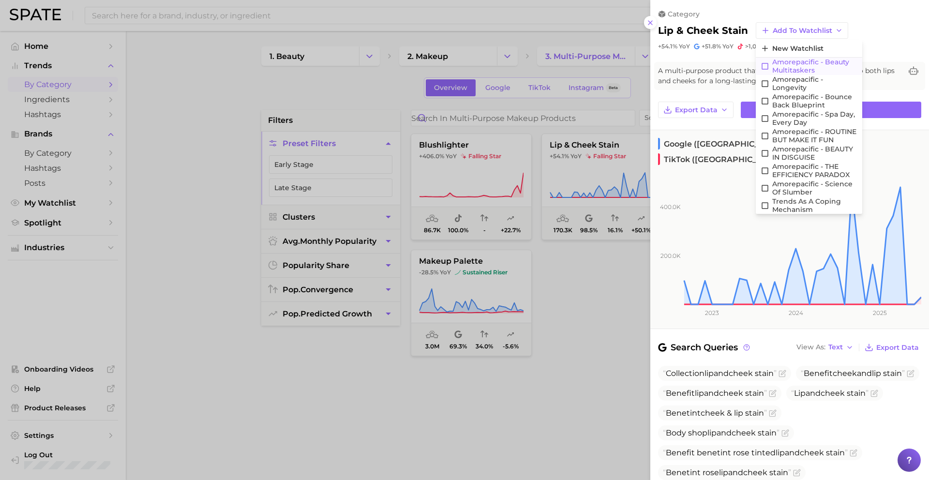
click at [791, 65] on span "Amorepacific - Beauty Multitaskers" at bounding box center [814, 66] width 85 height 16
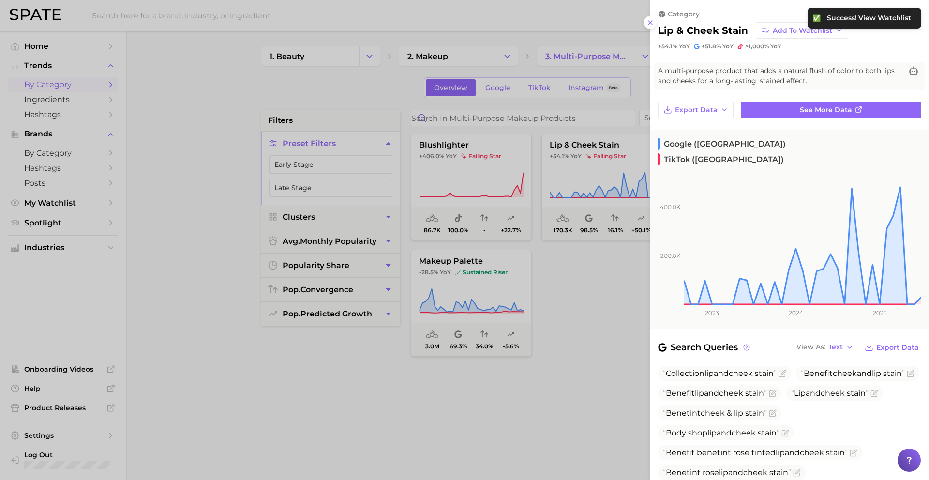
click at [593, 172] on div at bounding box center [464, 240] width 929 height 480
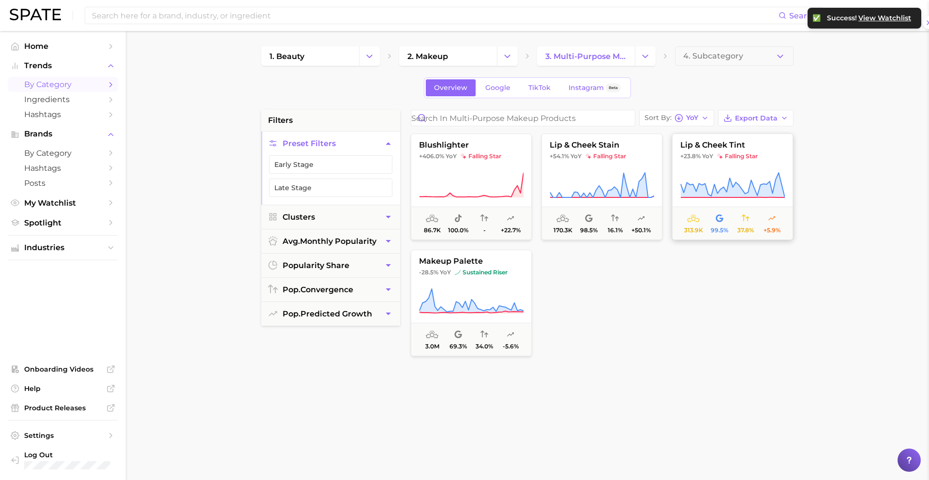
click at [741, 163] on button "lip & cheek tint +23.8% YoY falling star 313.9k 99.5% 37.8% +5.9%" at bounding box center [732, 186] width 121 height 106
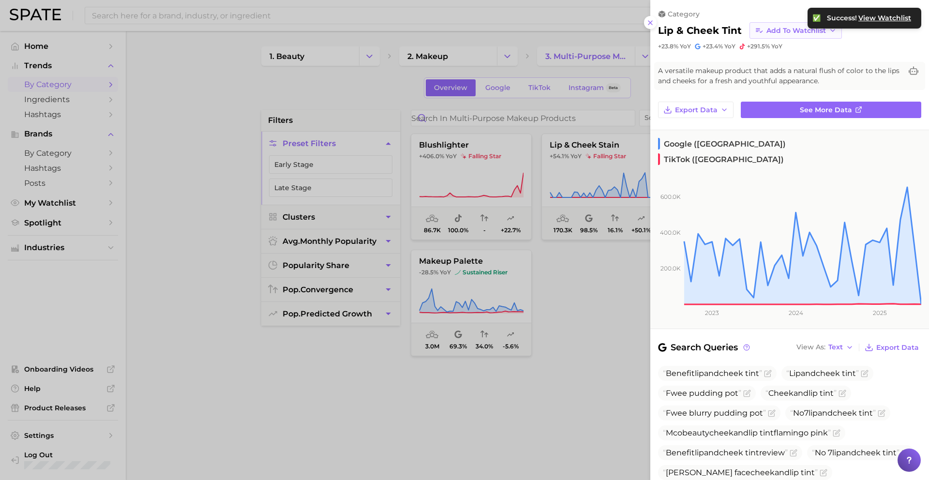
click at [756, 28] on icon "button" at bounding box center [758, 30] width 7 height 5
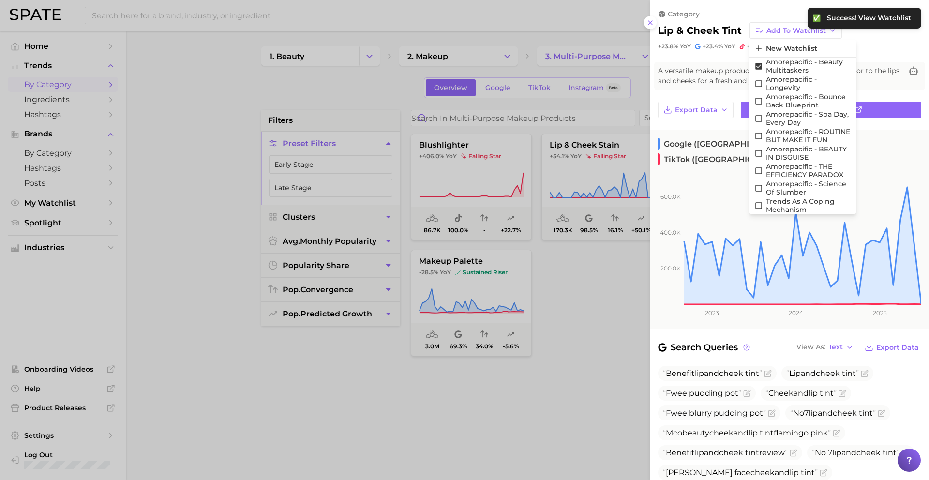
click at [582, 149] on div at bounding box center [464, 240] width 929 height 480
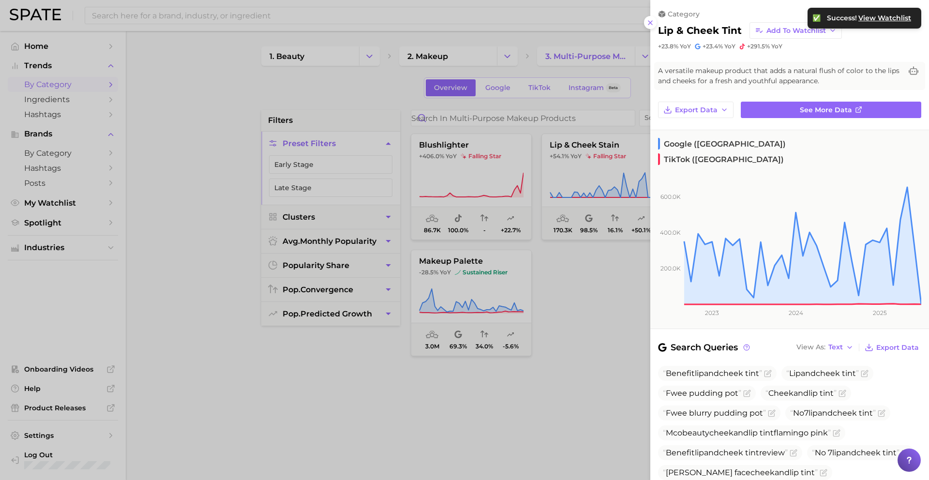
click at [582, 164] on div at bounding box center [464, 240] width 929 height 480
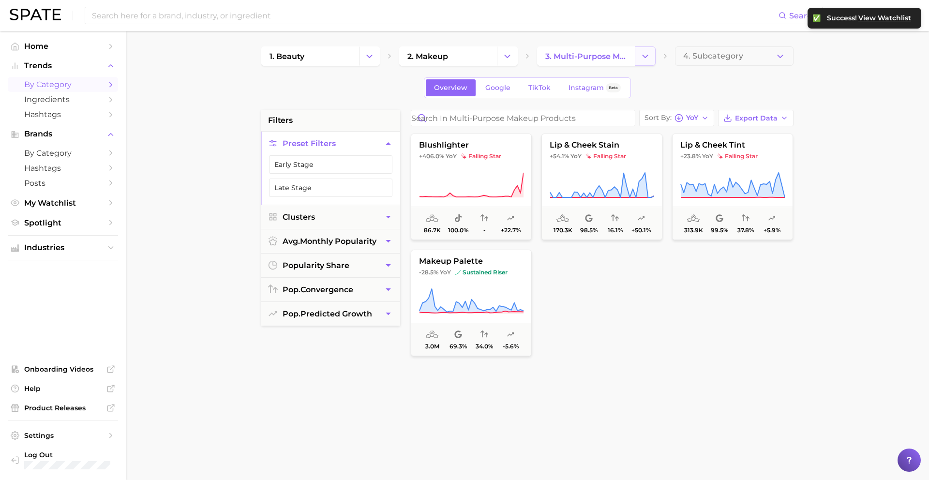
click at [642, 56] on polyline "Change Category" at bounding box center [644, 56] width 5 height 2
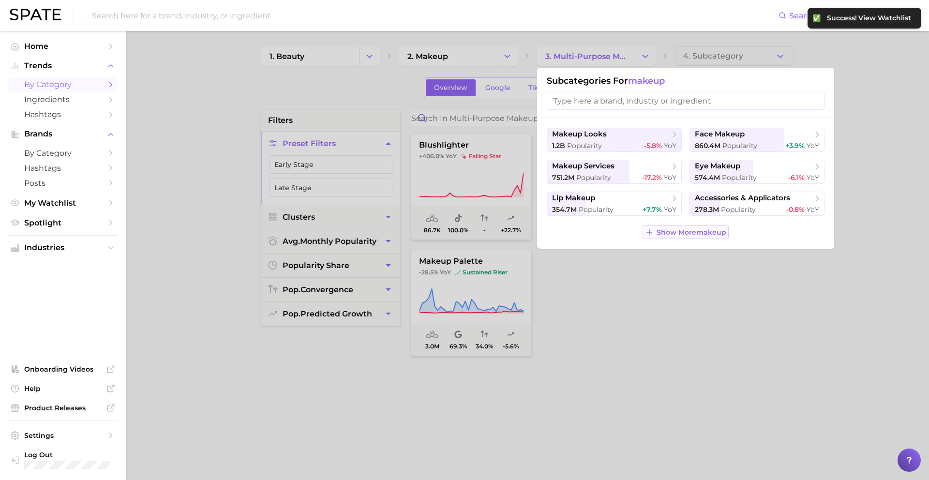
click at [668, 236] on span "Show More makeup" at bounding box center [691, 232] width 70 height 8
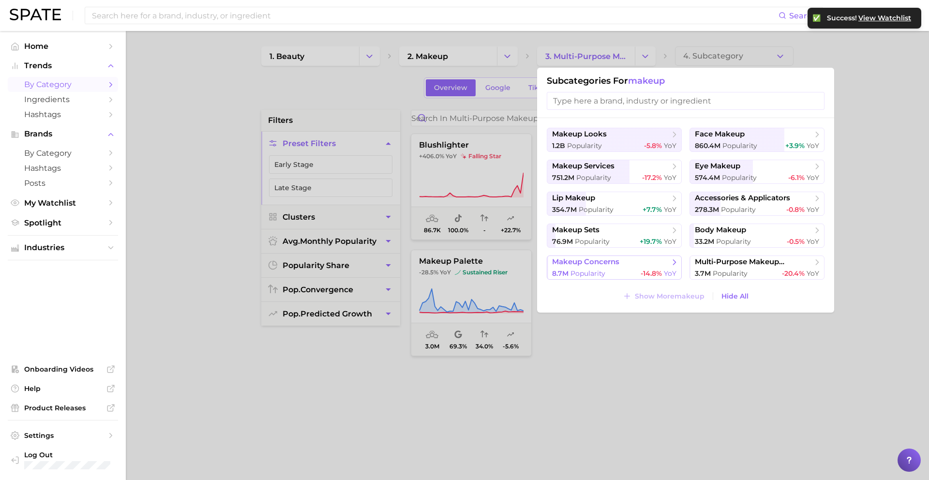
click at [603, 269] on span "8.7m Popularity" at bounding box center [578, 273] width 53 height 9
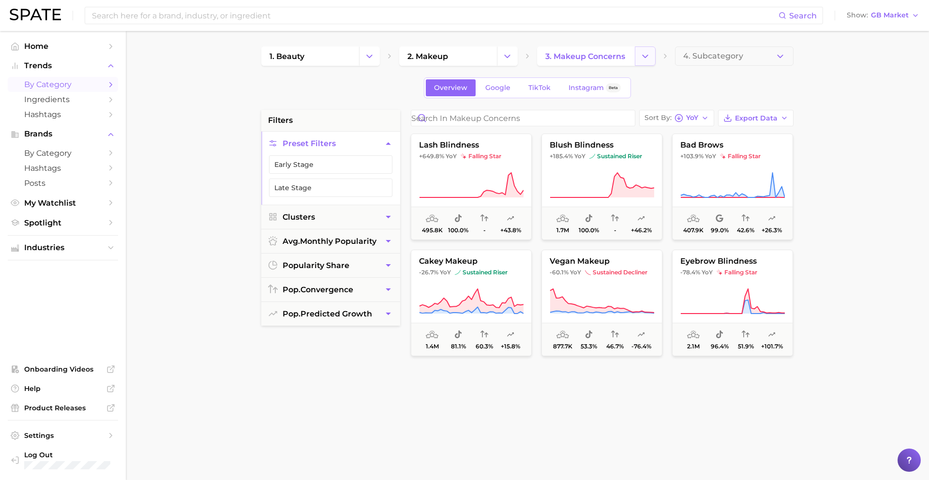
click at [650, 54] on button "Change Category" at bounding box center [645, 55] width 21 height 19
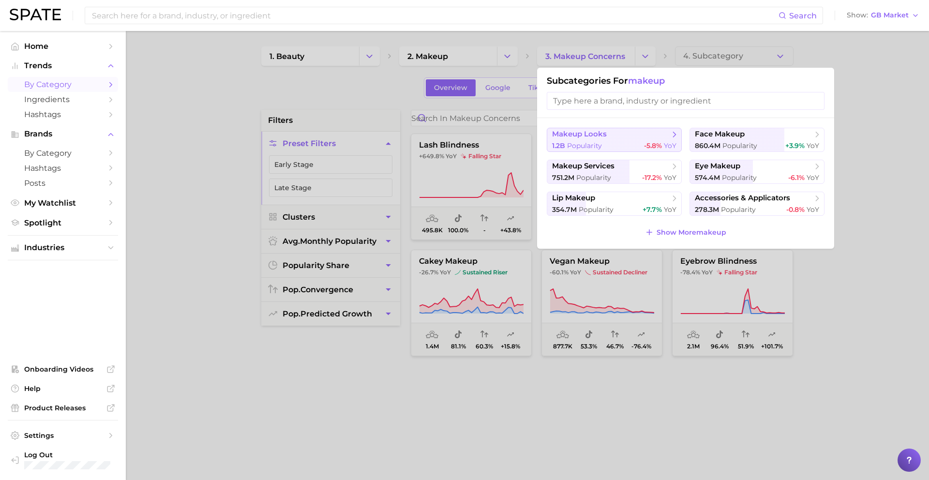
click at [626, 143] on div "1.2b Popularity -5.8% YoY" at bounding box center [614, 145] width 124 height 9
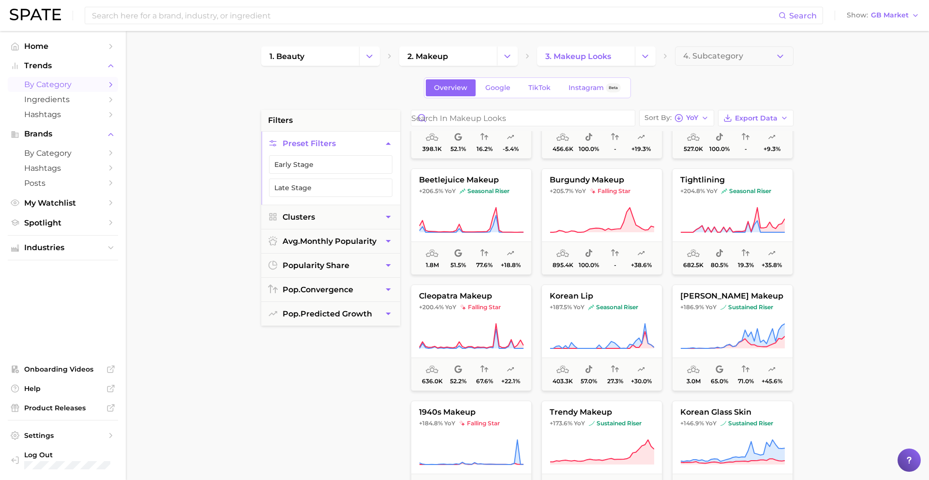
scroll to position [1252, 0]
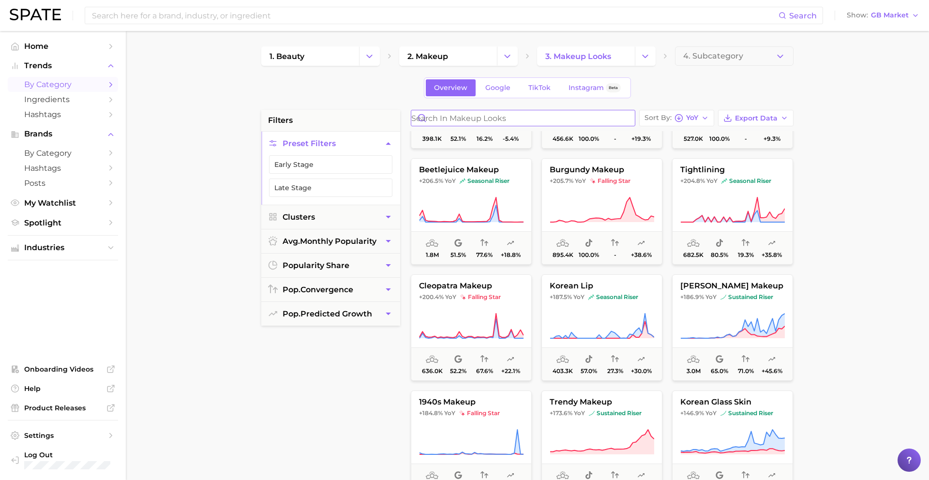
click at [552, 120] on input "Search in makeup looks" at bounding box center [522, 117] width 223 height 15
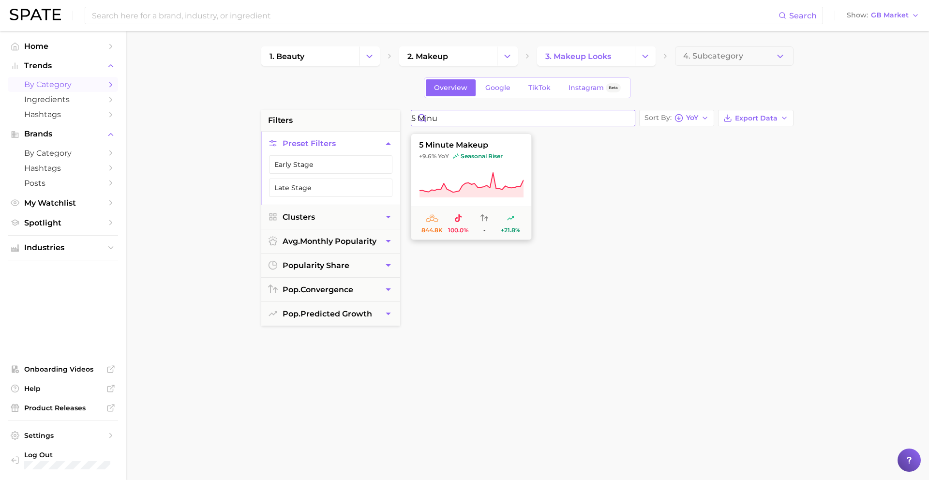
type input "5 minu"
click at [485, 154] on span "seasonal riser" at bounding box center [478, 156] width 50 height 8
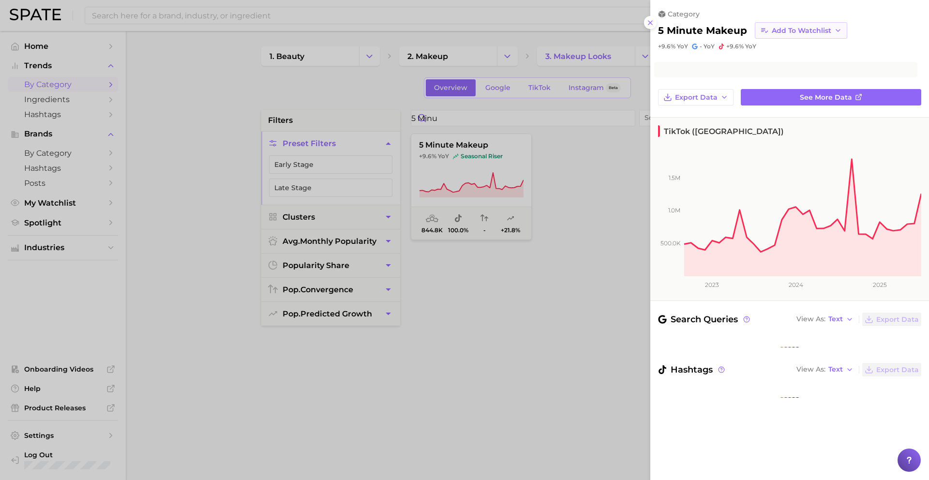
click at [775, 24] on button "Add to Watchlist" at bounding box center [800, 30] width 92 height 16
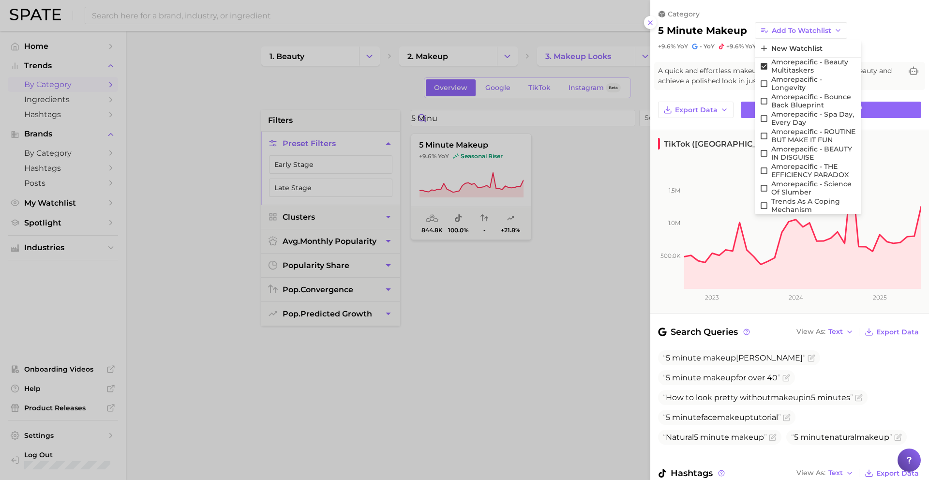
click at [515, 186] on div at bounding box center [464, 240] width 929 height 480
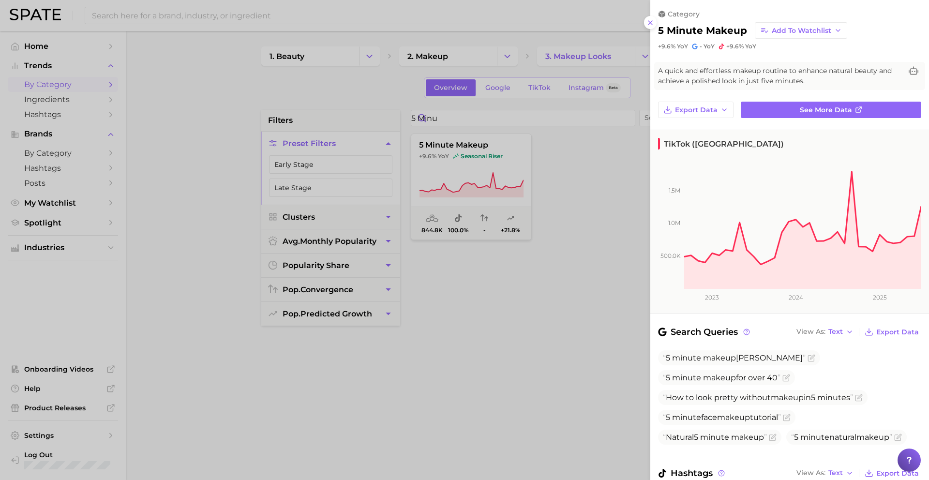
click at [600, 114] on div at bounding box center [464, 240] width 929 height 480
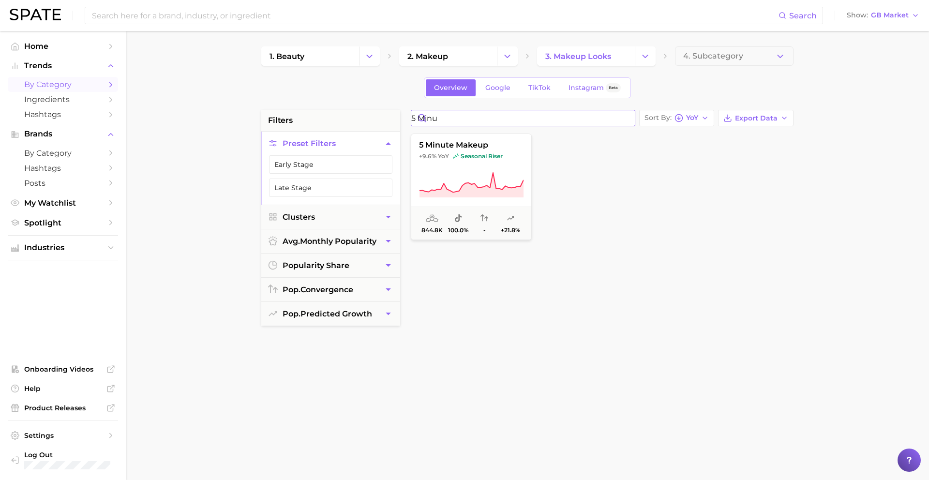
click at [625, 118] on input "5 minu" at bounding box center [522, 117] width 223 height 15
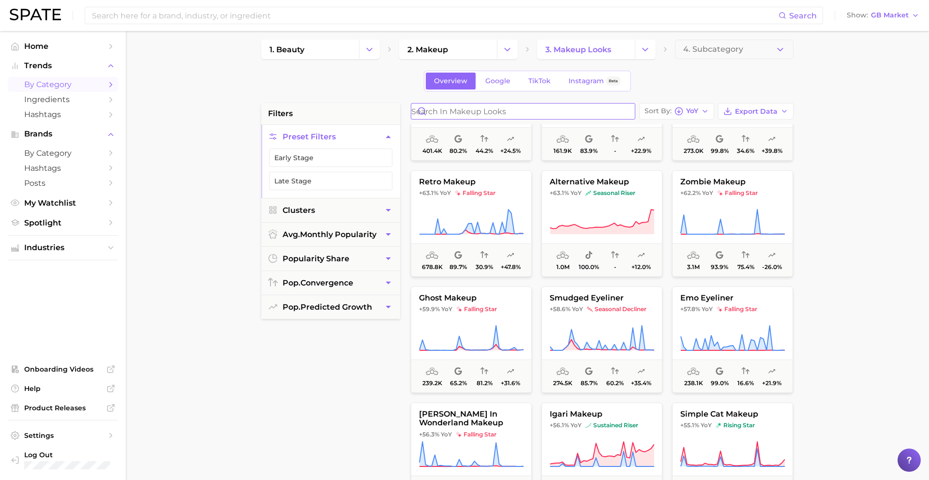
scroll to position [2629, 0]
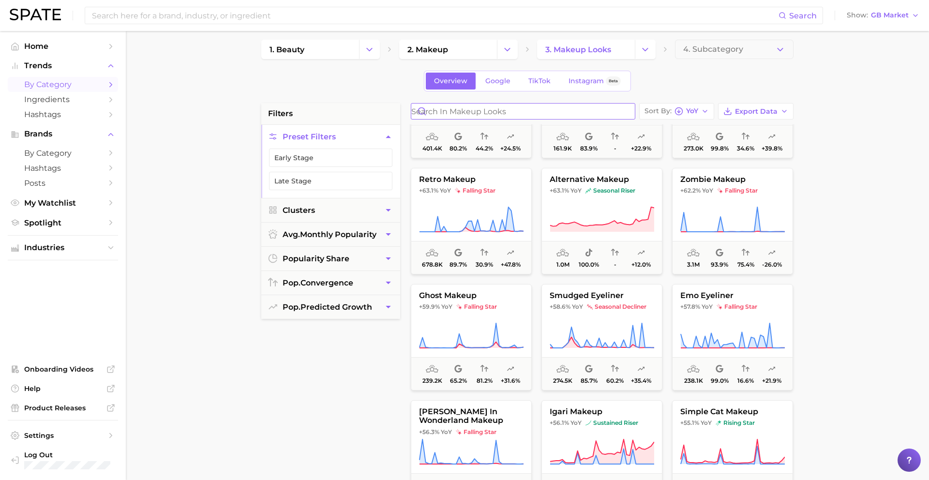
click at [492, 108] on input "Search in makeup looks" at bounding box center [522, 110] width 223 height 15
type input "easy"
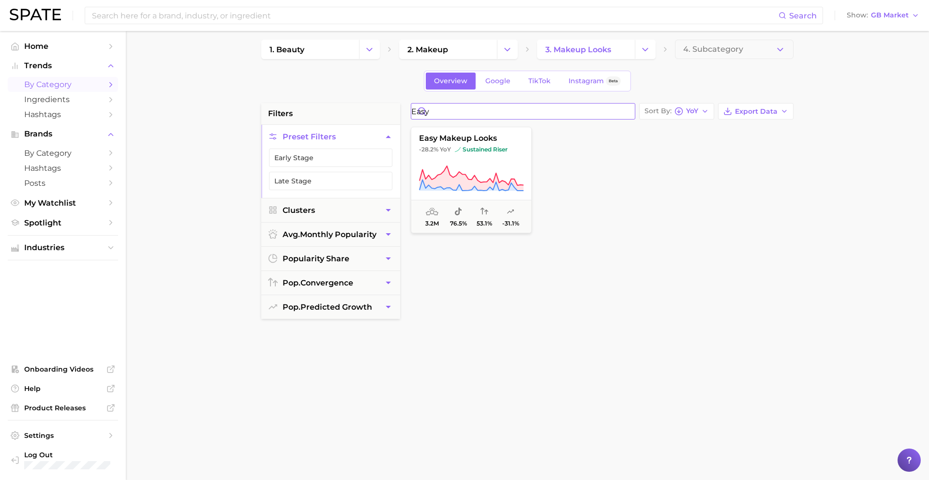
click at [627, 110] on input "easy" at bounding box center [522, 110] width 223 height 15
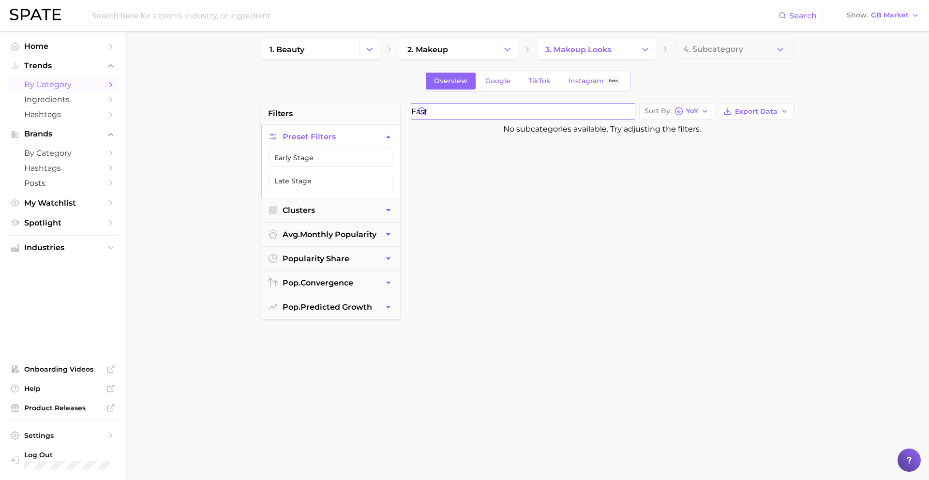
drag, startPoint x: 520, startPoint y: 115, endPoint x: 408, endPoint y: 115, distance: 111.7
click at [408, 115] on div "fast Sort By YoY Export Data No subcategories available. Try adjusting the filt…" at bounding box center [602, 348] width 392 height 490
type input "quick"
click at [627, 110] on input "quick" at bounding box center [522, 110] width 223 height 15
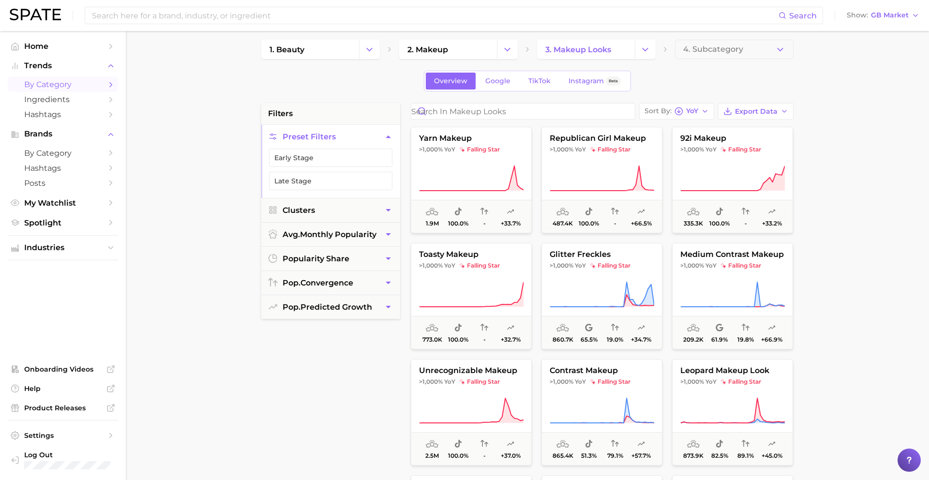
click at [502, 54] on icon "Change Category" at bounding box center [507, 49] width 10 height 10
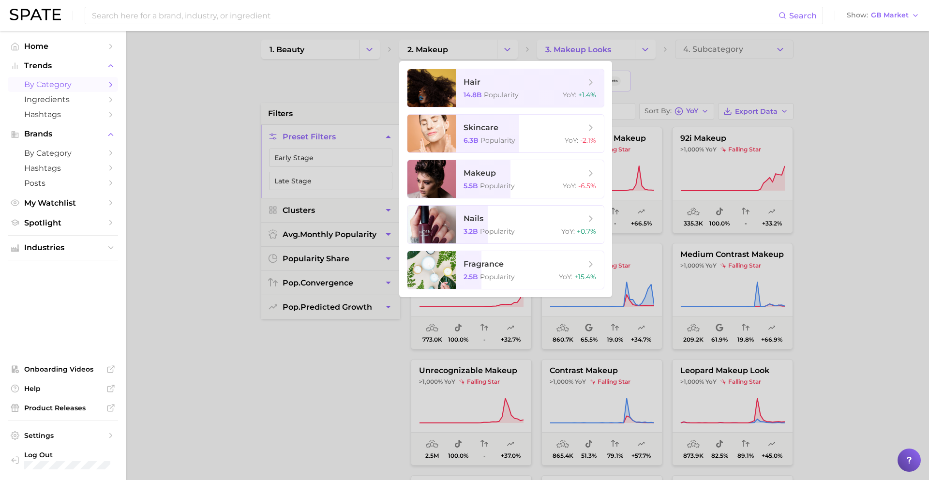
click at [504, 47] on div at bounding box center [464, 240] width 929 height 480
